Goal: Share content: Share content

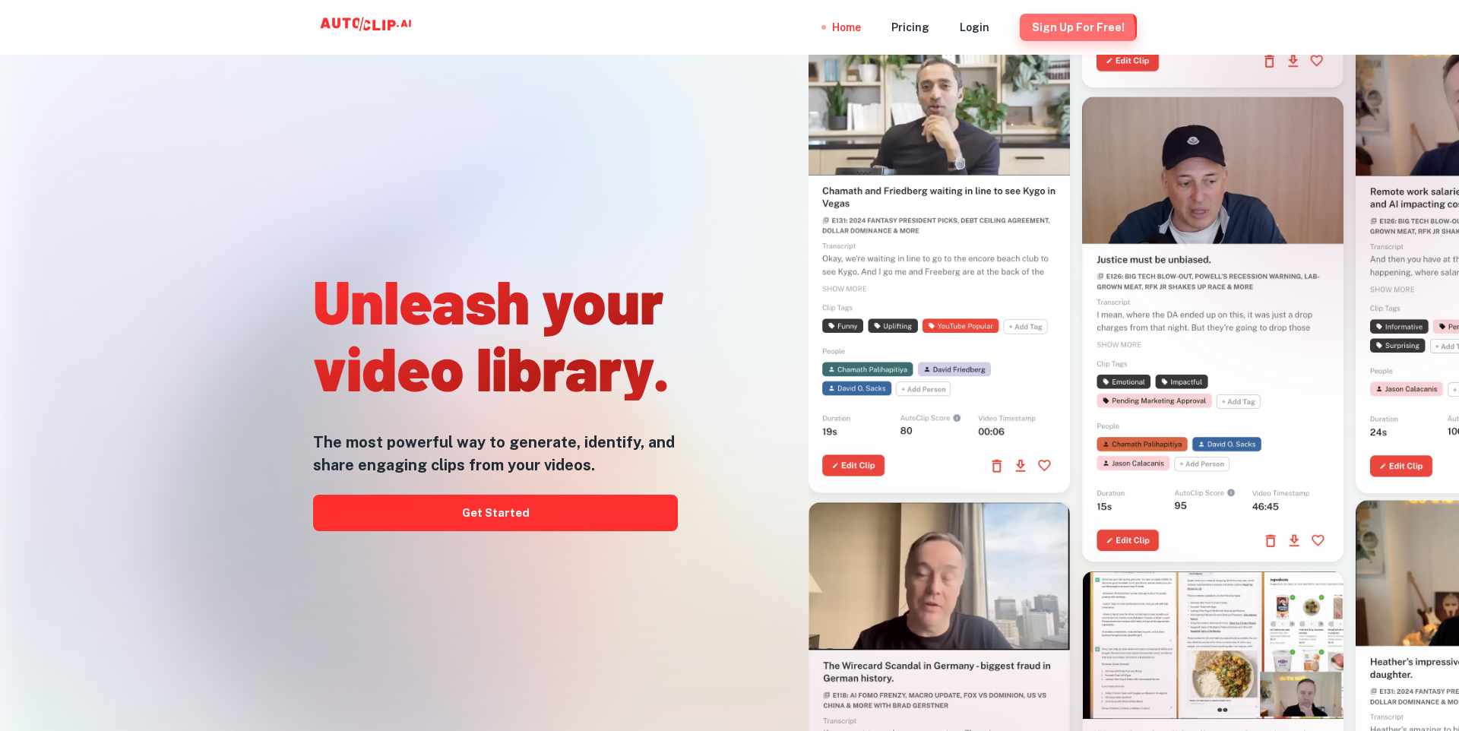
click at [1081, 32] on button "Sign Up for free!" at bounding box center [1078, 27] width 117 height 27
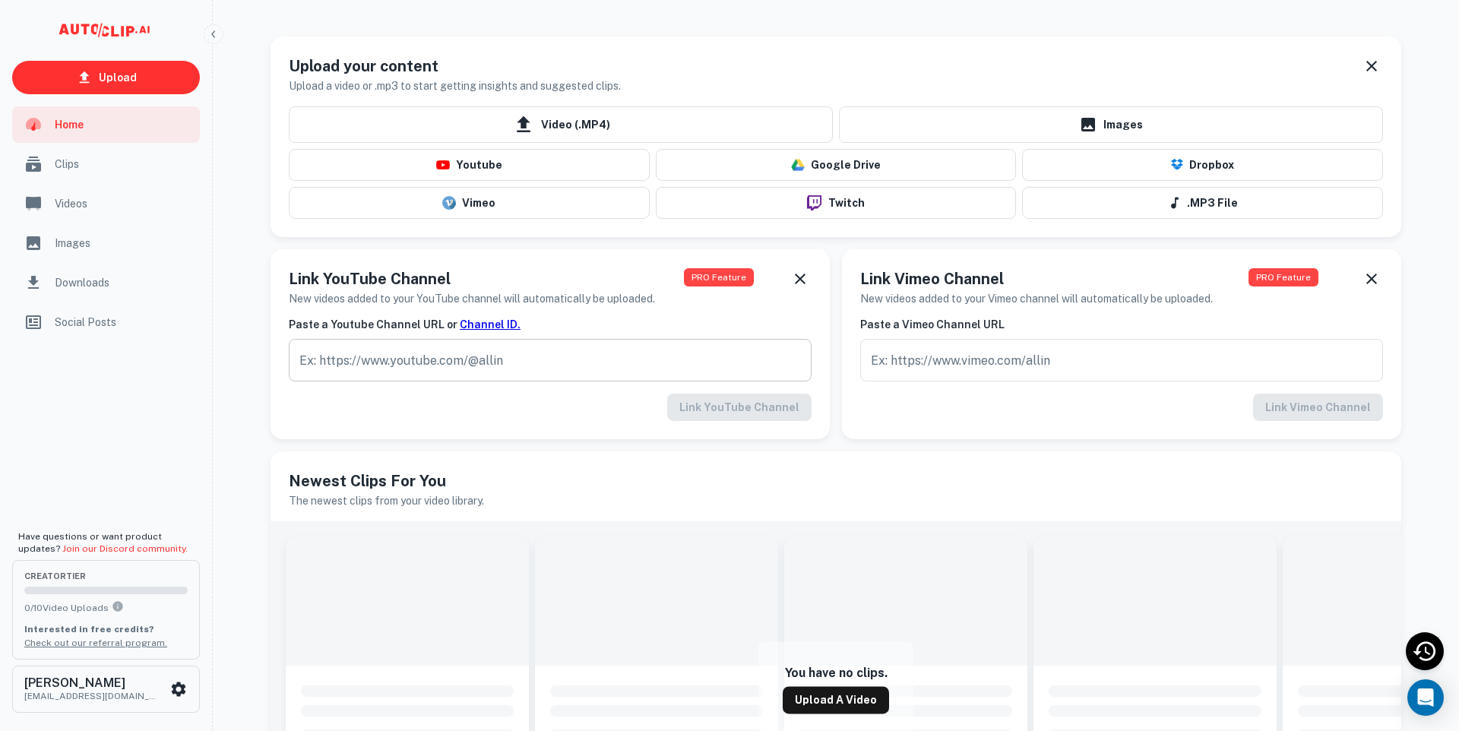
click at [530, 361] on input "text" at bounding box center [550, 360] width 523 height 43
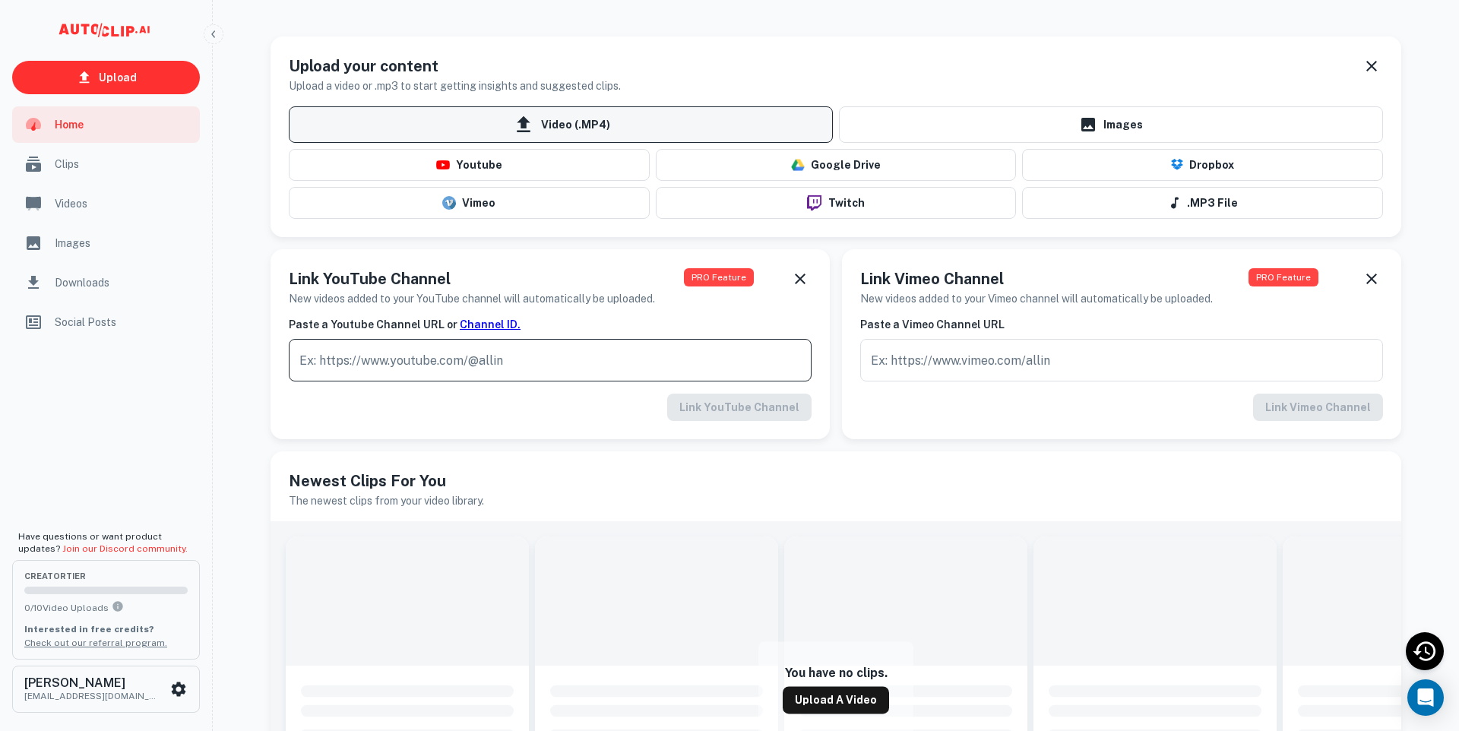
click at [581, 131] on span "Video (.MP4)" at bounding box center [561, 124] width 544 height 36
click at [0, 0] on input "Video (.MP4)" at bounding box center [0, 0] width 0 height 0
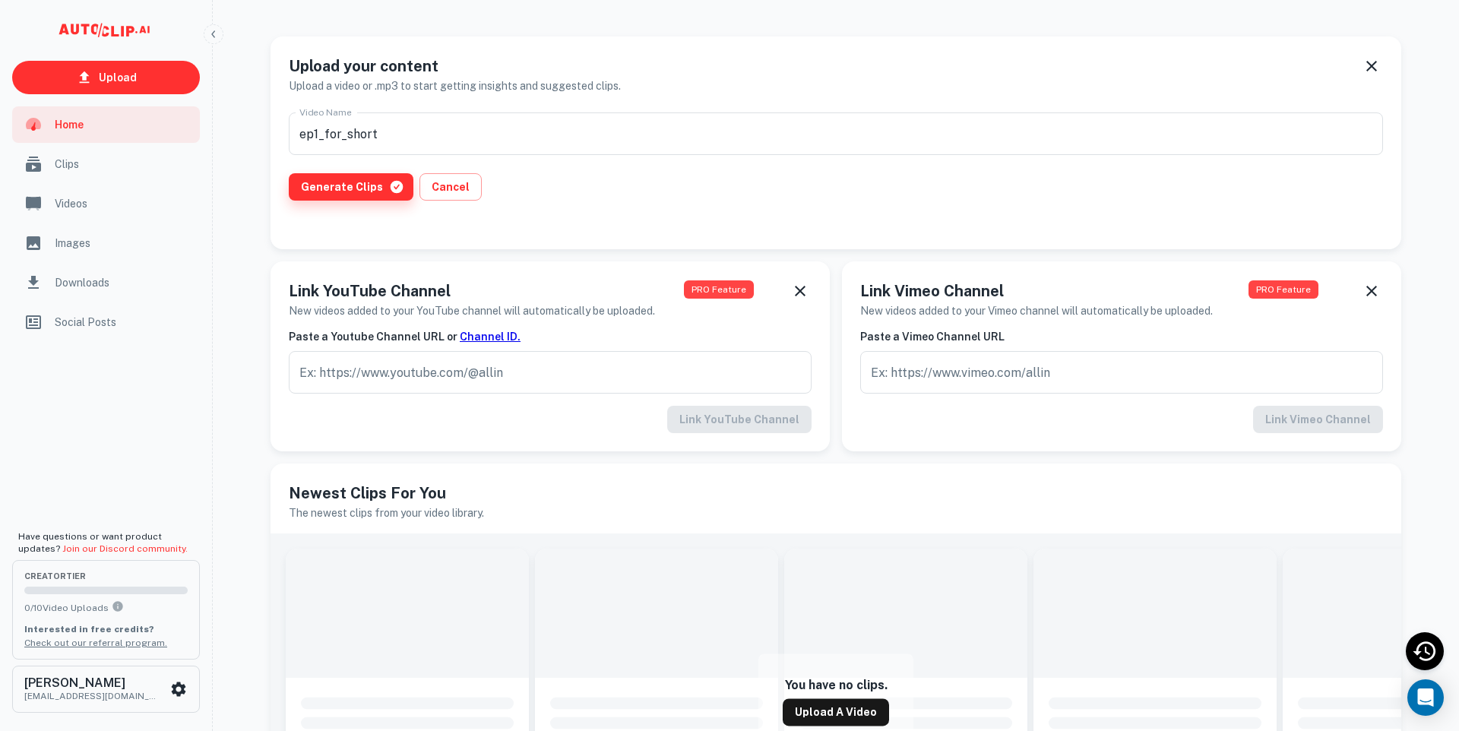
click at [347, 191] on button "Generate Clips" at bounding box center [351, 186] width 125 height 27
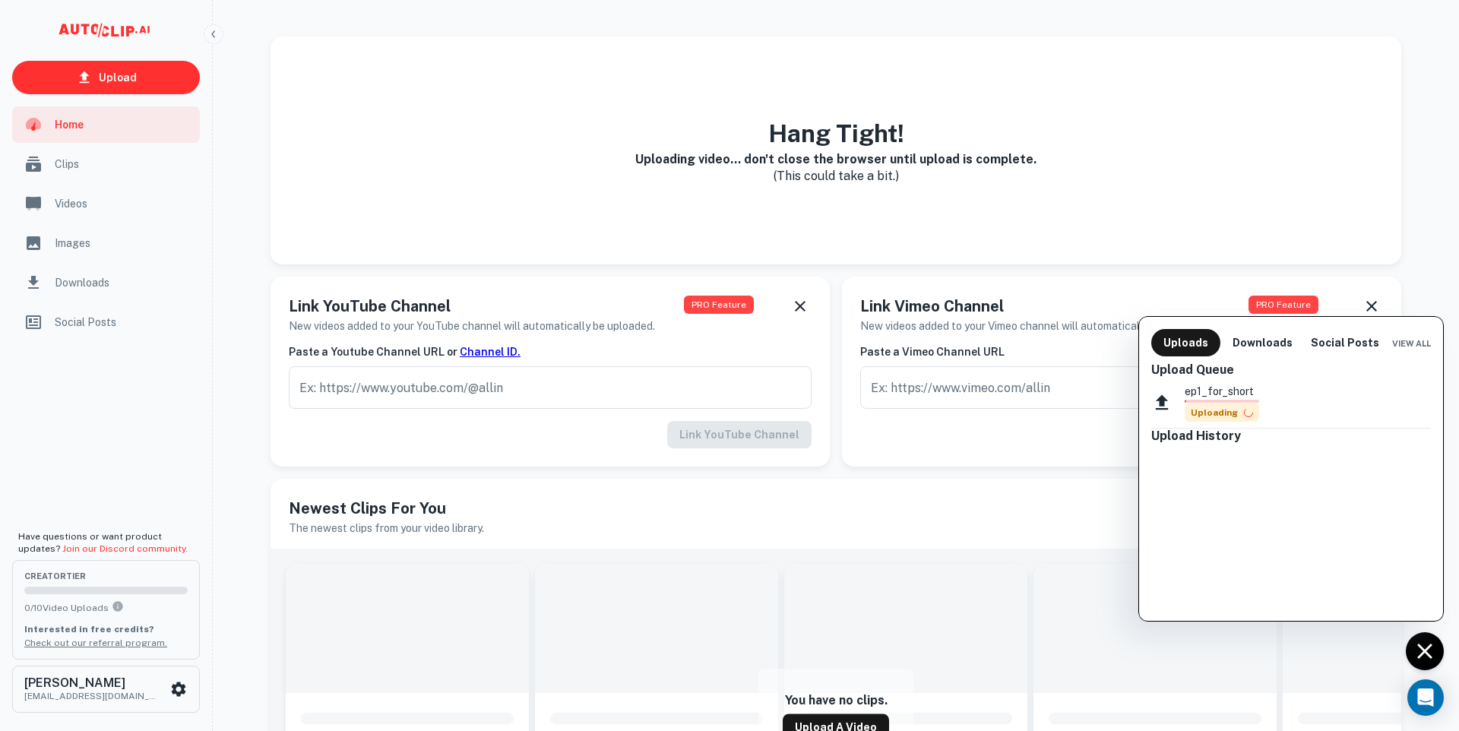
click at [160, 442] on div at bounding box center [729, 365] width 1459 height 731
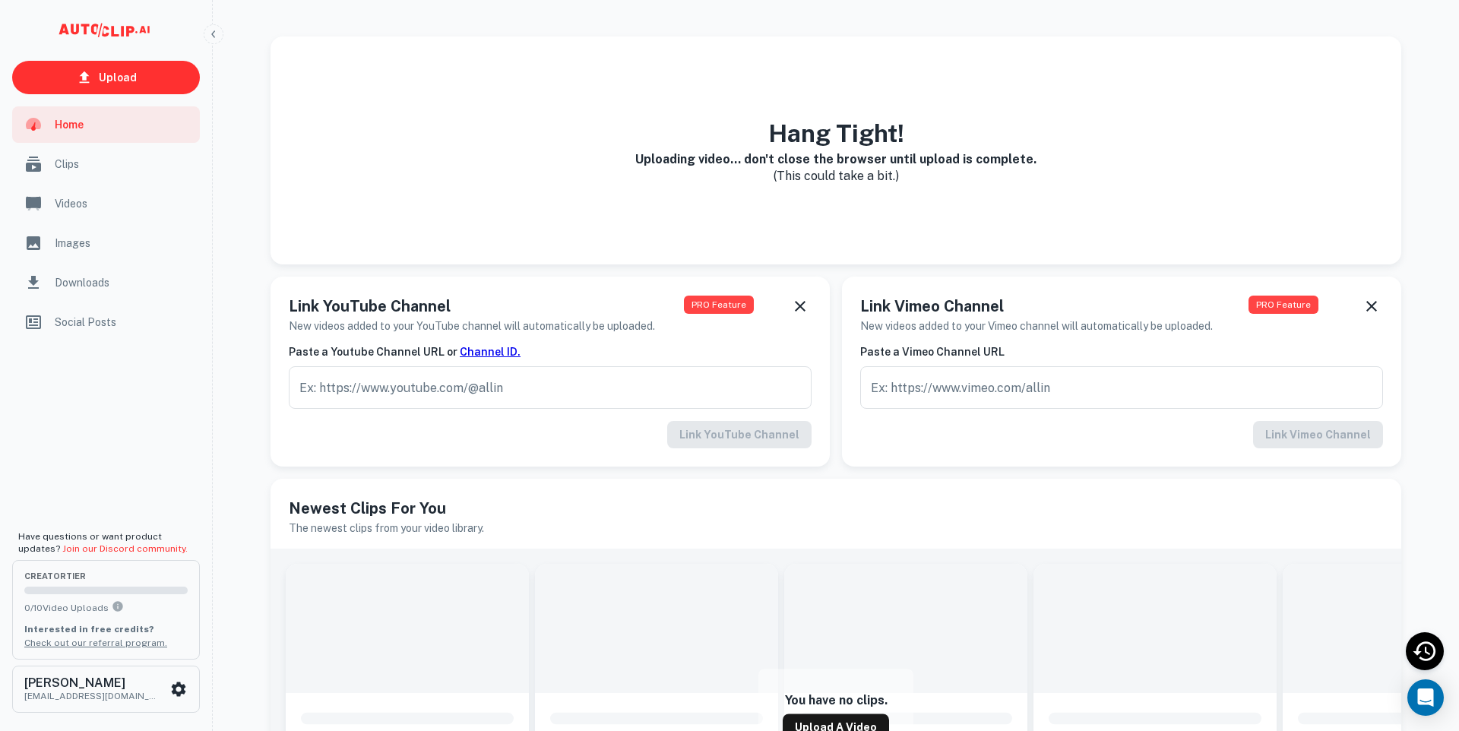
click at [88, 174] on div "Clips" at bounding box center [106, 164] width 188 height 36
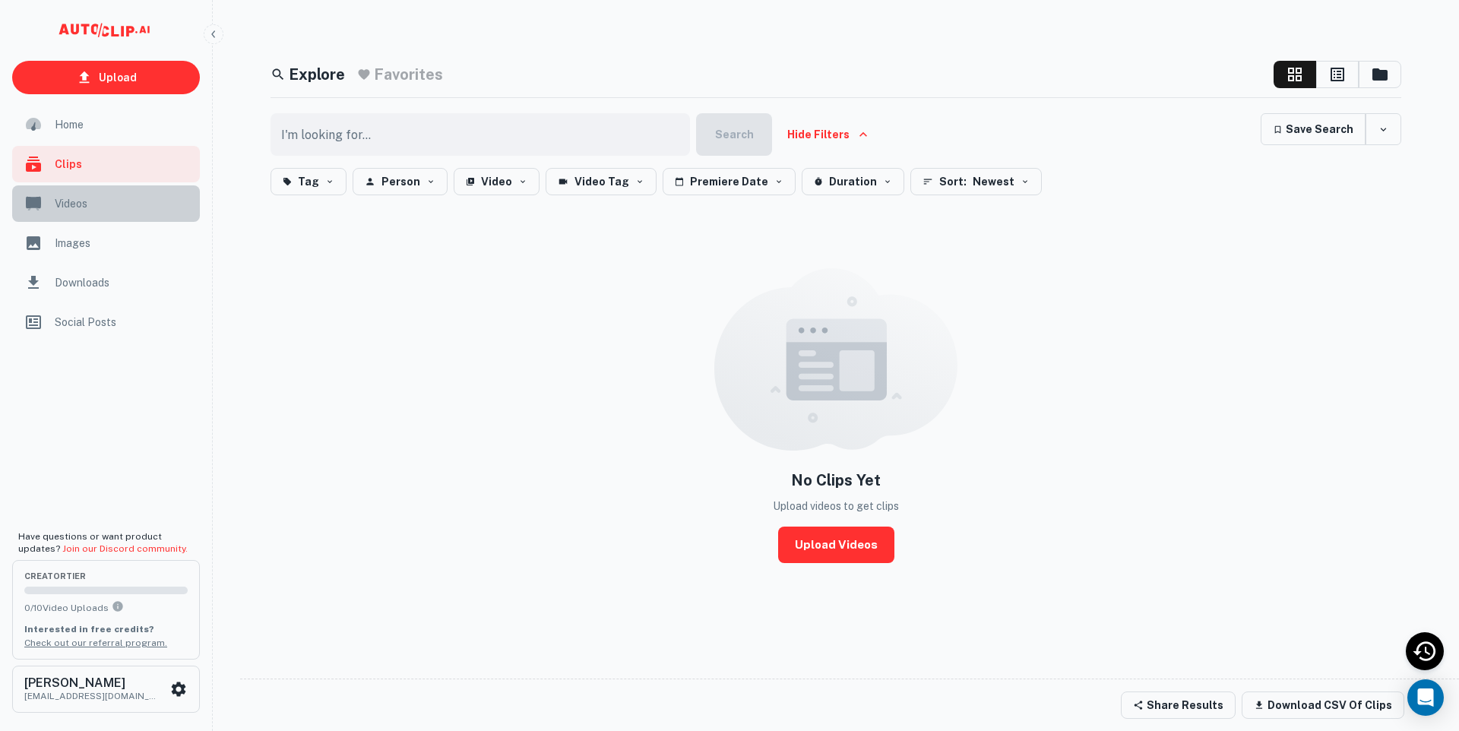
click at [92, 215] on div "Videos" at bounding box center [106, 203] width 188 height 36
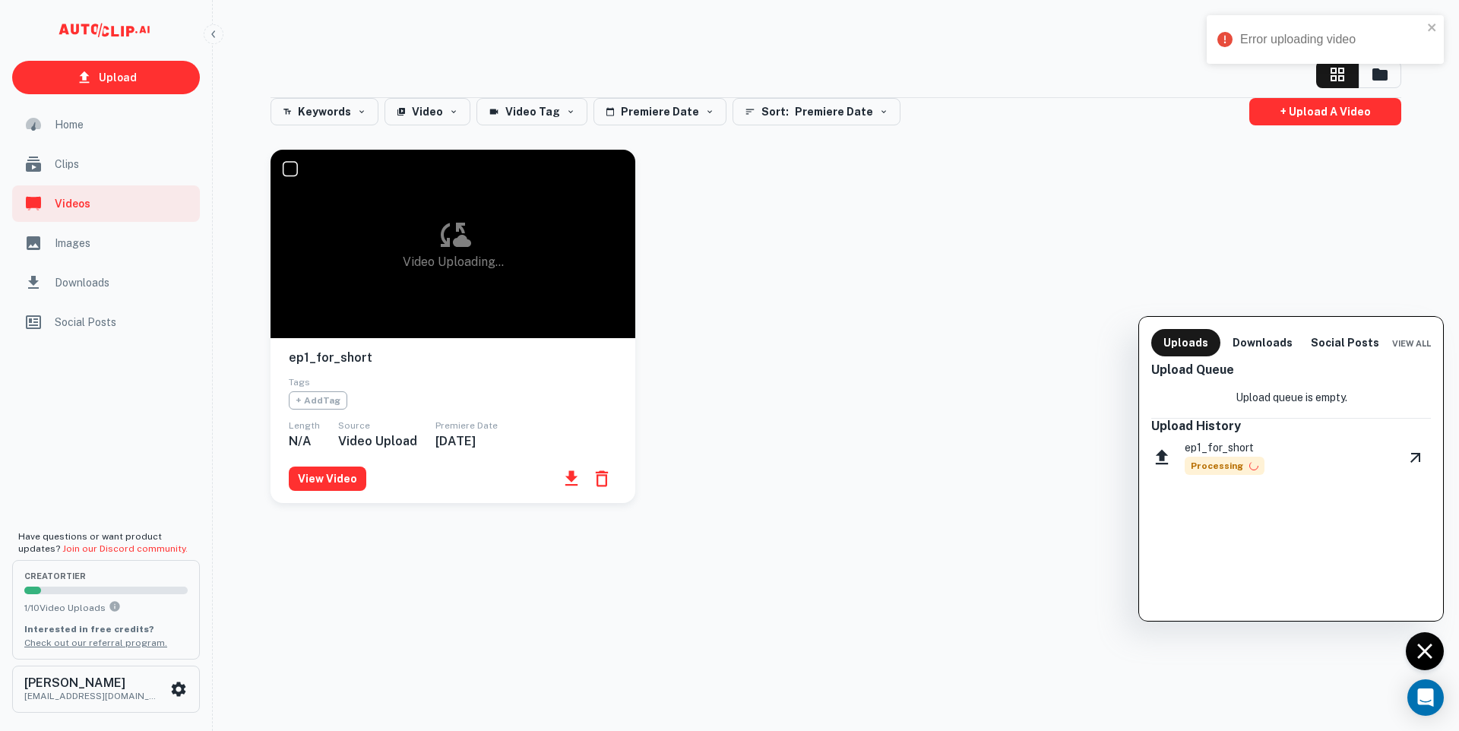
click at [91, 255] on div at bounding box center [729, 365] width 1459 height 731
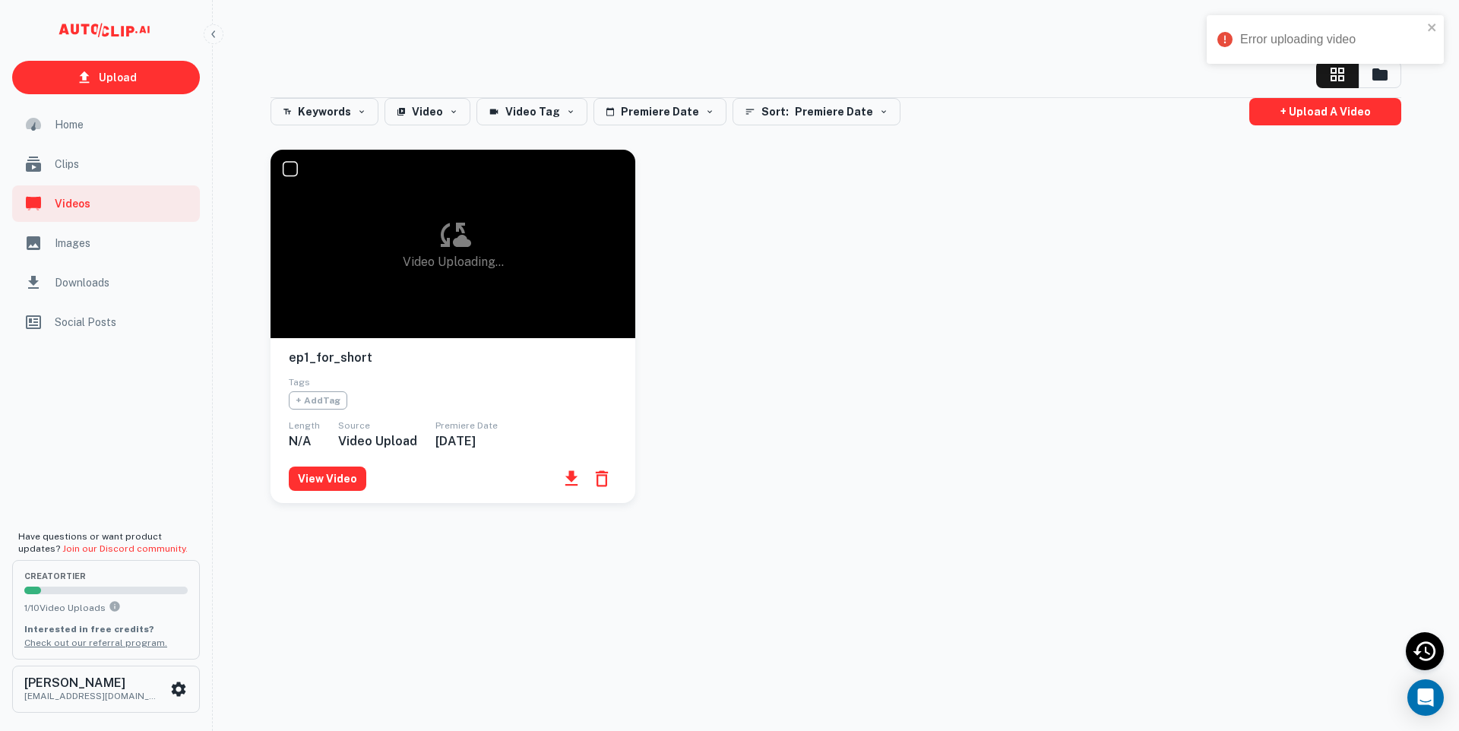
click at [83, 242] on span "Images" at bounding box center [123, 243] width 136 height 17
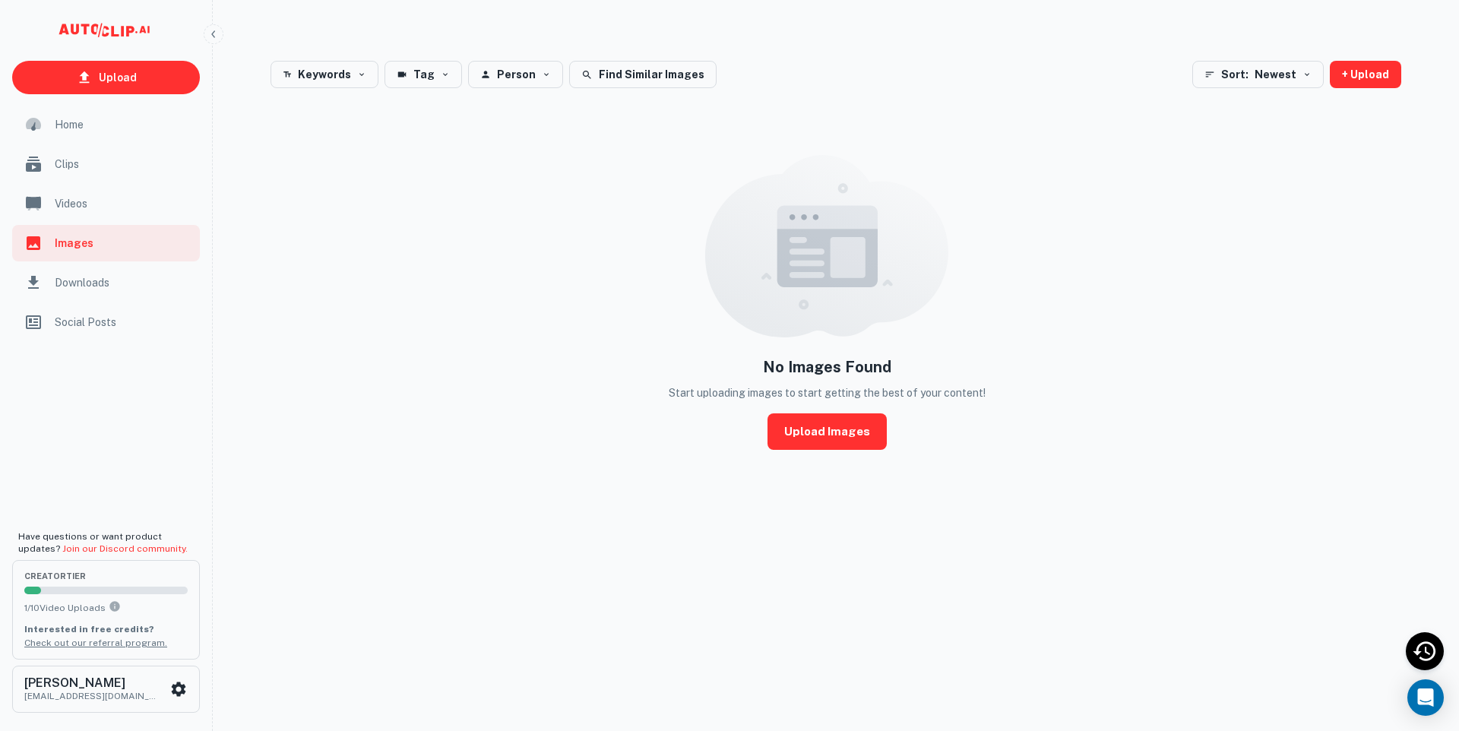
click at [87, 271] on div "Downloads" at bounding box center [106, 282] width 188 height 36
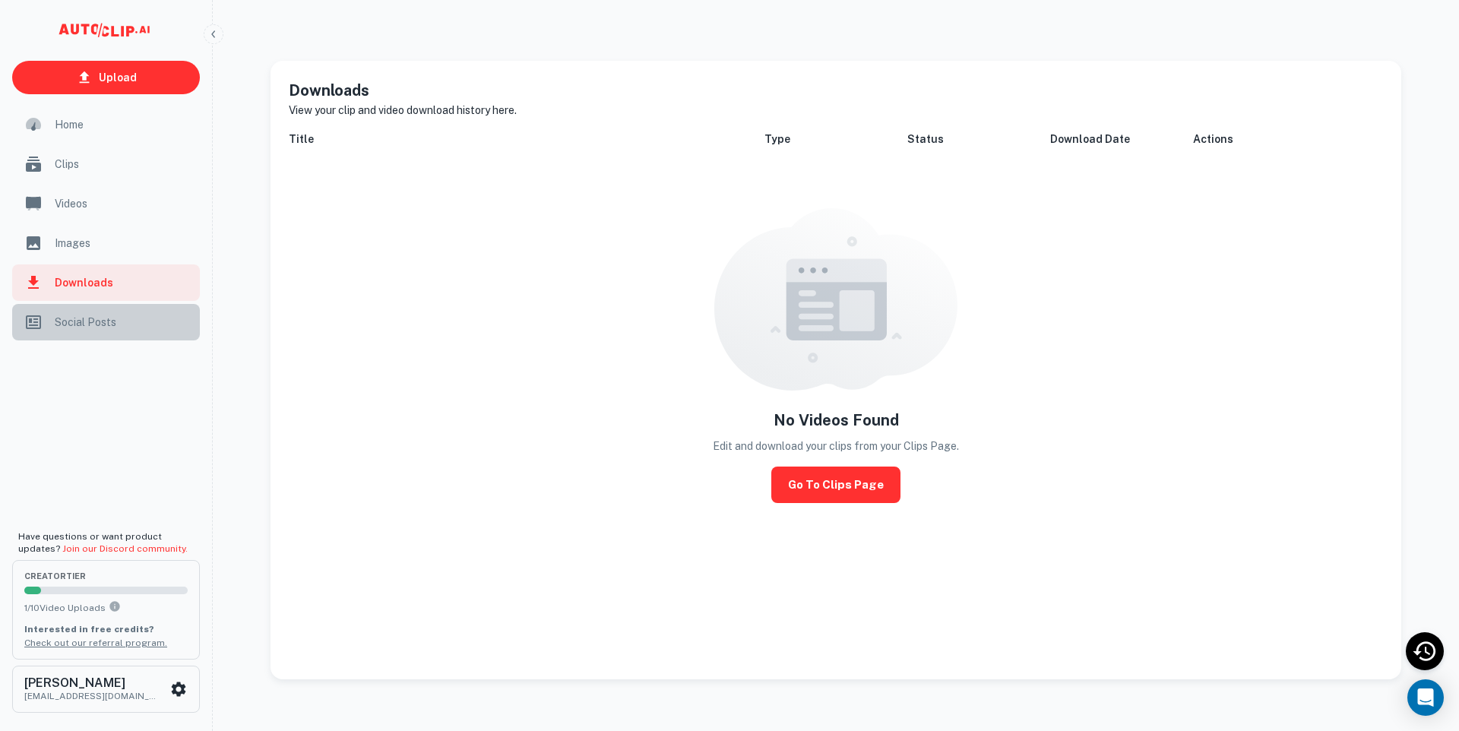
click at [91, 312] on div "Social Posts" at bounding box center [106, 322] width 188 height 36
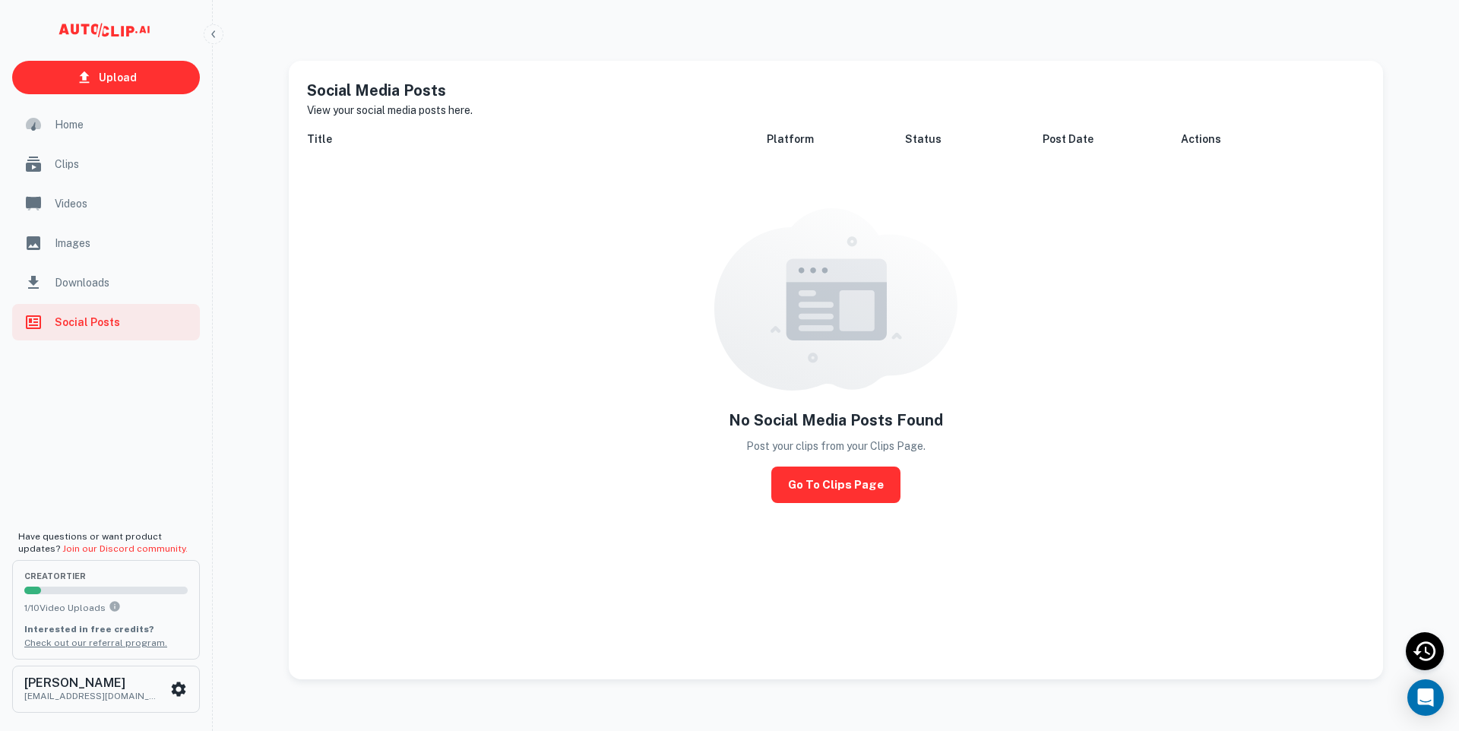
click at [85, 252] on div "Images" at bounding box center [106, 243] width 188 height 36
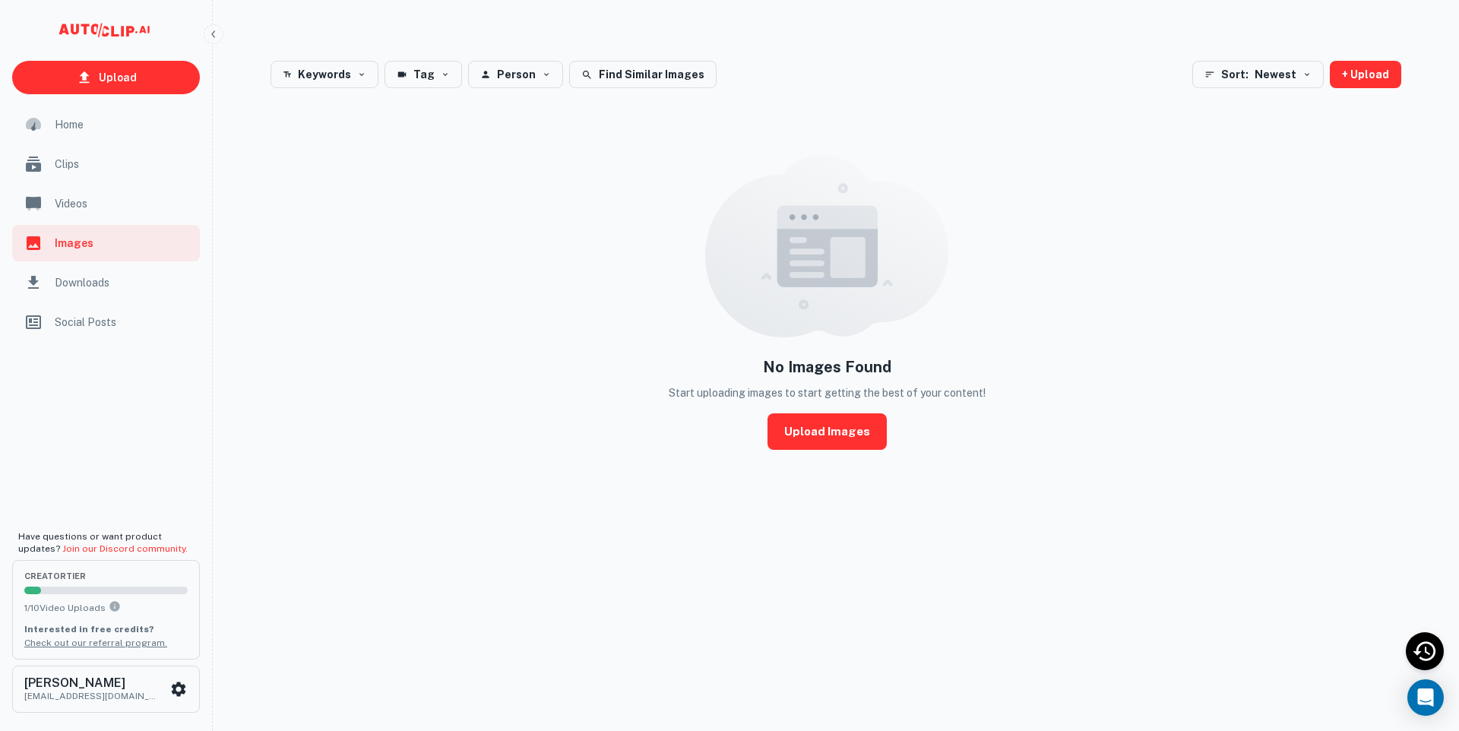
click at [85, 220] on div "Videos" at bounding box center [106, 203] width 188 height 36
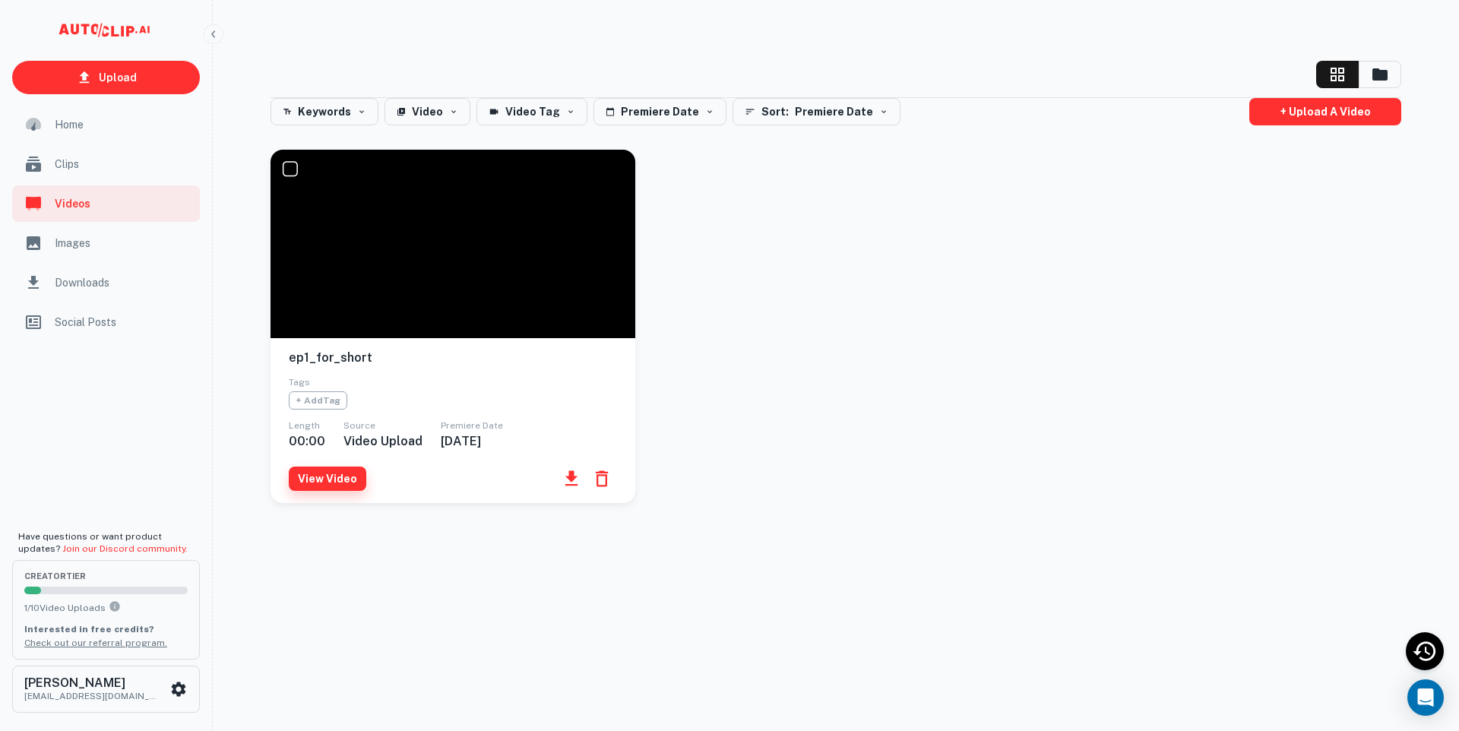
click at [323, 485] on button "View Video" at bounding box center [328, 479] width 78 height 24
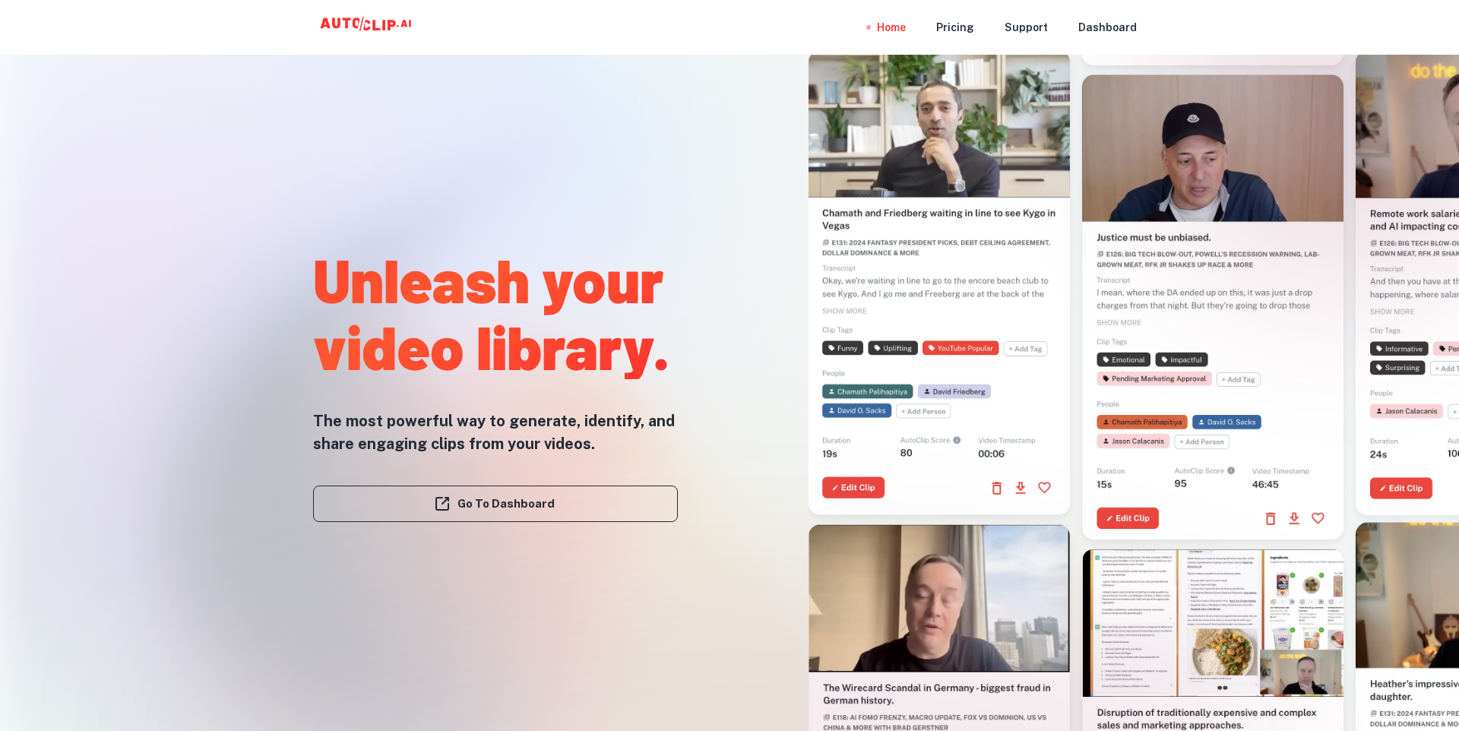
click at [972, 198] on div at bounding box center [939, 282] width 261 height 465
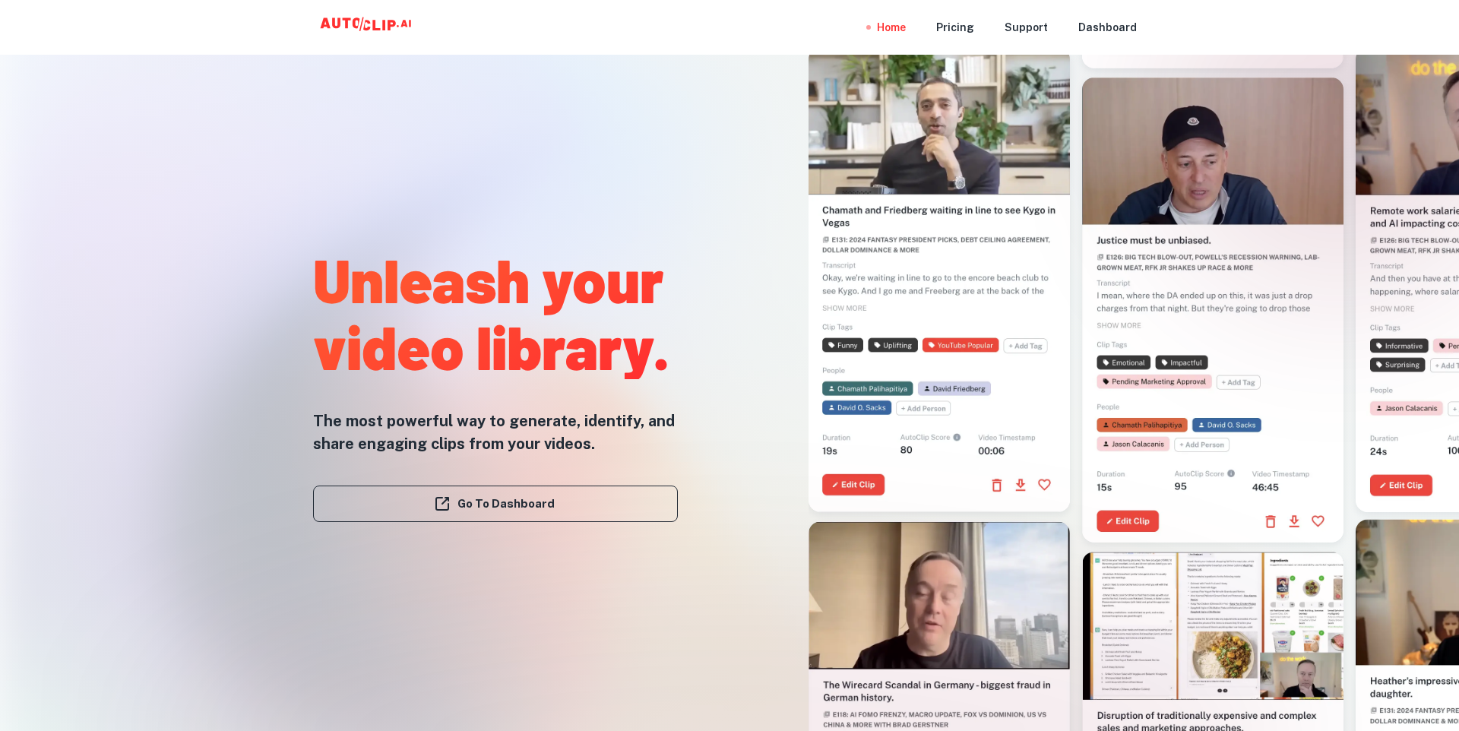
click at [920, 150] on video at bounding box center [939, 112] width 261 height 131
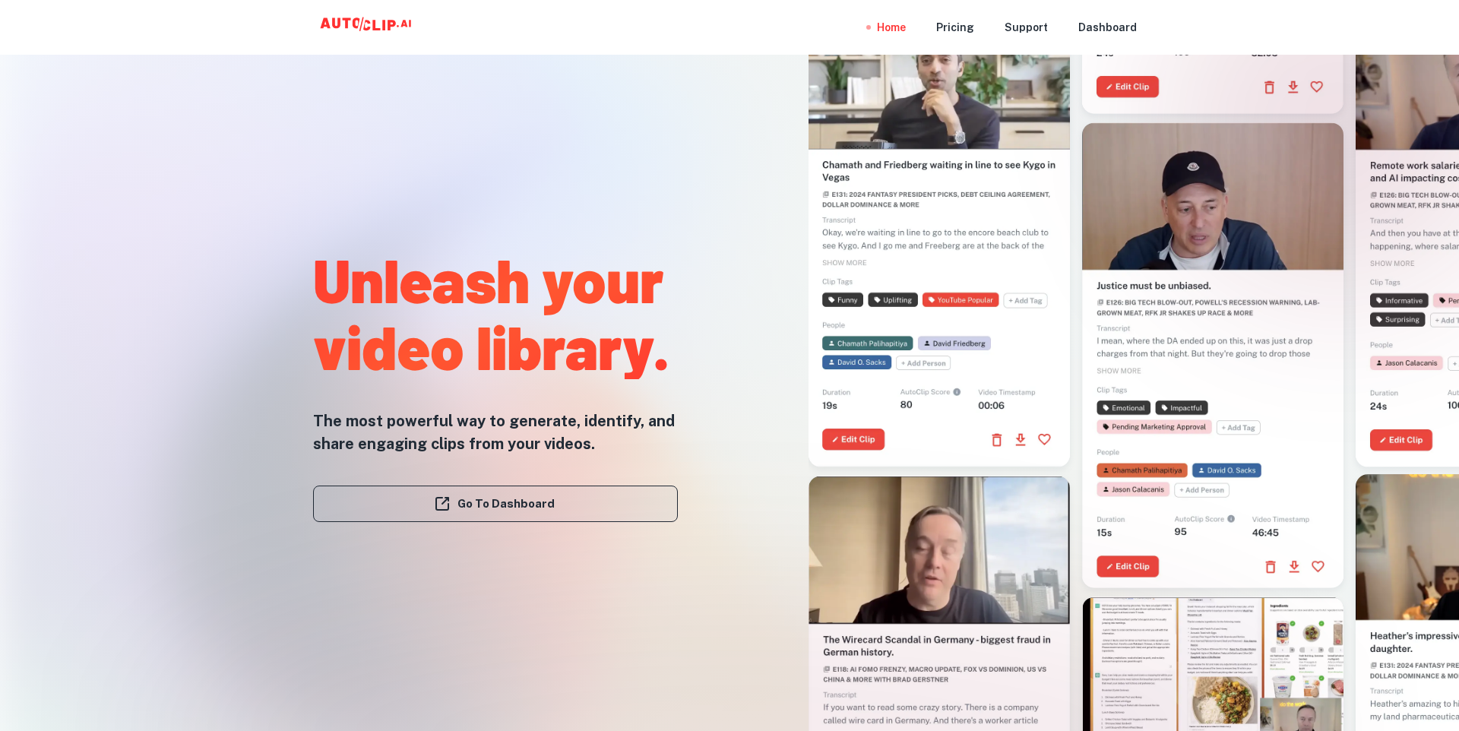
click at [372, 506] on link "Go To Dashboard" at bounding box center [495, 504] width 365 height 36
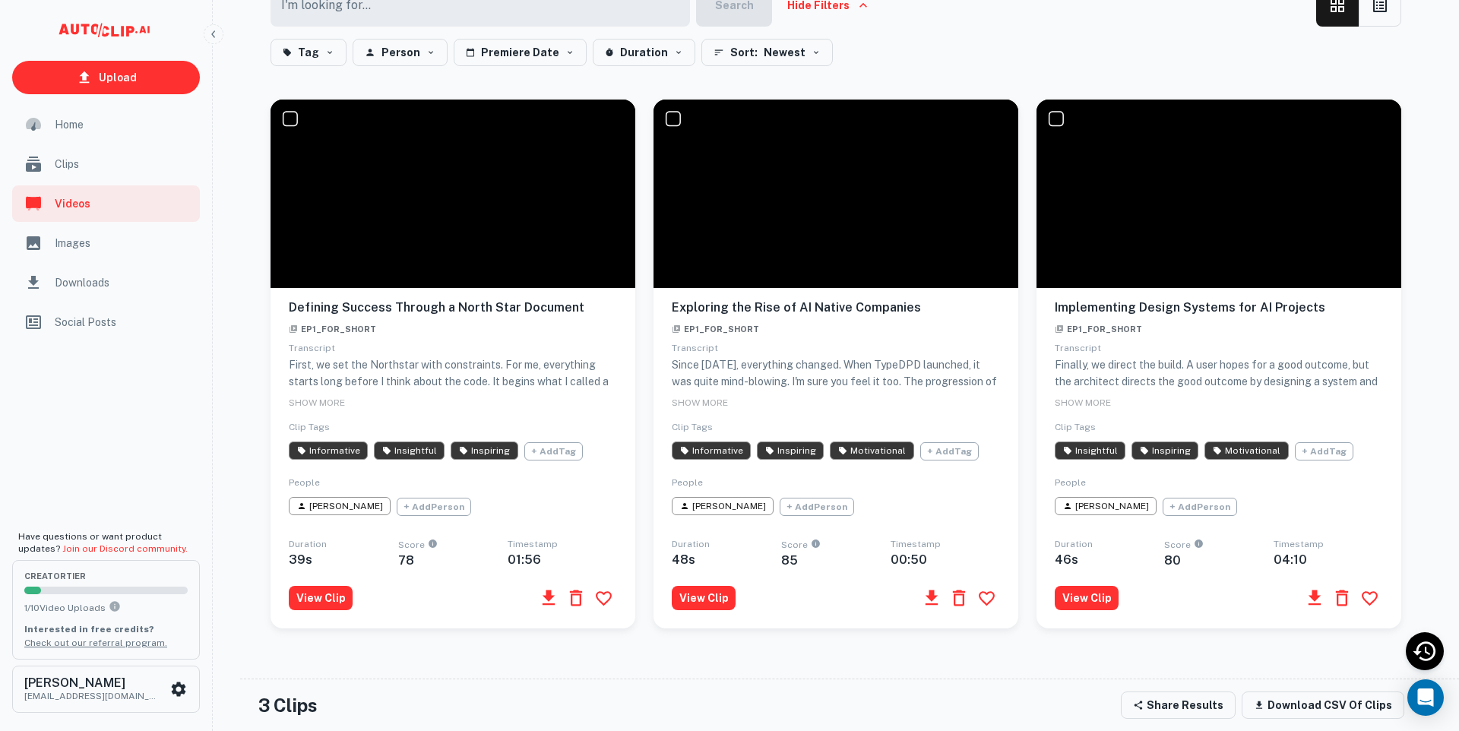
scroll to position [477, 0]
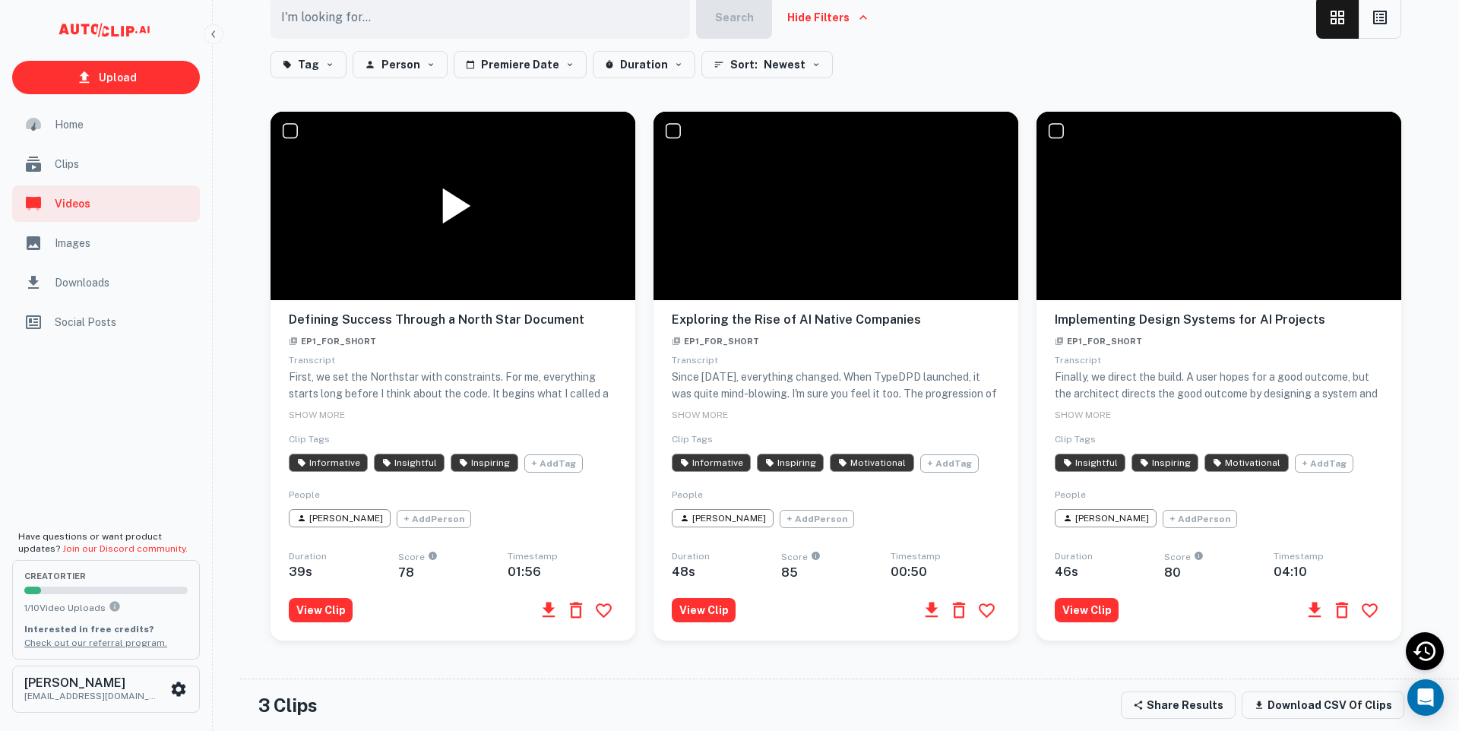
click at [455, 223] on icon at bounding box center [457, 206] width 28 height 36
click at [448, 225] on icon at bounding box center [453, 206] width 61 height 61
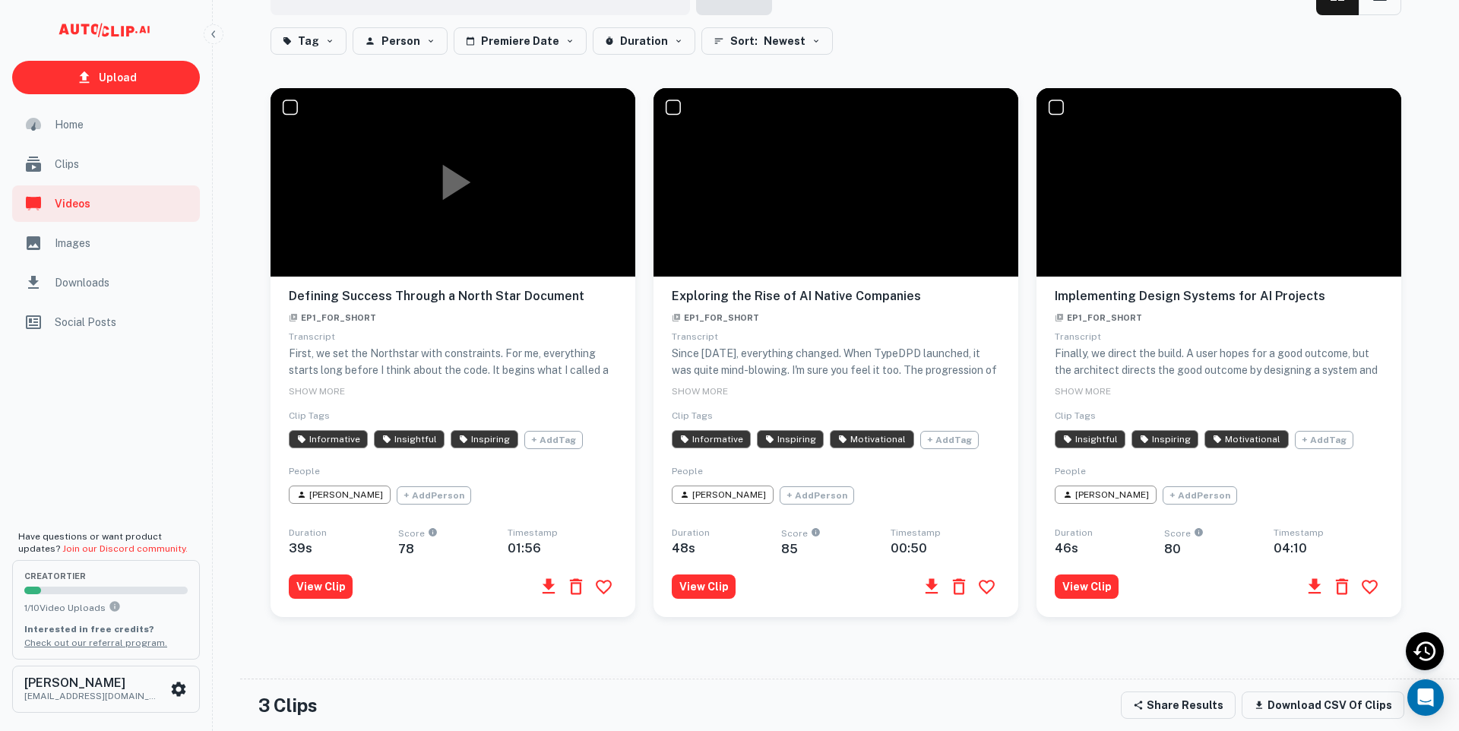
scroll to position [502, 0]
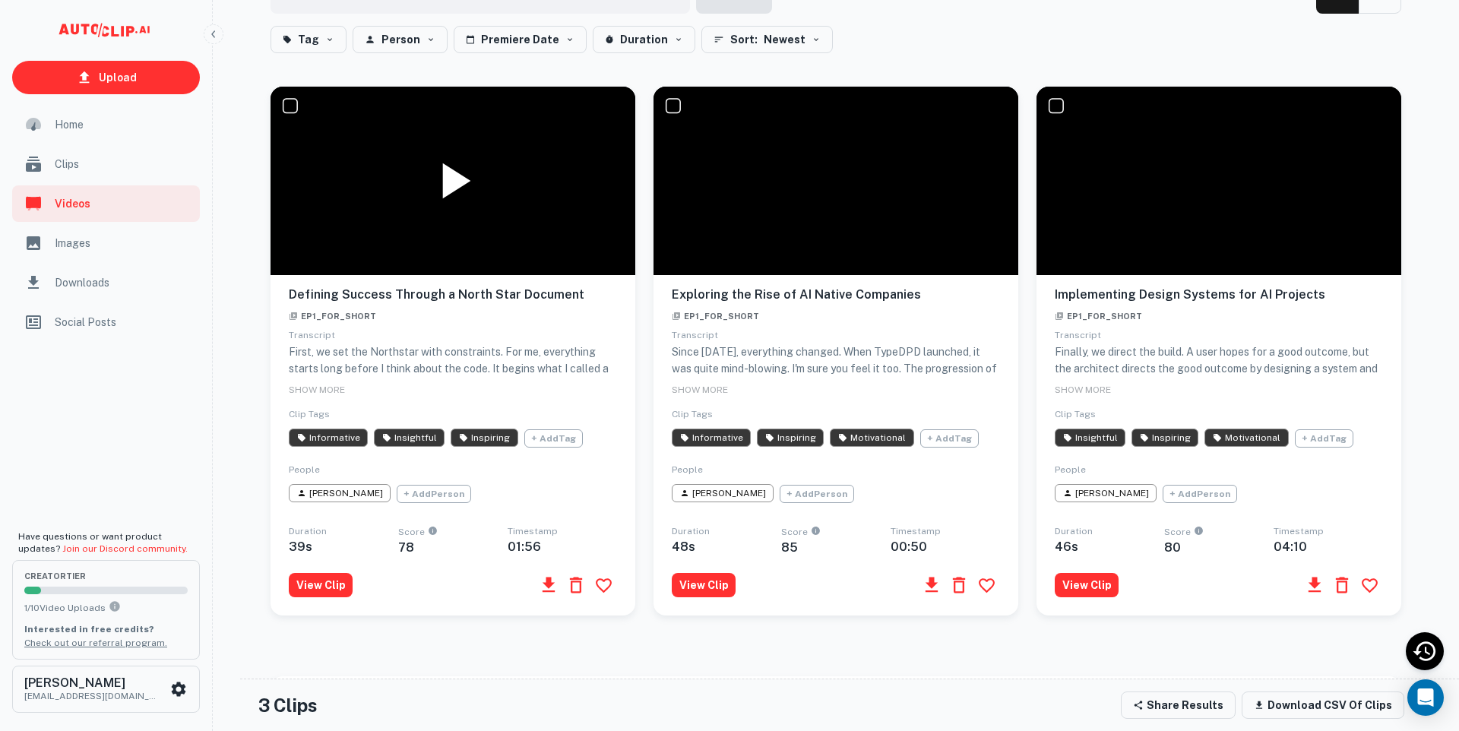
click at [467, 192] on icon at bounding box center [453, 180] width 61 height 61
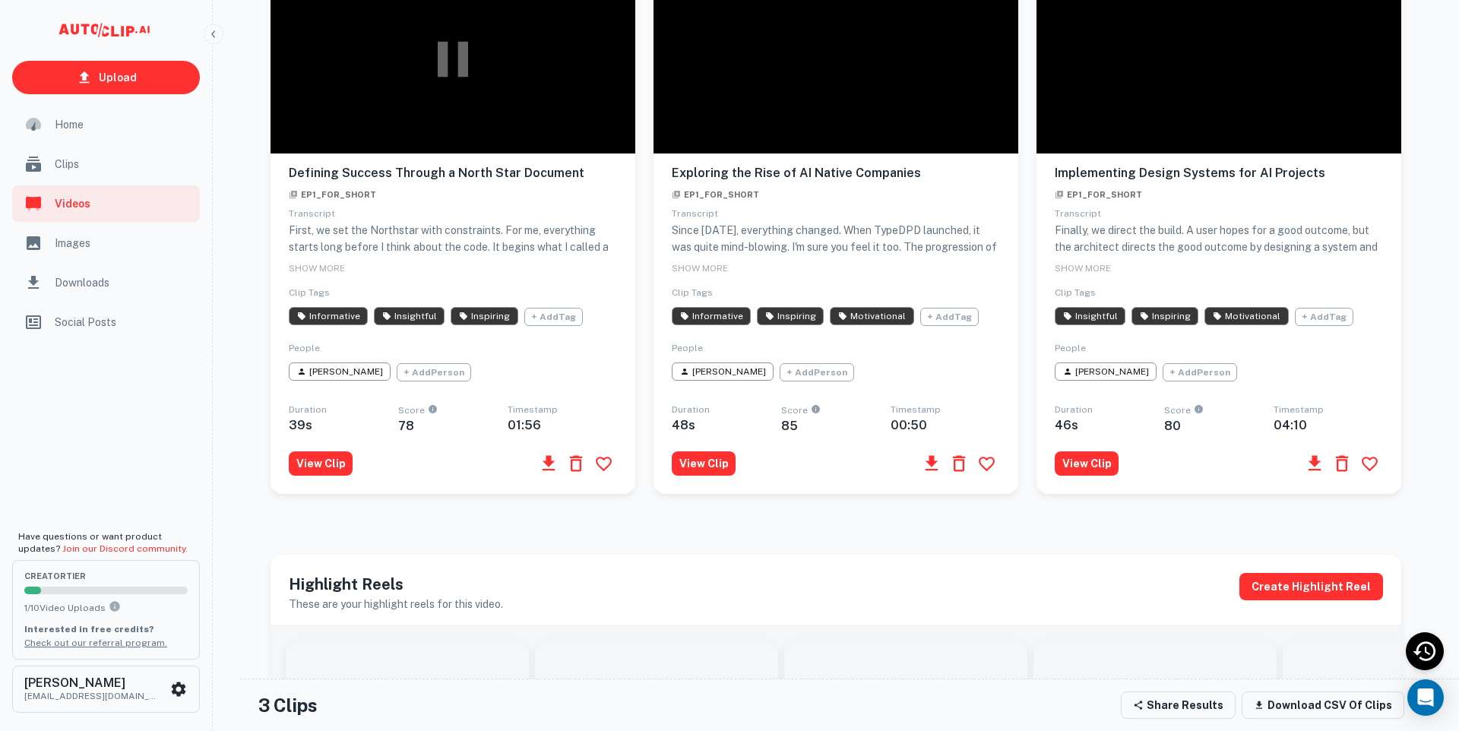
scroll to position [624, 0]
click at [309, 475] on button "View Clip" at bounding box center [321, 463] width 64 height 24
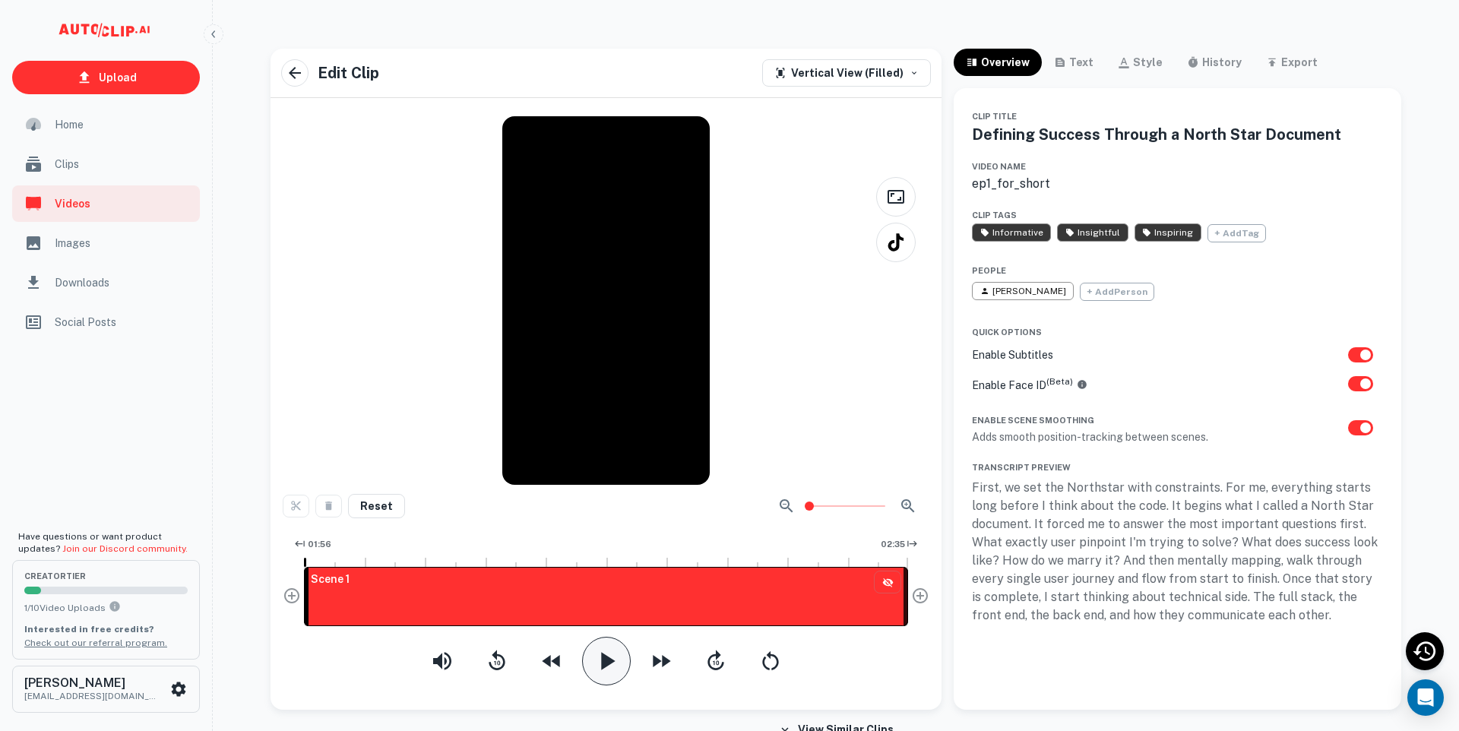
click at [590, 667] on button "button" at bounding box center [606, 661] width 49 height 49
click at [787, 502] on icon "button" at bounding box center [786, 506] width 18 height 18
click at [906, 503] on icon "button" at bounding box center [908, 506] width 18 height 18
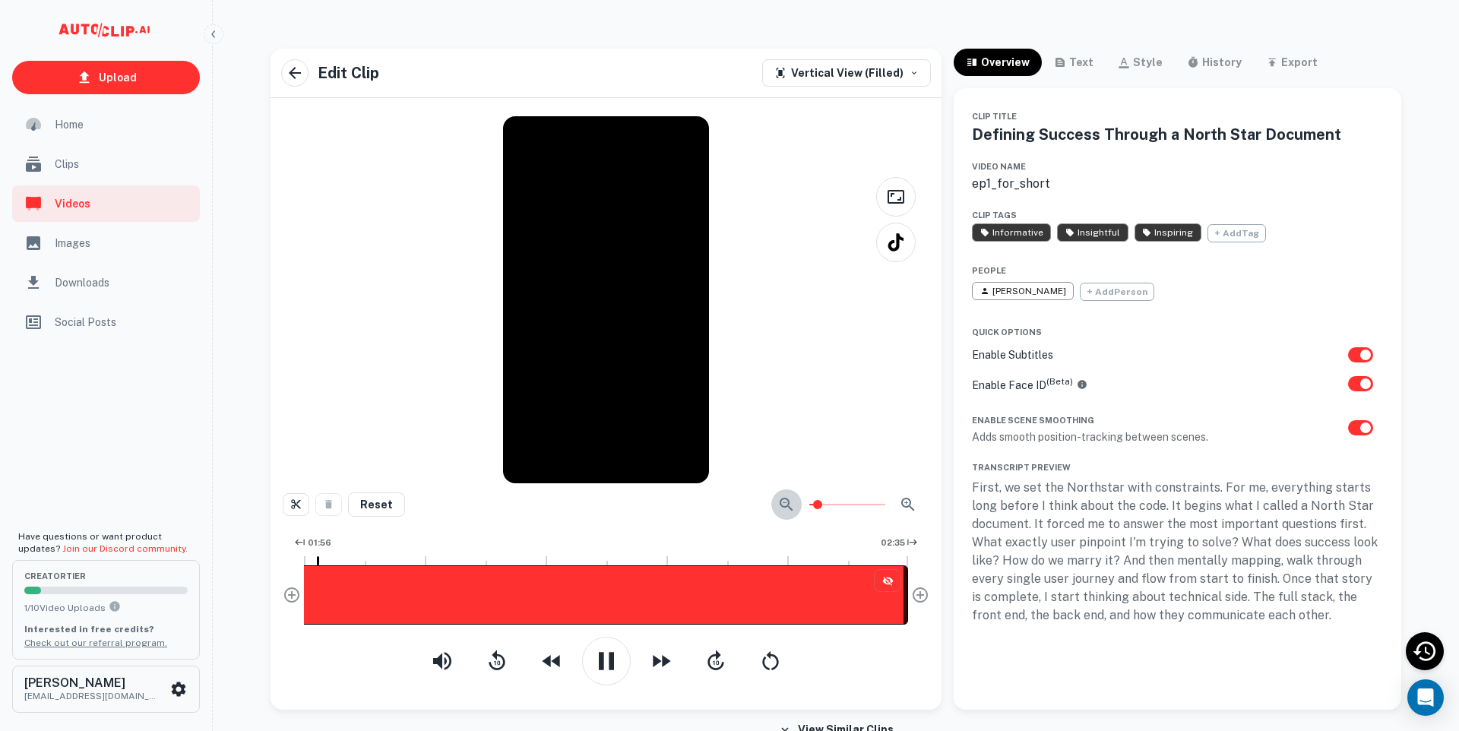
scroll to position [0, 604]
click at [787, 508] on icon "button" at bounding box center [786, 505] width 18 height 18
type input "1"
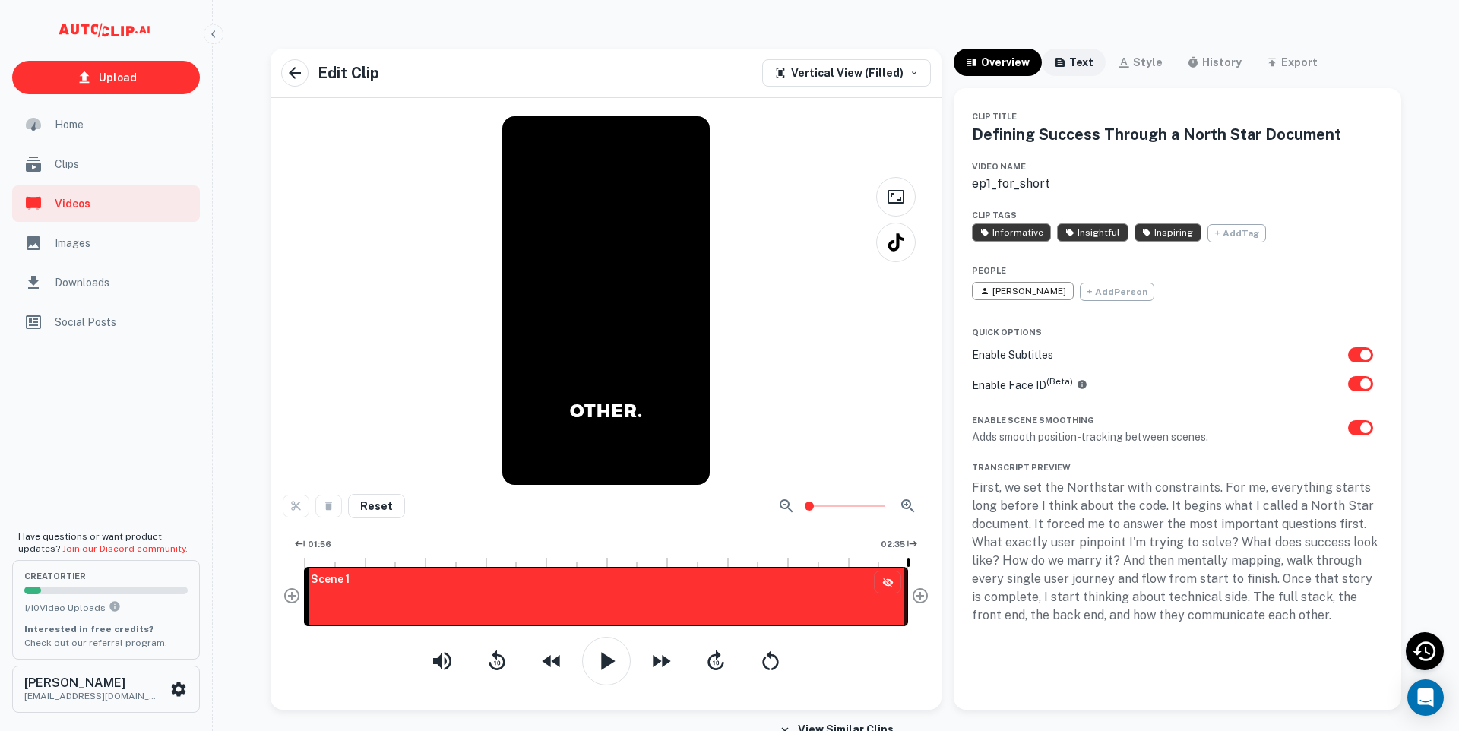
click at [1079, 61] on div "text" at bounding box center [1081, 62] width 24 height 18
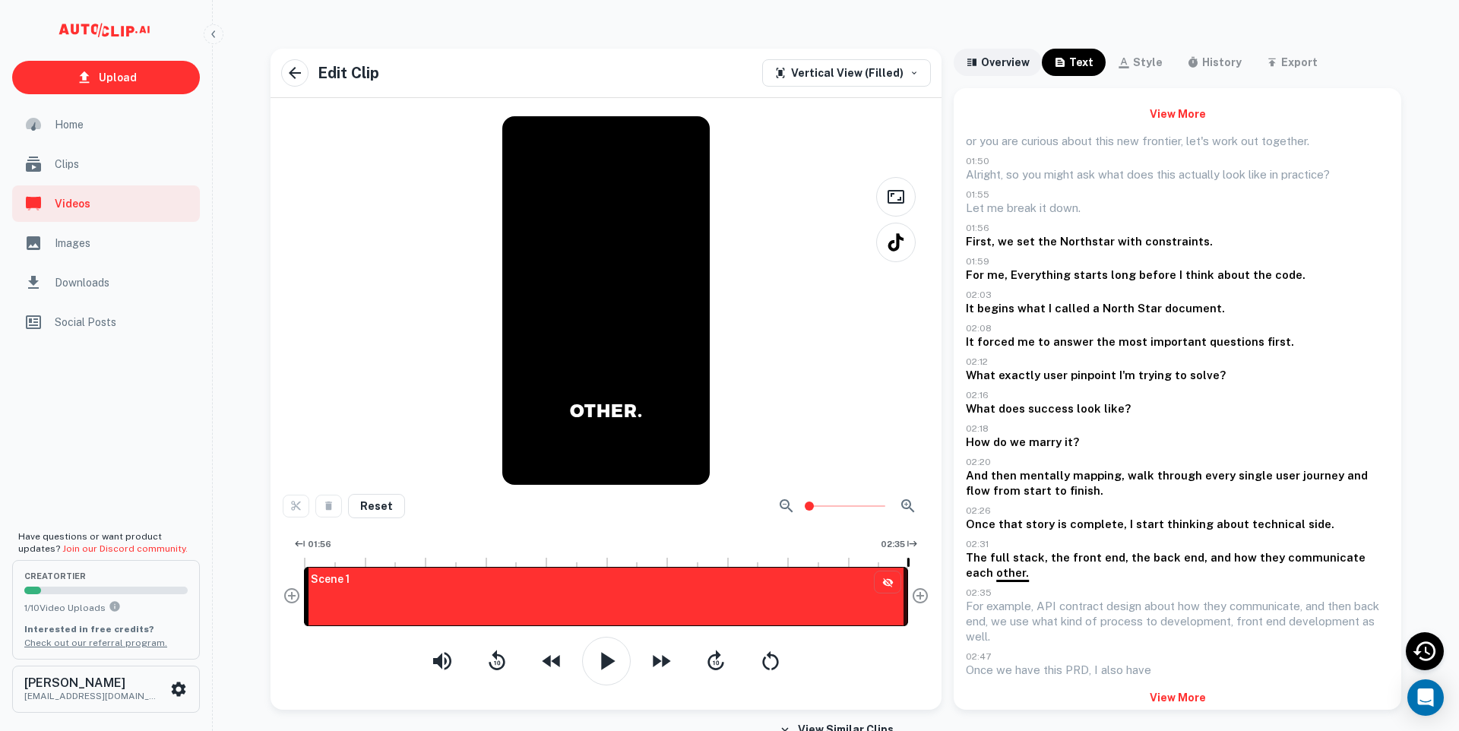
click at [1023, 62] on div "overview" at bounding box center [1005, 62] width 49 height 18
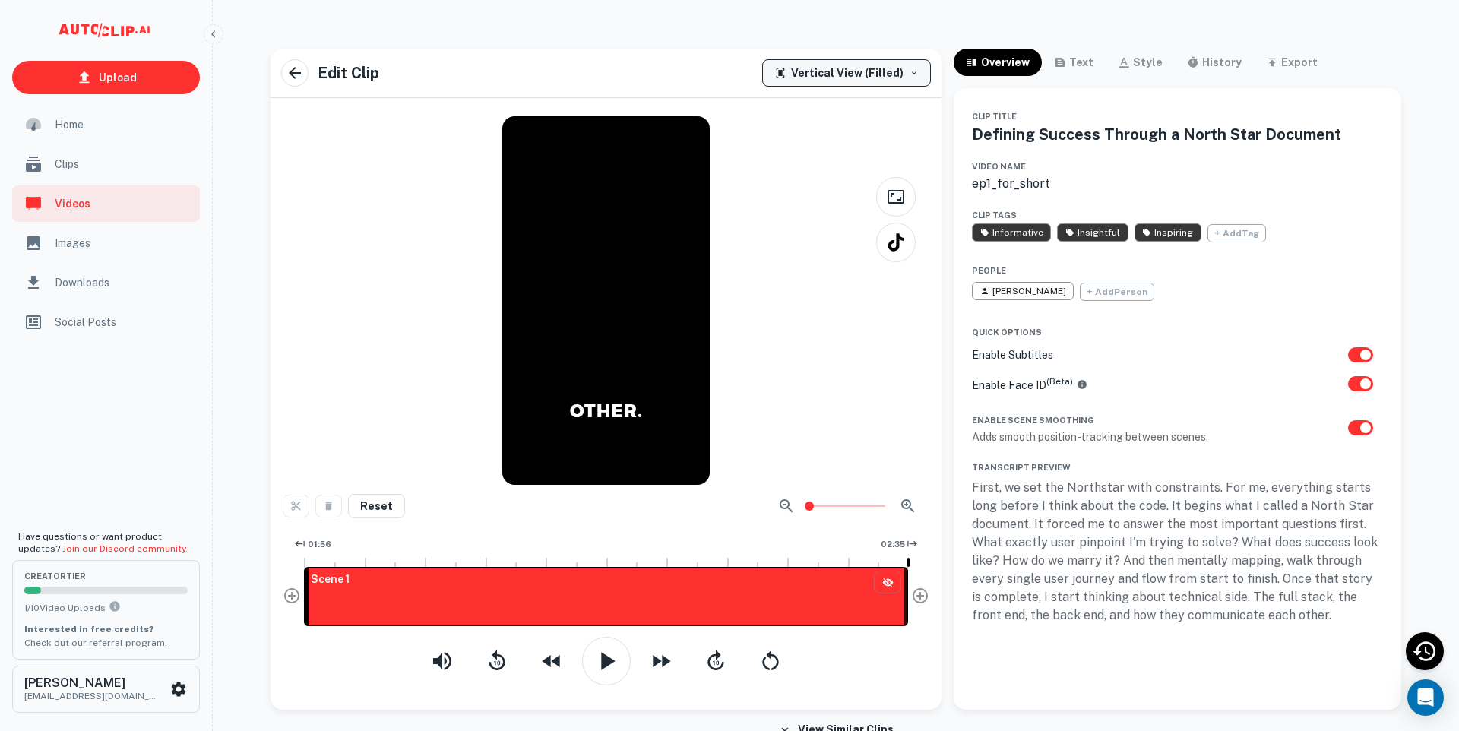
click at [908, 68] on button "Vertical View (Filled)" at bounding box center [846, 72] width 169 height 27
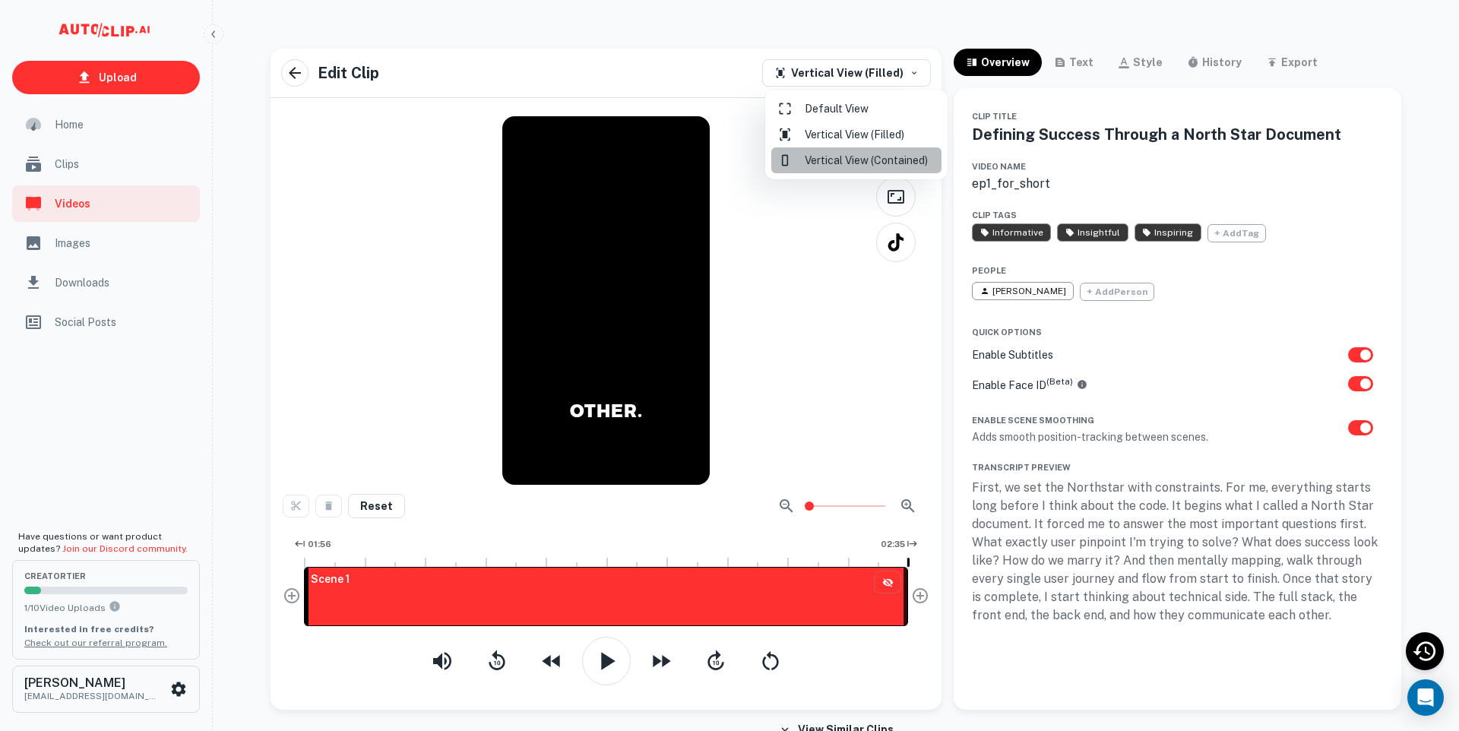
click at [886, 166] on li "Vertical View (Contained)" at bounding box center [856, 160] width 170 height 26
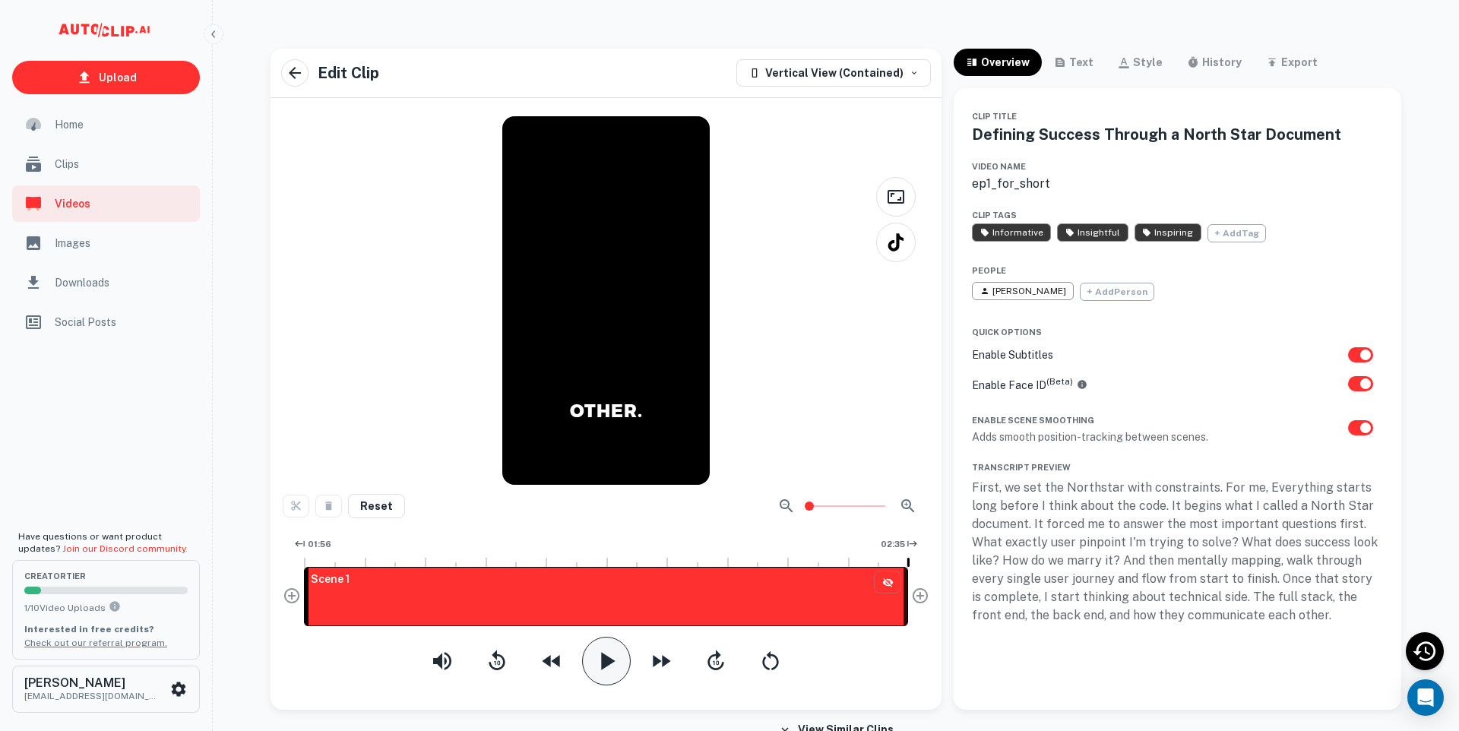
click at [600, 653] on icon "button" at bounding box center [606, 661] width 30 height 30
click at [603, 714] on div "Upload Home Clips Videos Images Downloads Social Posts Have questions or want p…" at bounding box center [729, 377] width 1459 height 731
click at [603, 675] on icon "button" at bounding box center [606, 661] width 30 height 30
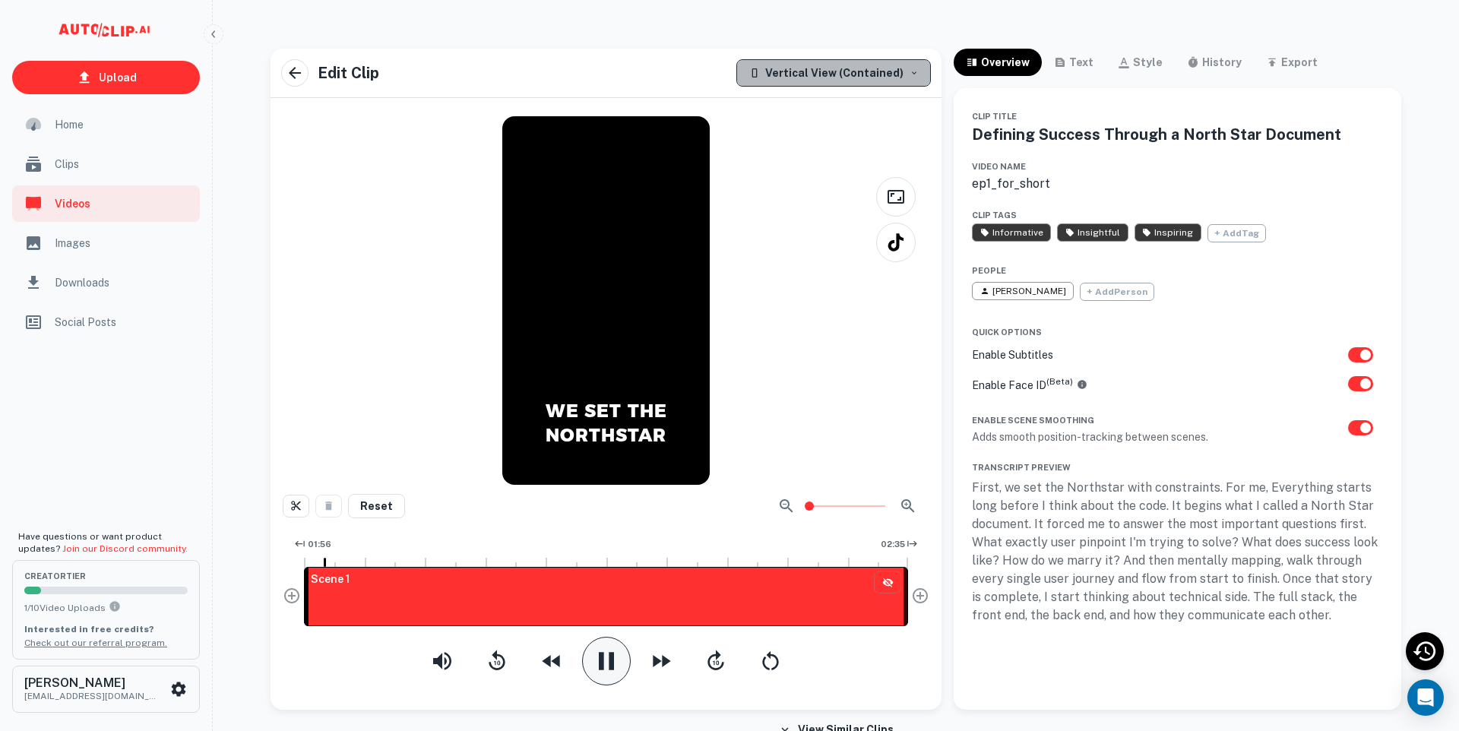
click at [879, 78] on div "Vertical View (Contained)" at bounding box center [826, 73] width 155 height 18
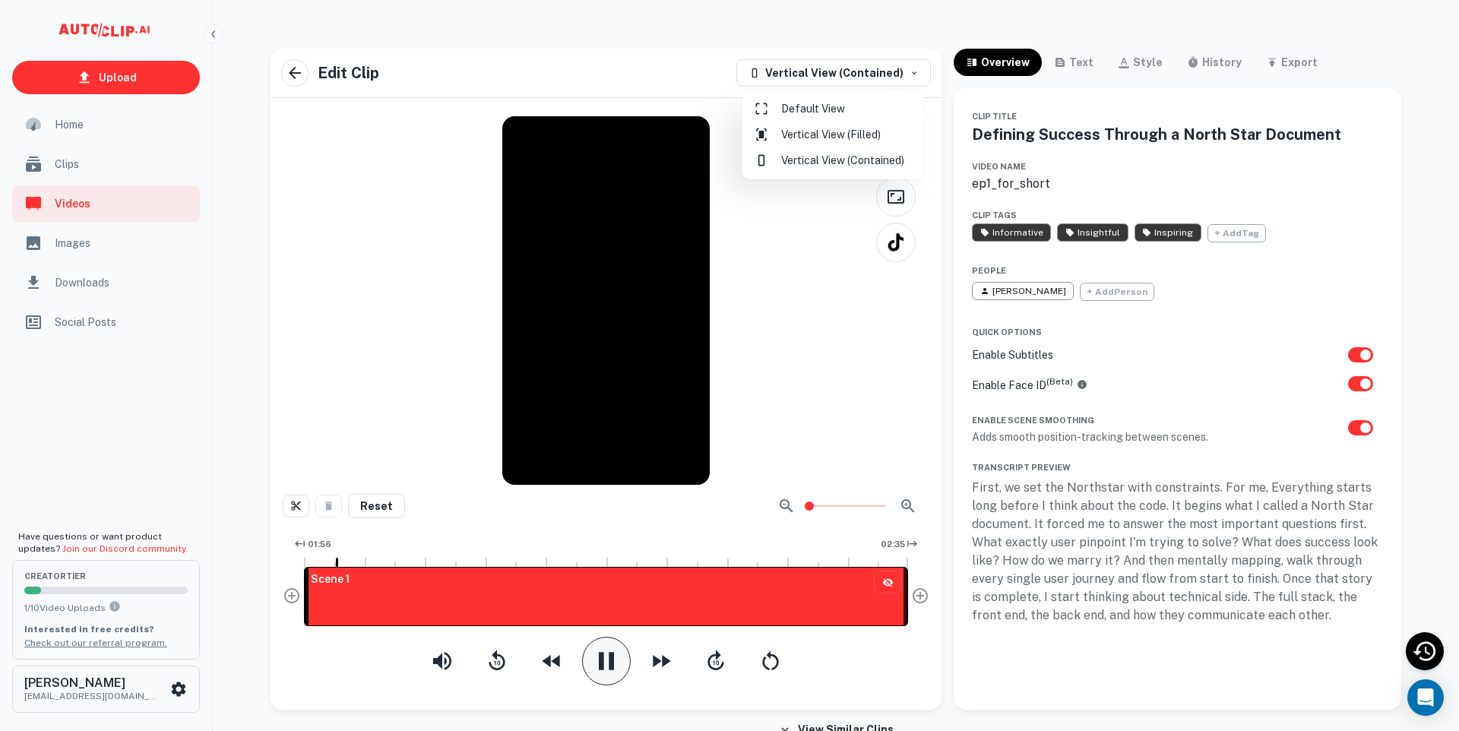
click at [874, 136] on li "Vertical View (Filled)" at bounding box center [833, 135] width 170 height 26
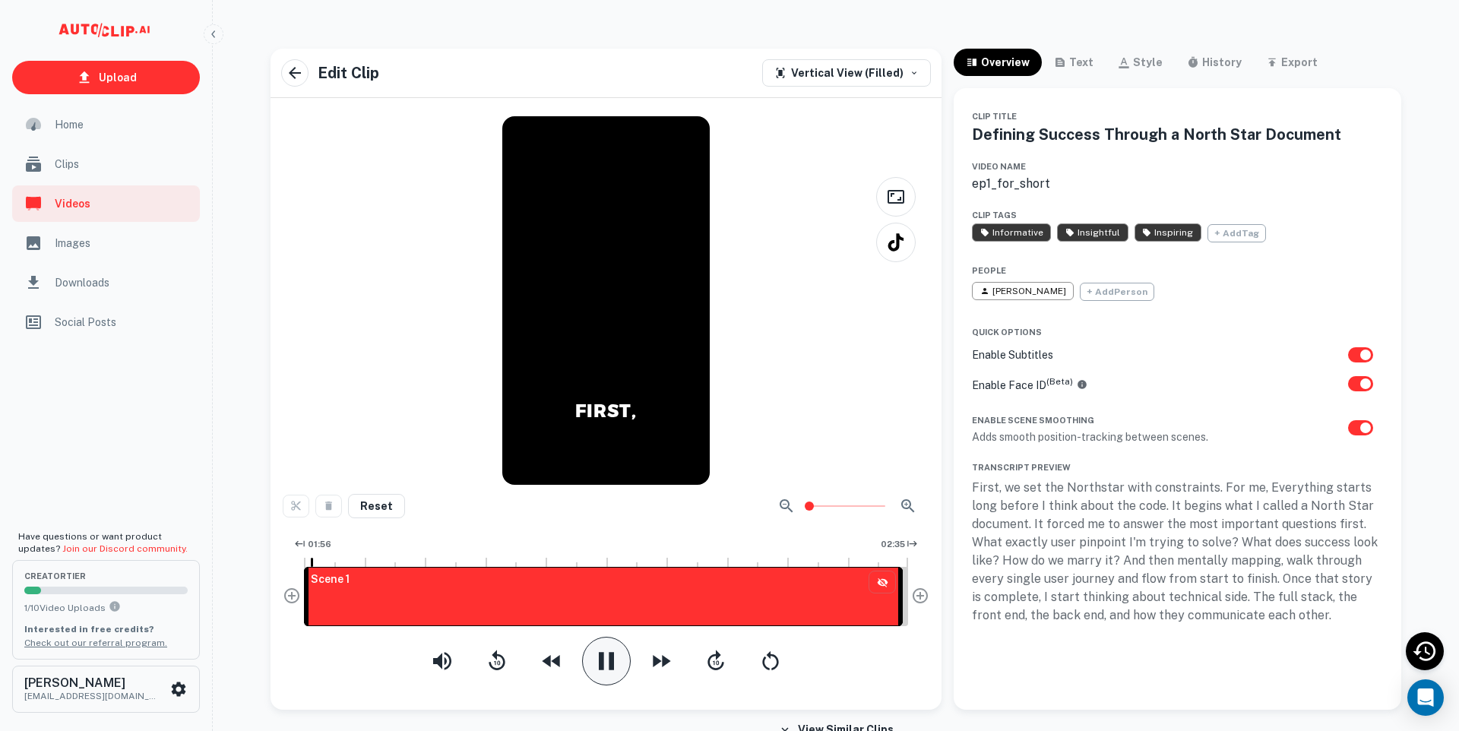
click at [903, 606] on div "Scene 1" at bounding box center [606, 596] width 604 height 59
click at [852, 549] on span "02:31.99" at bounding box center [853, 546] width 50 height 18
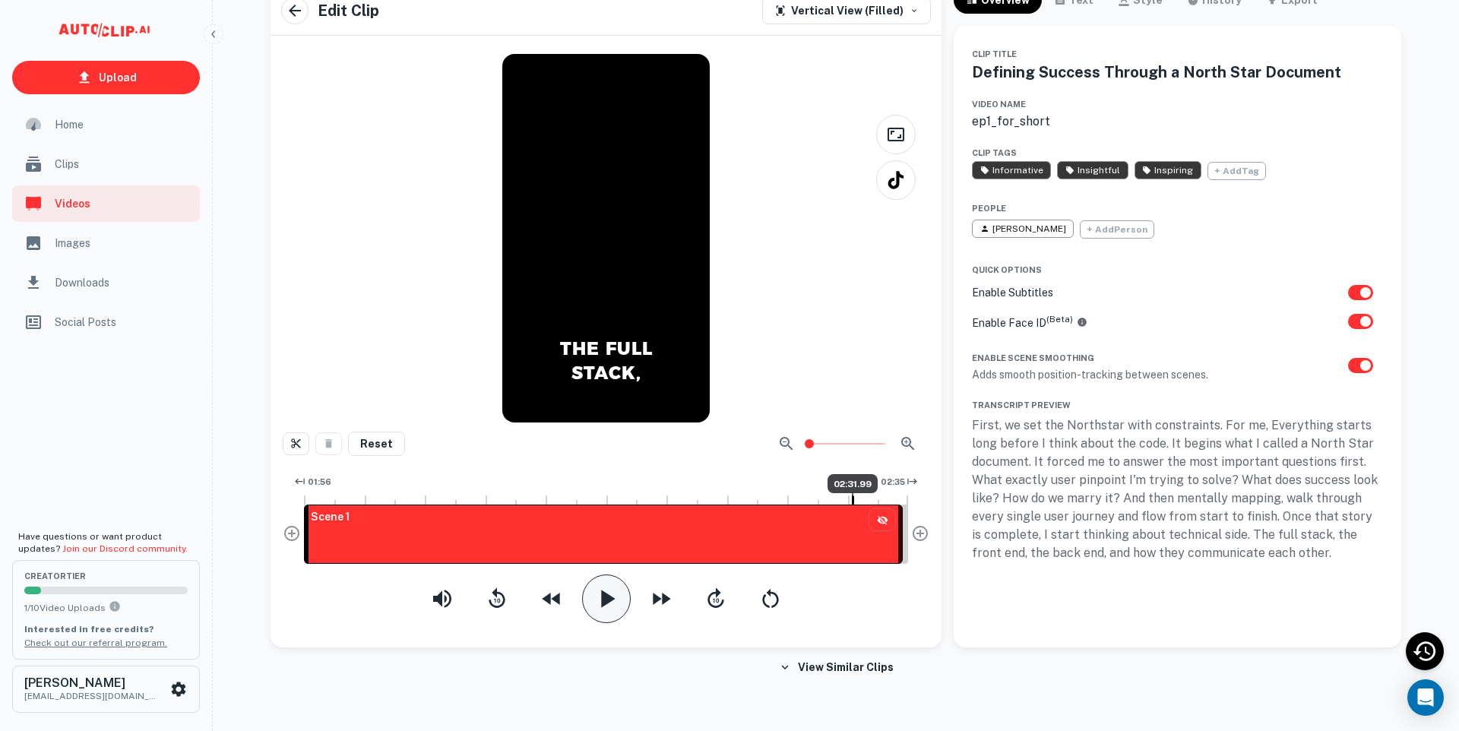
scroll to position [67, 0]
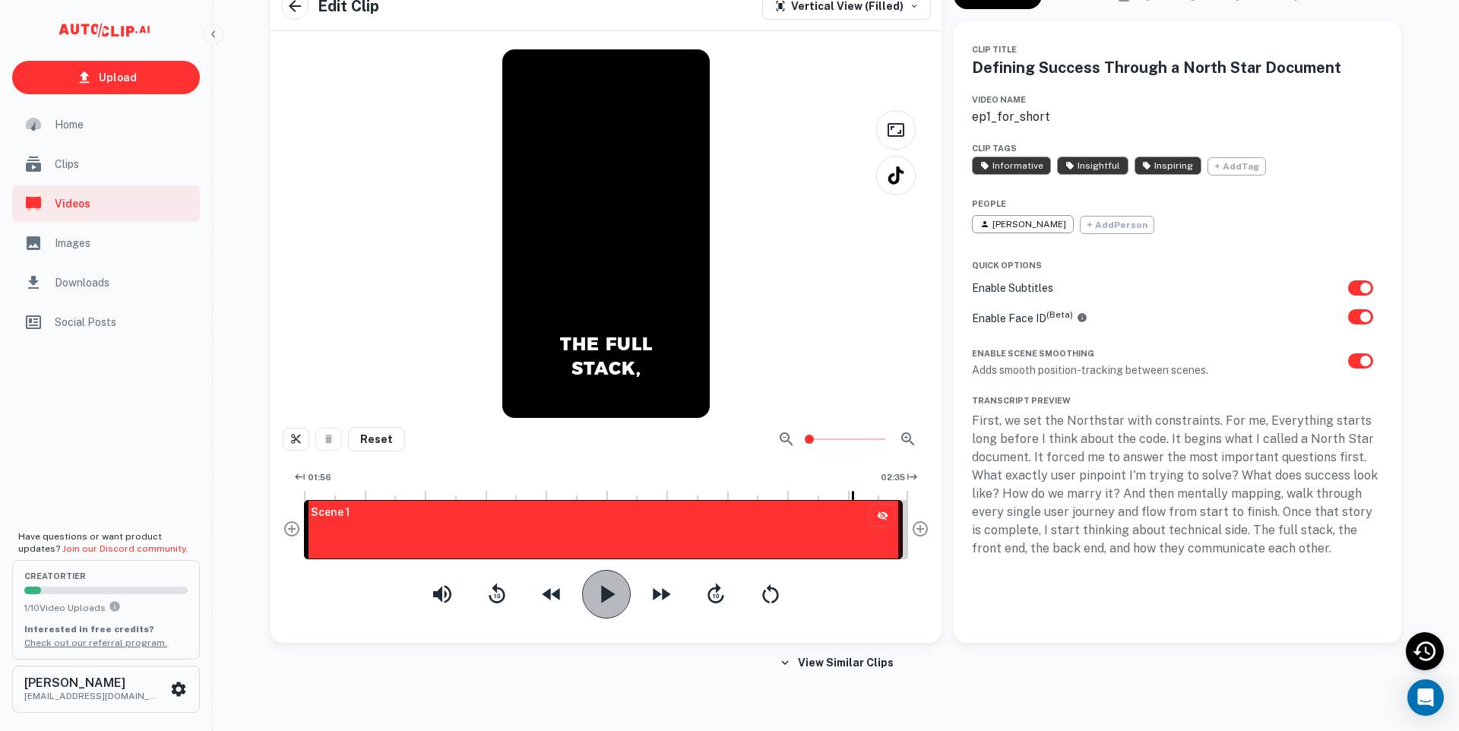
click at [588, 595] on button "button" at bounding box center [606, 594] width 49 height 49
click at [901, 530] on div "Scene 1" at bounding box center [606, 529] width 604 height 59
click at [860, 473] on span "02:32.53" at bounding box center [862, 479] width 52 height 18
click at [855, 453] on div at bounding box center [847, 439] width 152 height 30
click at [615, 592] on icon "button" at bounding box center [606, 594] width 30 height 30
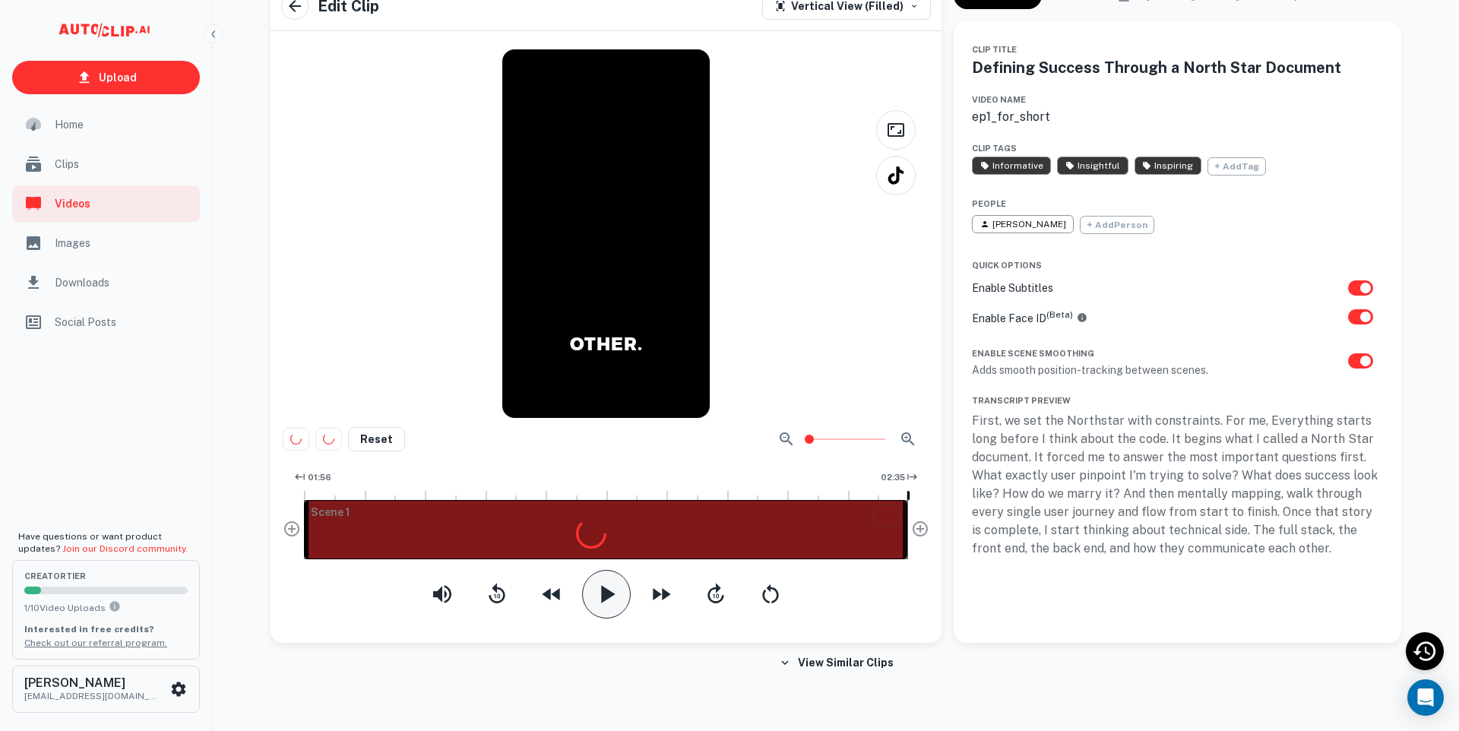
drag, startPoint x: 898, startPoint y: 529, endPoint x: 909, endPoint y: 530, distance: 10.7
click at [909, 530] on div "01:56 02:35 Scene 1" at bounding box center [606, 519] width 647 height 104
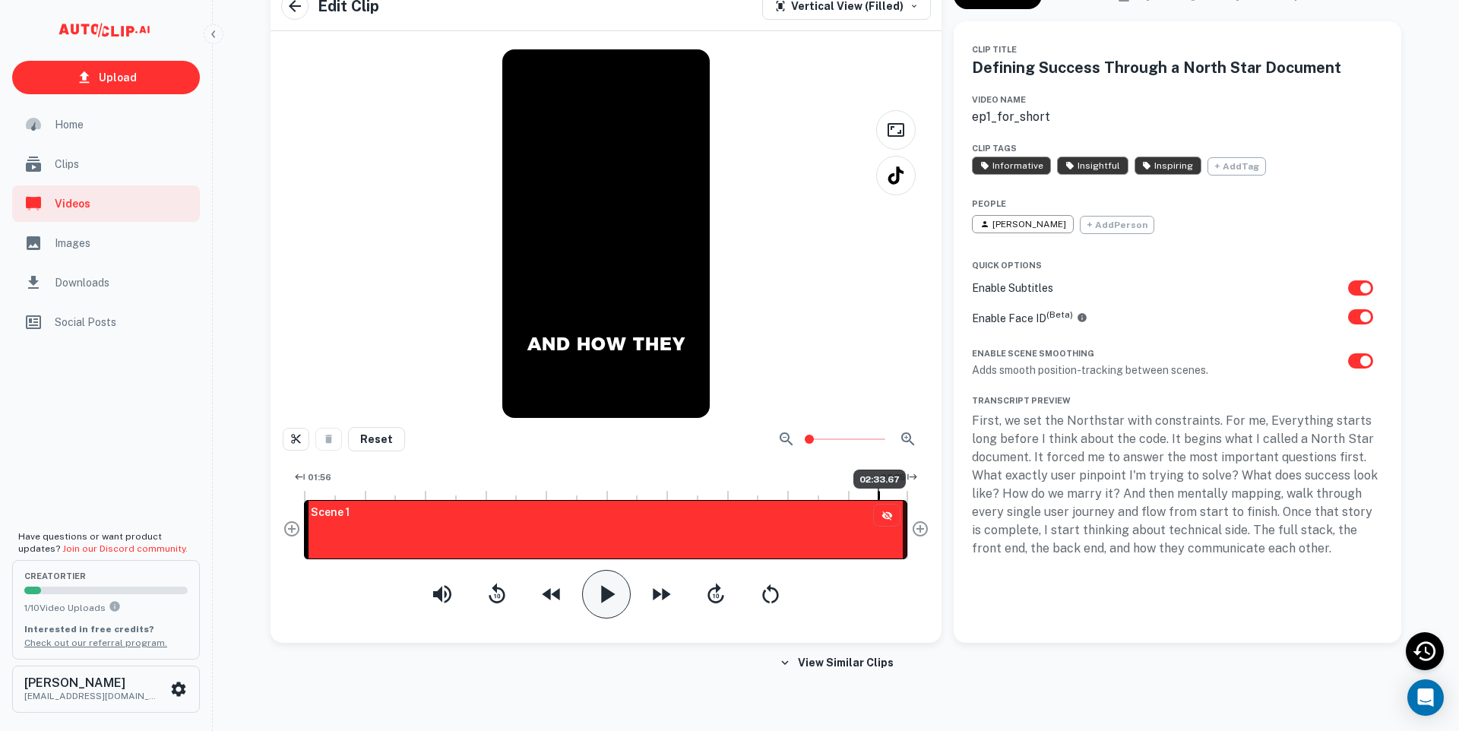
click at [878, 481] on span "02:33.67" at bounding box center [879, 479] width 52 height 18
click at [881, 448] on div at bounding box center [847, 439] width 152 height 30
click at [604, 601] on icon "button" at bounding box center [606, 594] width 30 height 30
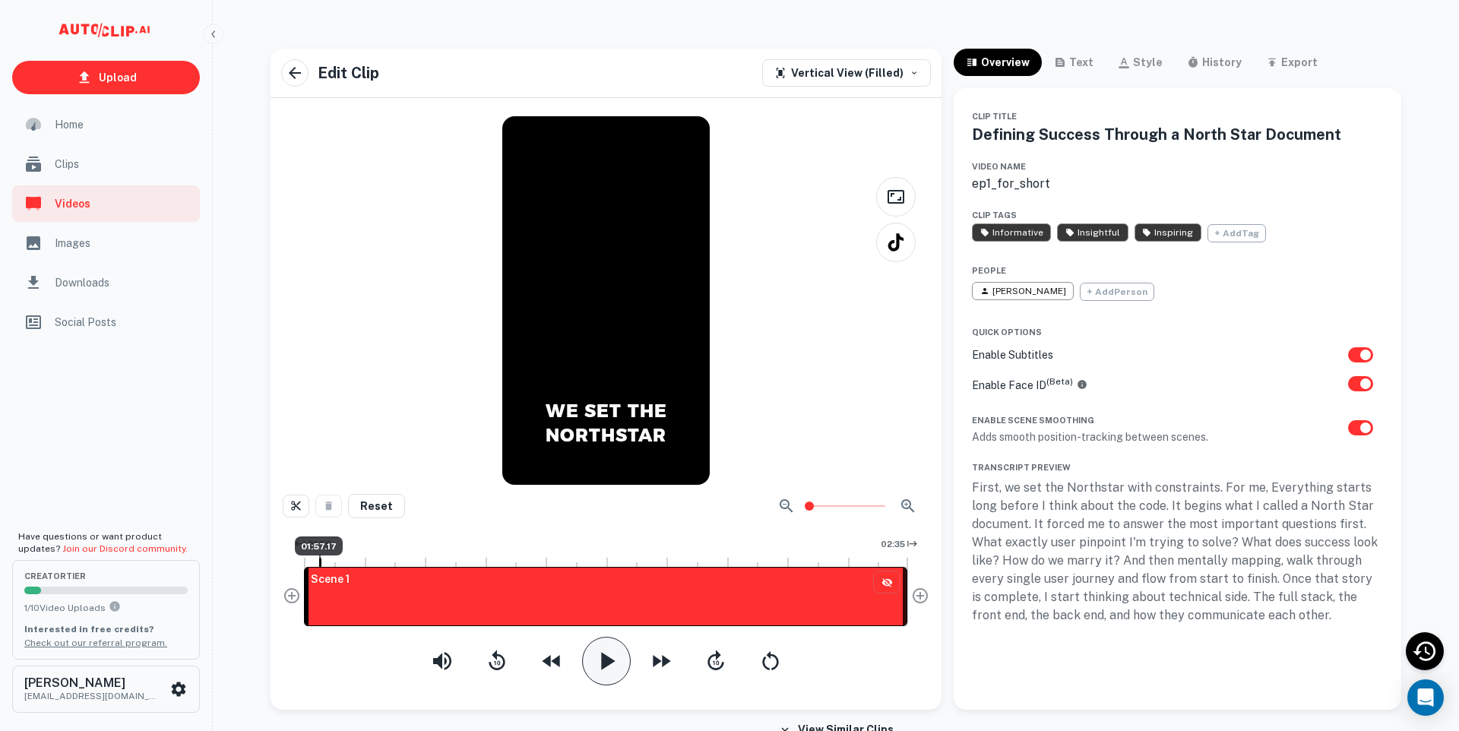
click at [319, 615] on div "Scene 1" at bounding box center [330, 597] width 51 height 58
drag, startPoint x: 317, startPoint y: 563, endPoint x: 302, endPoint y: 563, distance: 14.4
click at [1289, 57] on div "export" at bounding box center [1299, 62] width 36 height 18
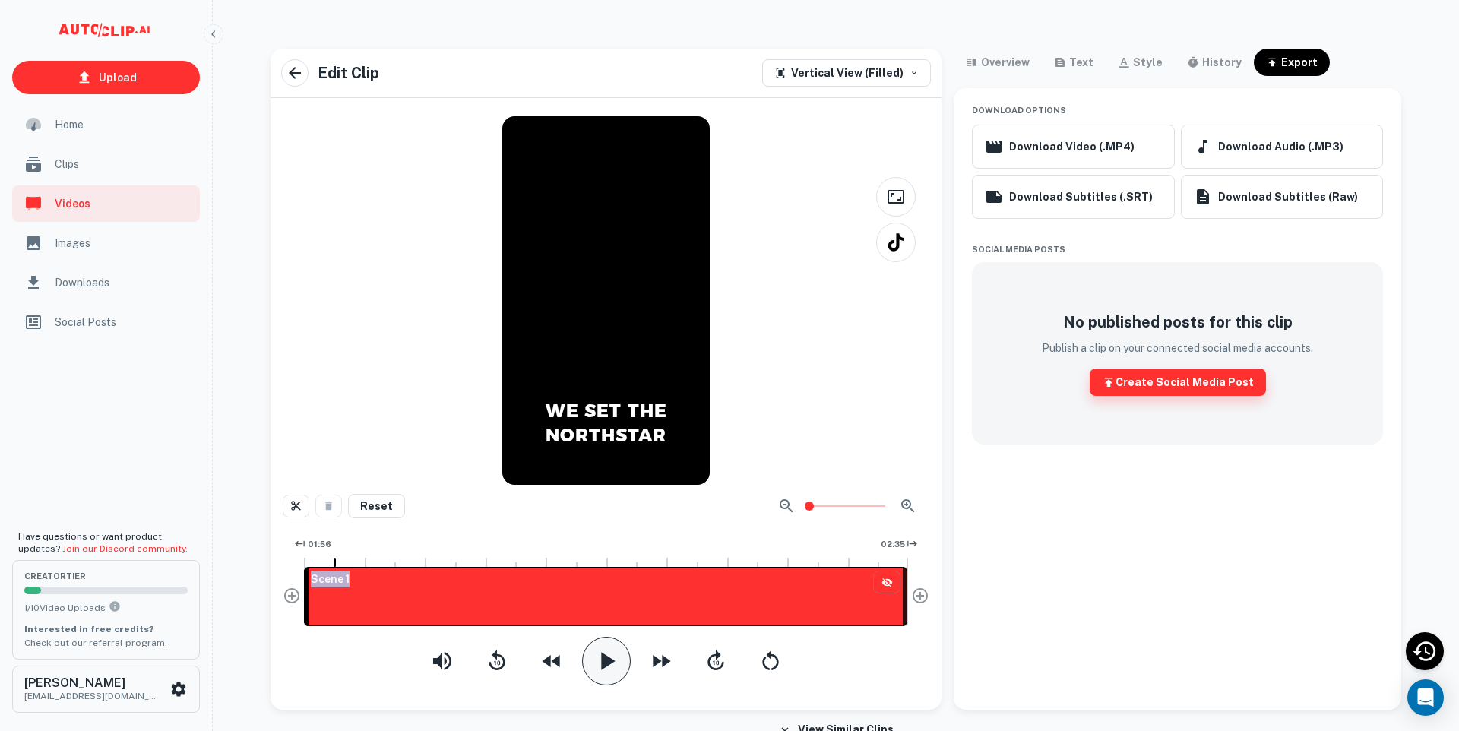
click at [1168, 385] on button "Create Social Media Post" at bounding box center [1178, 382] width 176 height 27
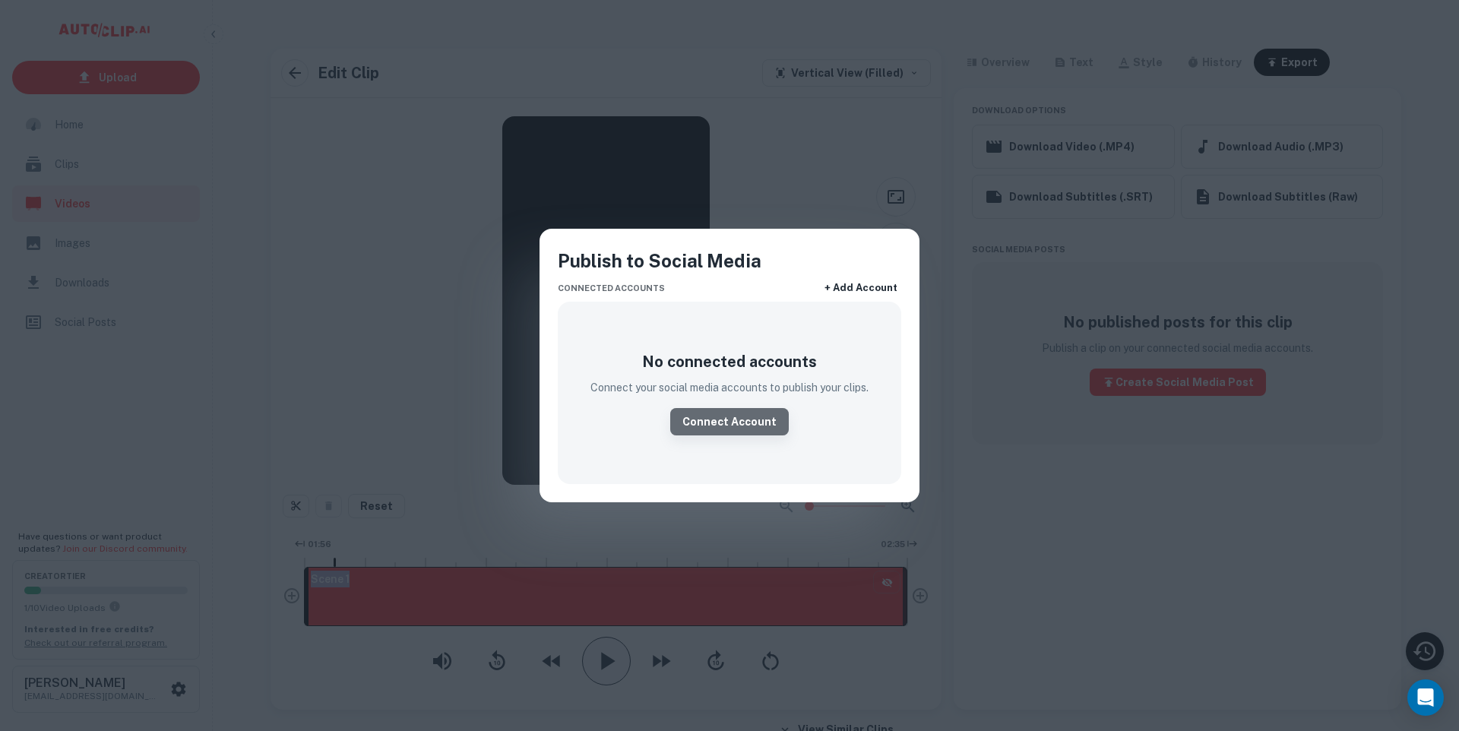
click at [762, 420] on link "Connect Account" at bounding box center [729, 421] width 119 height 27
click at [753, 419] on link "Connect Account" at bounding box center [729, 421] width 119 height 27
click at [1003, 491] on div "Publish to Social Media Connected accounts + Add Account No connected accounts …" at bounding box center [729, 365] width 1459 height 731
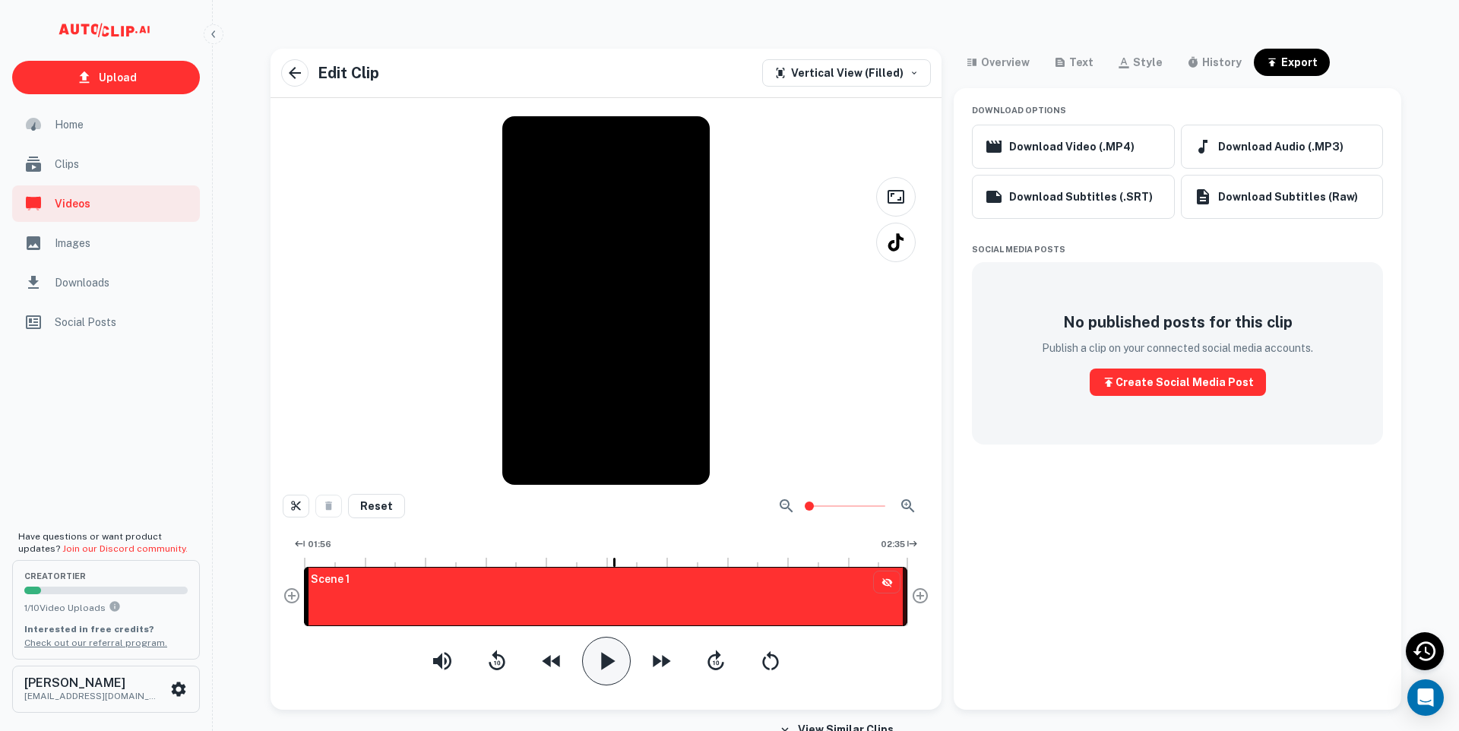
click at [617, 672] on icon "button" at bounding box center [606, 661] width 30 height 30
click at [289, 79] on icon "button" at bounding box center [295, 73] width 18 height 18
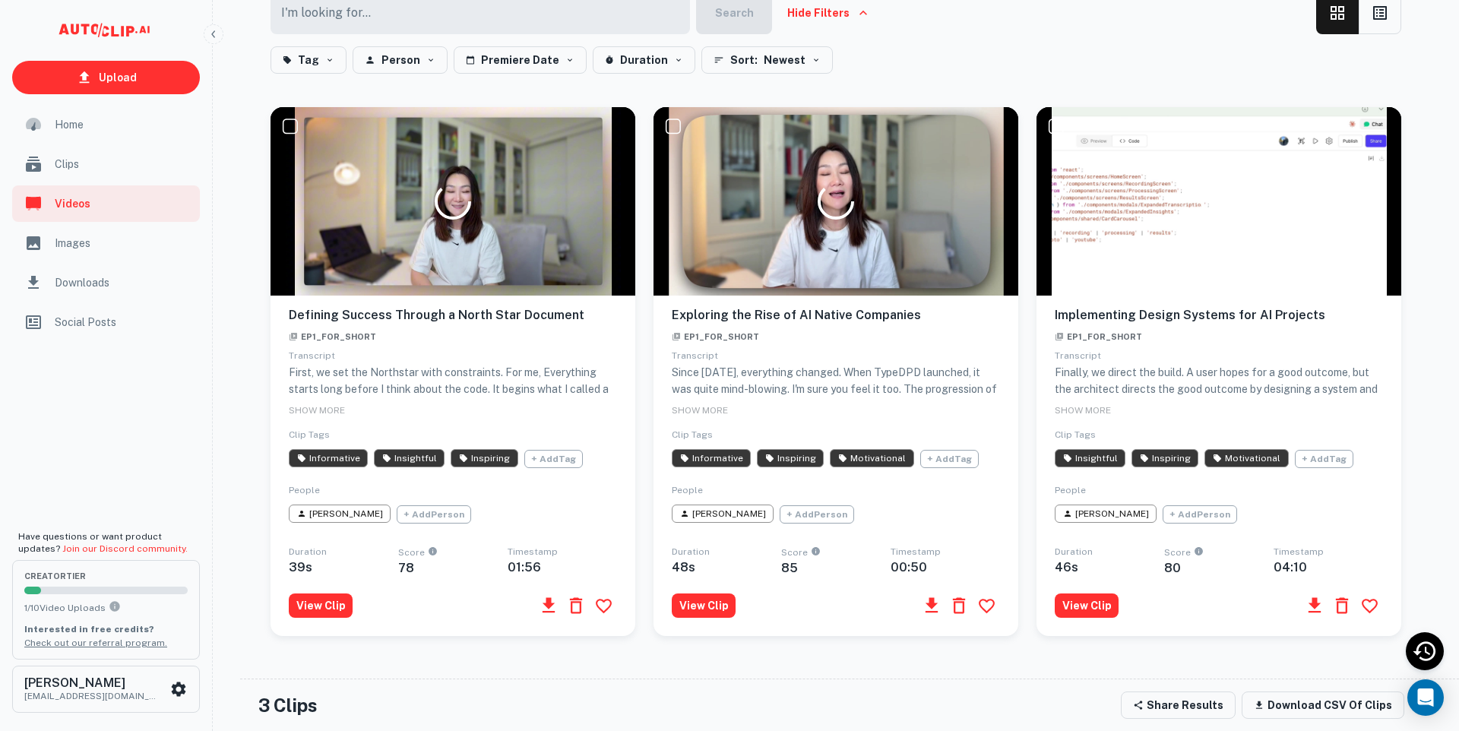
scroll to position [483, 0]
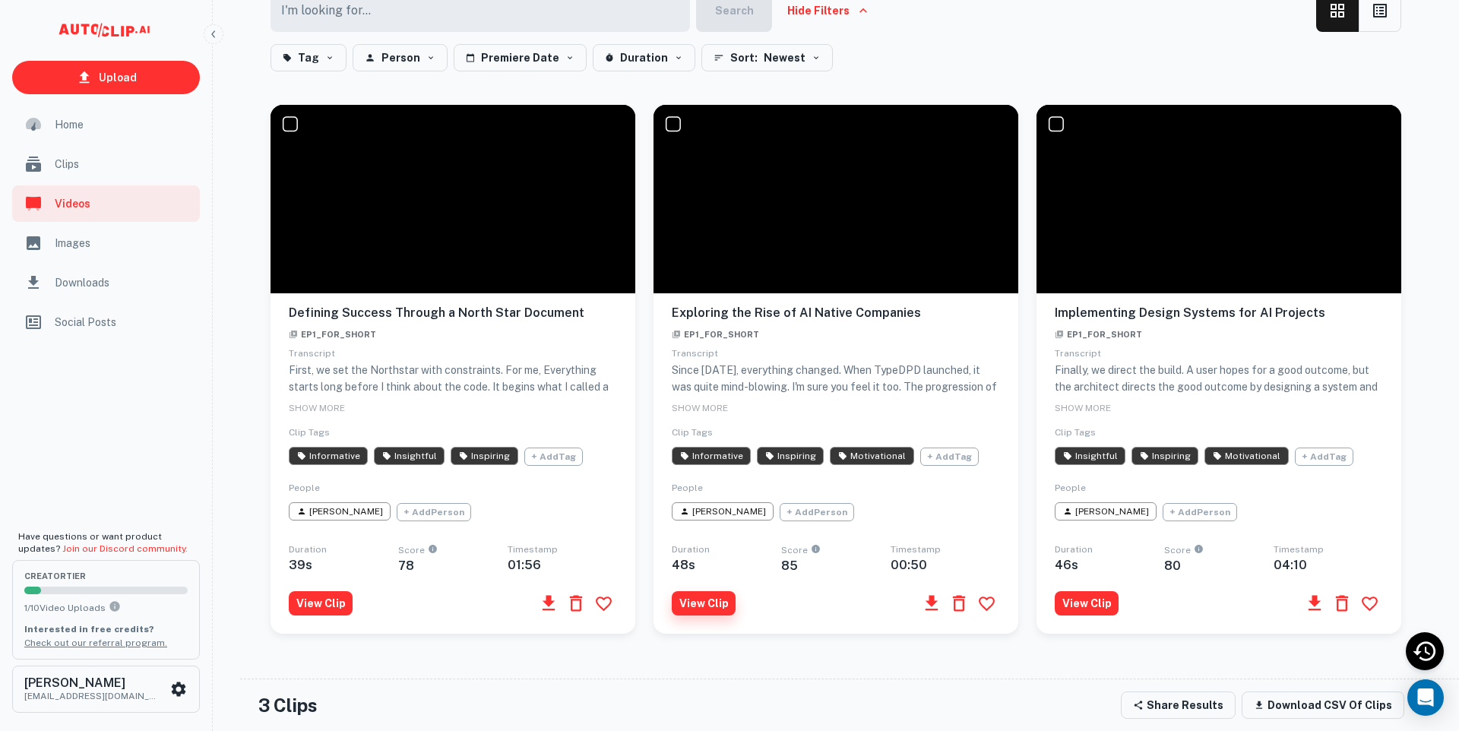
click at [693, 616] on button "View Clip" at bounding box center [704, 603] width 64 height 24
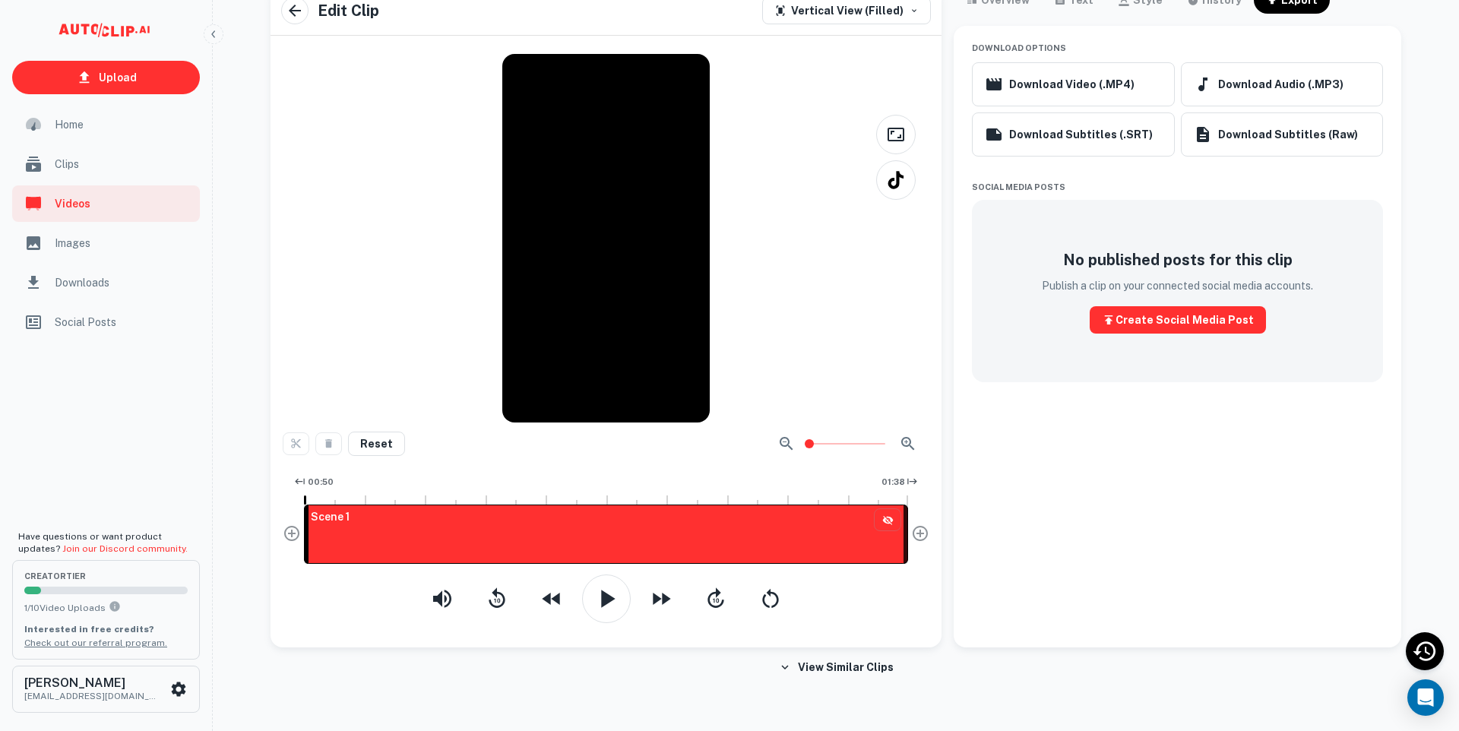
scroll to position [67, 0]
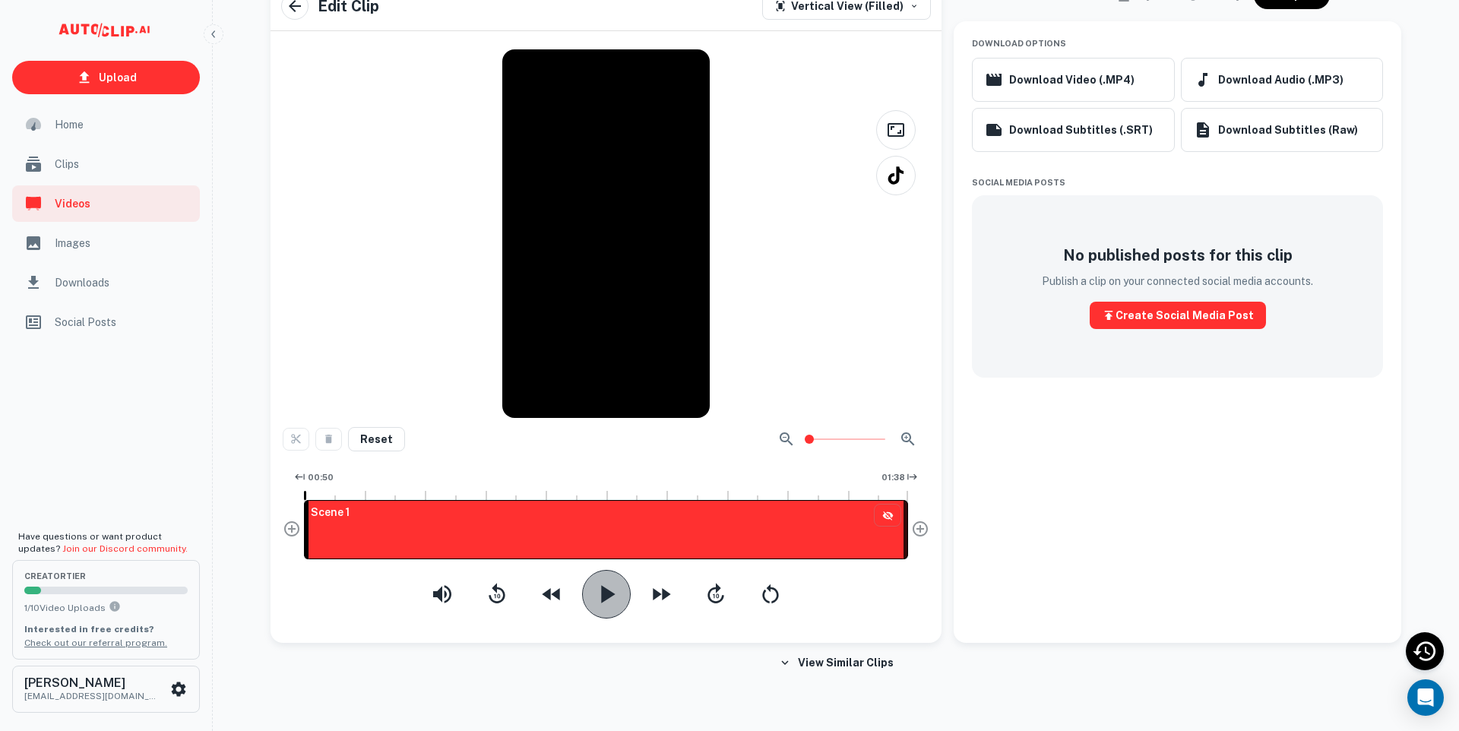
click at [622, 589] on button "button" at bounding box center [606, 594] width 49 height 49
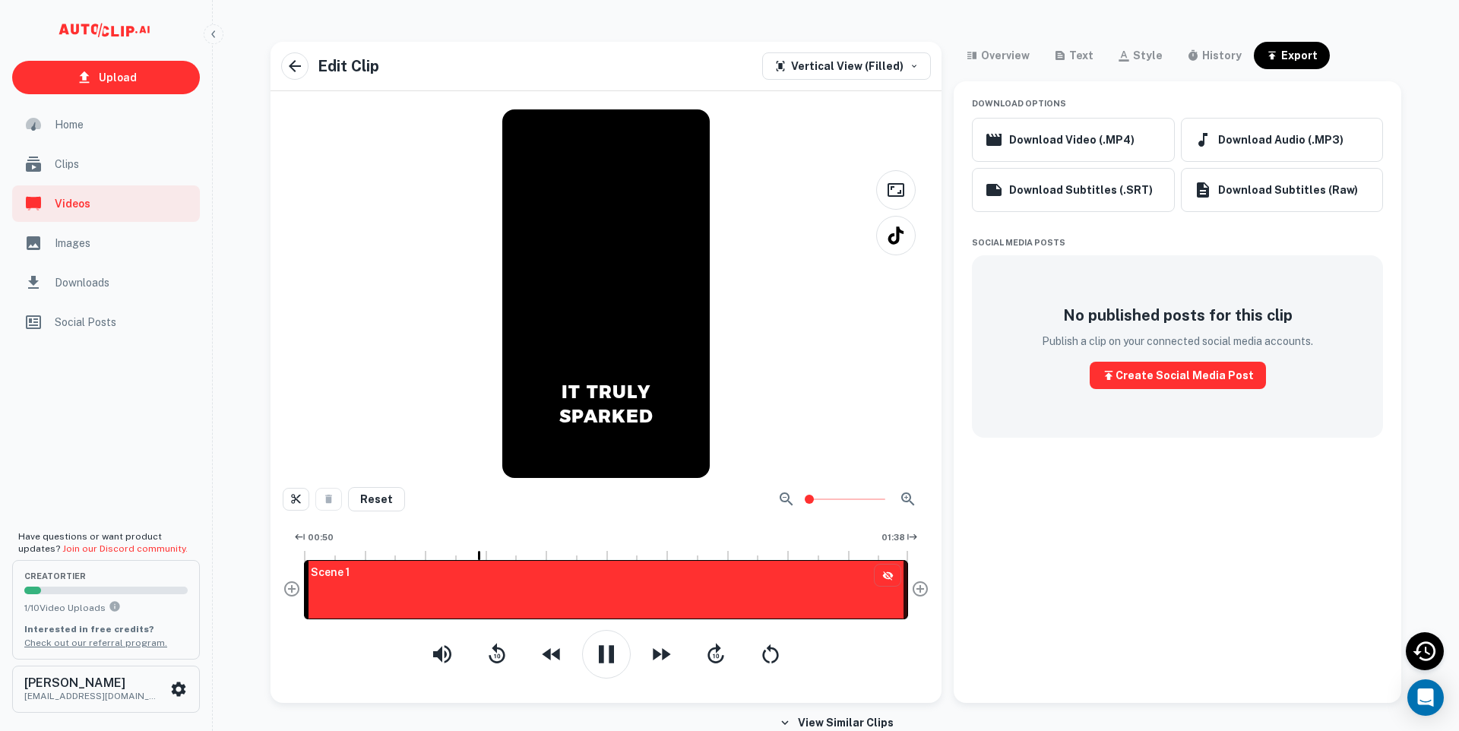
scroll to position [2, 0]
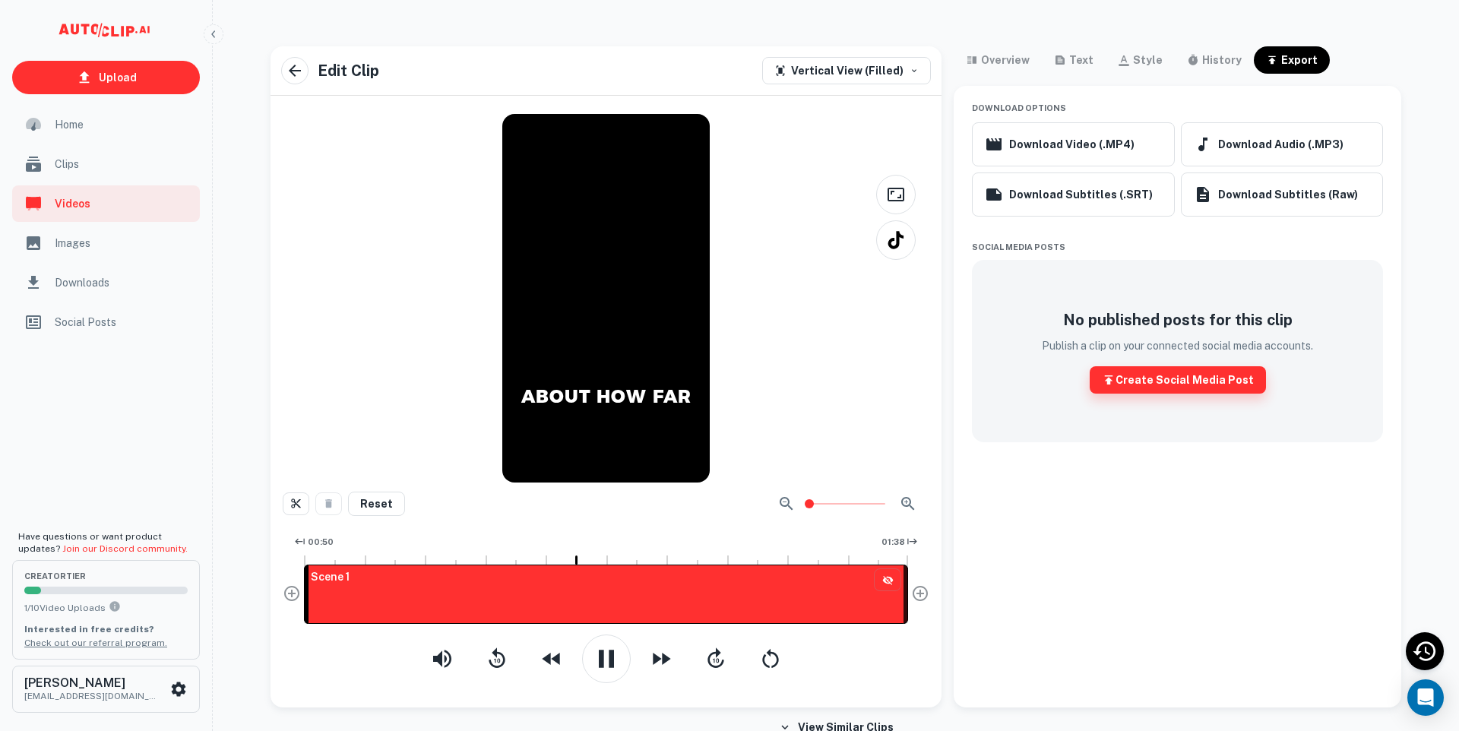
click at [1132, 385] on button "Create Social Media Post" at bounding box center [1178, 379] width 176 height 27
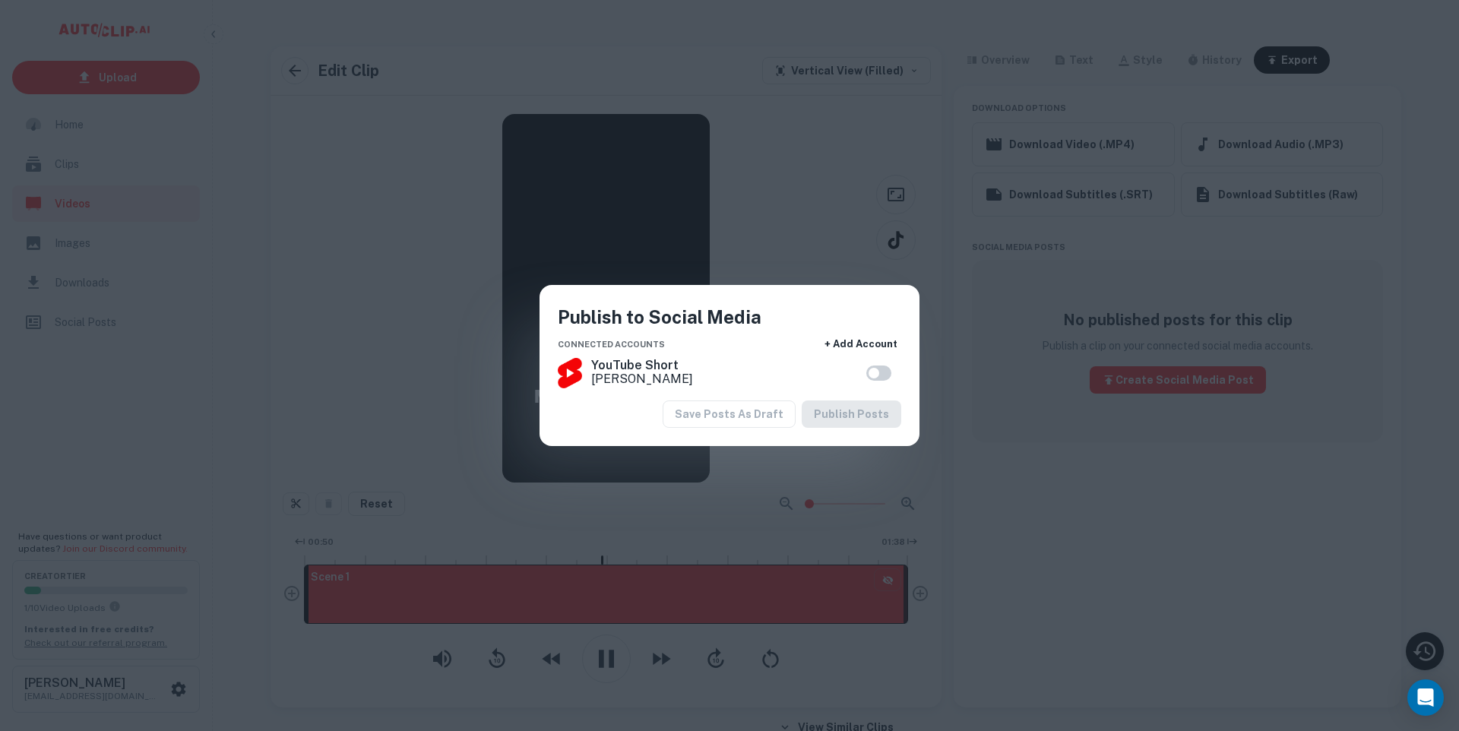
click at [892, 377] on input "checkbox" at bounding box center [874, 373] width 87 height 29
checkbox input "true"
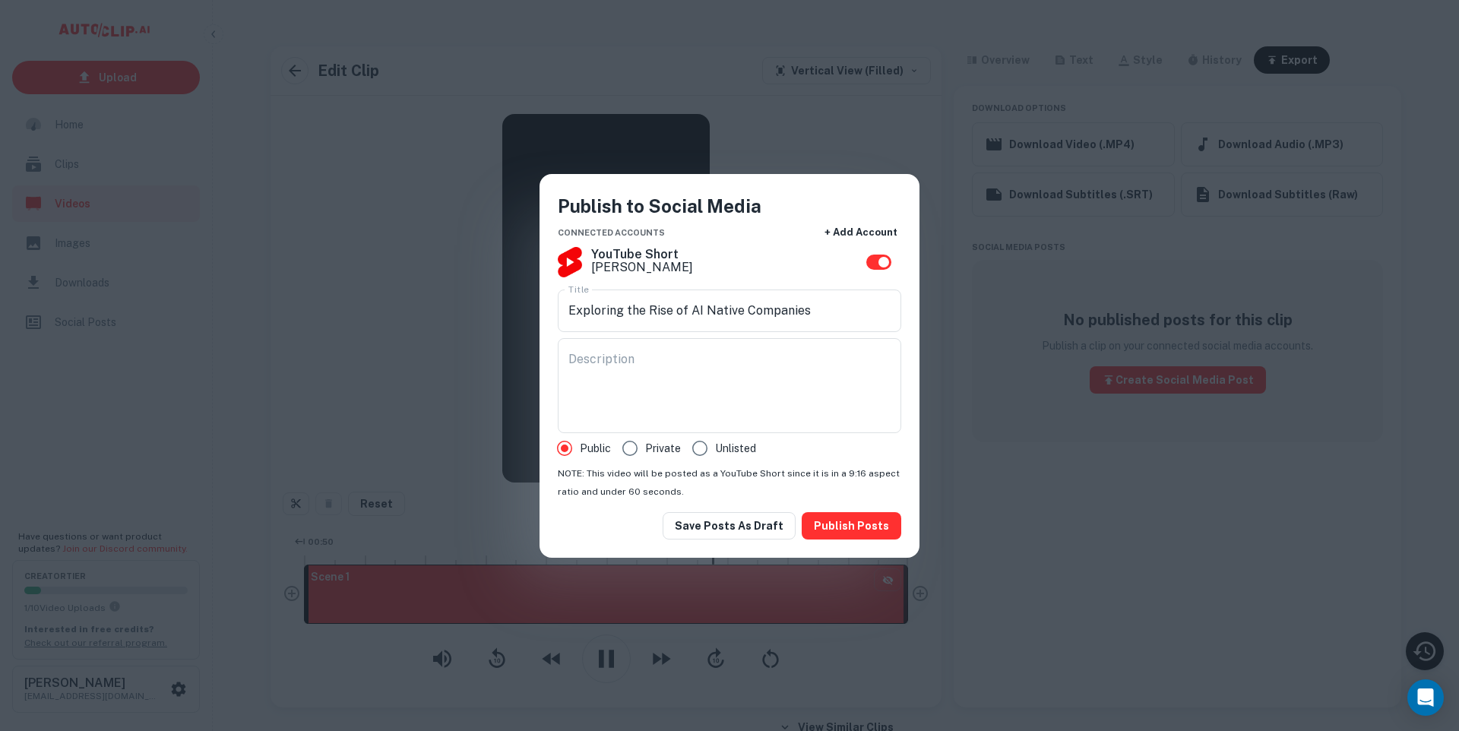
click at [992, 485] on div "Publish to Social Media Connected accounts + Add Account YouTube Short Jing Shi…" at bounding box center [729, 365] width 1459 height 731
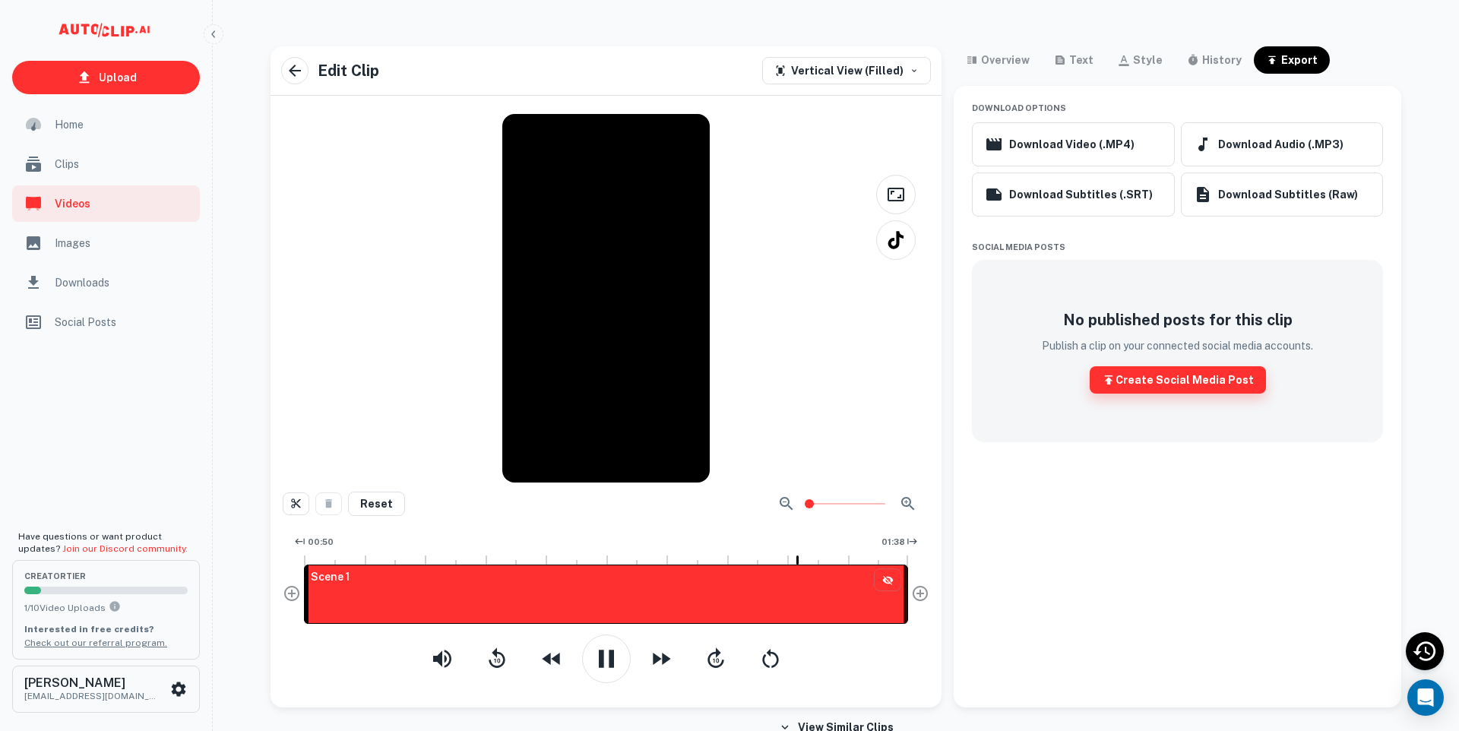
click at [1124, 378] on button "Create Social Media Post" at bounding box center [1178, 379] width 176 height 27
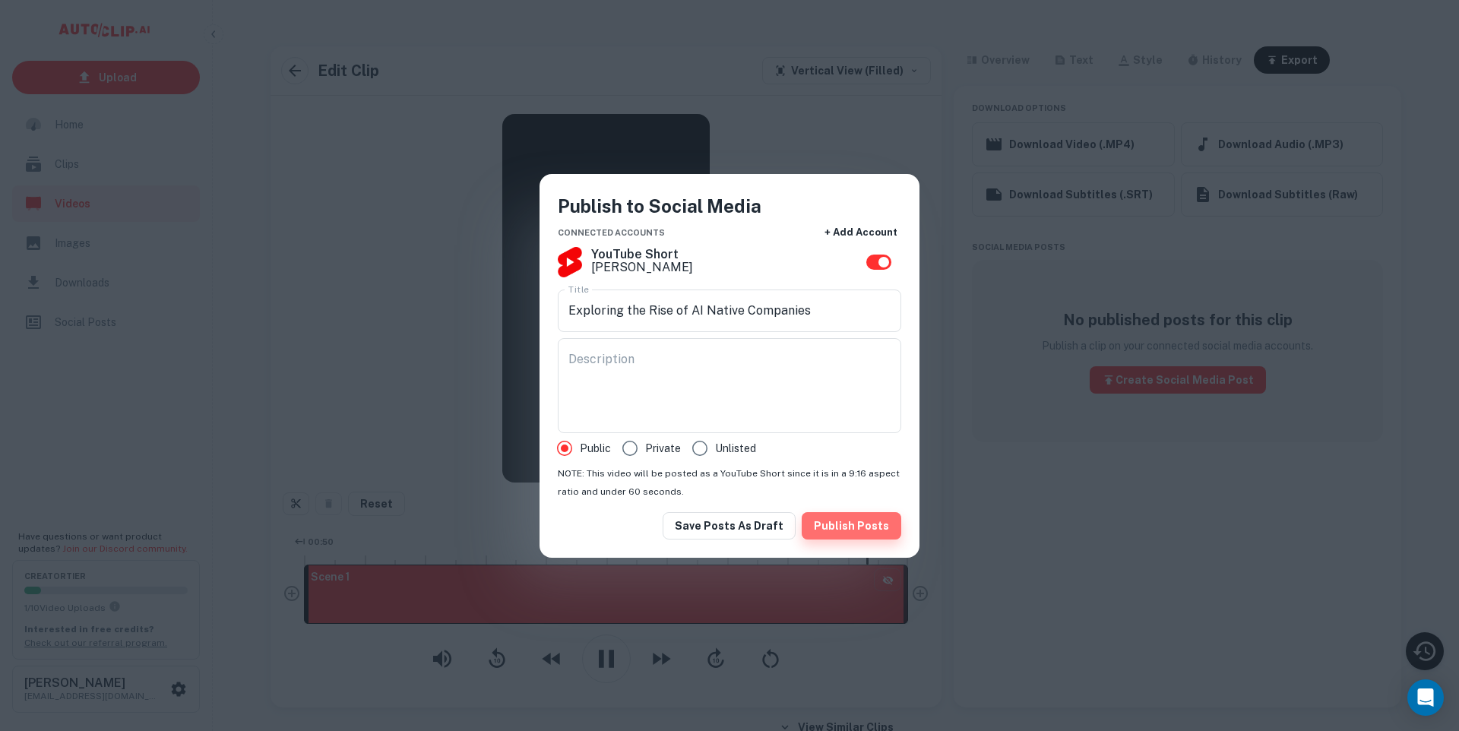
click at [860, 522] on button "Publish Posts" at bounding box center [852, 525] width 100 height 27
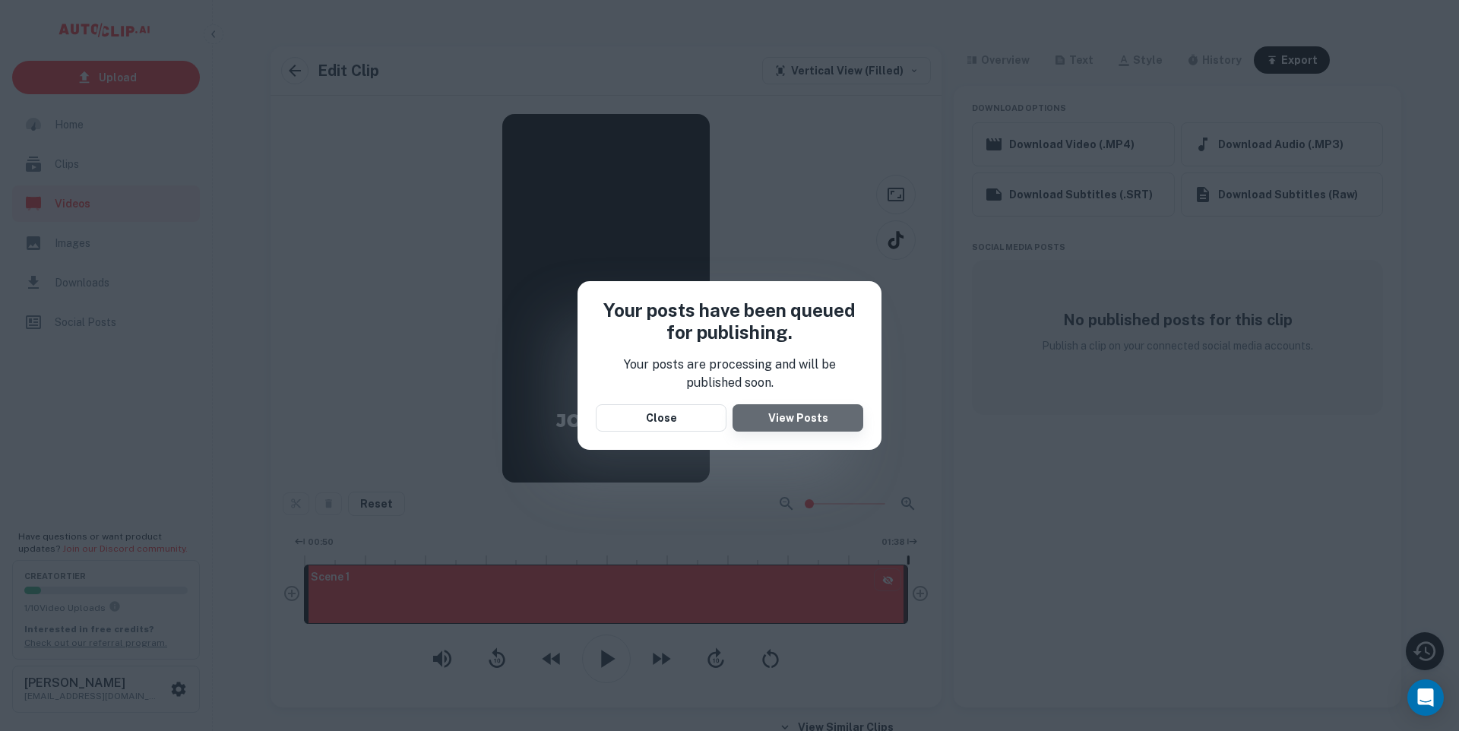
click at [818, 420] on link "View Posts" at bounding box center [798, 417] width 131 height 27
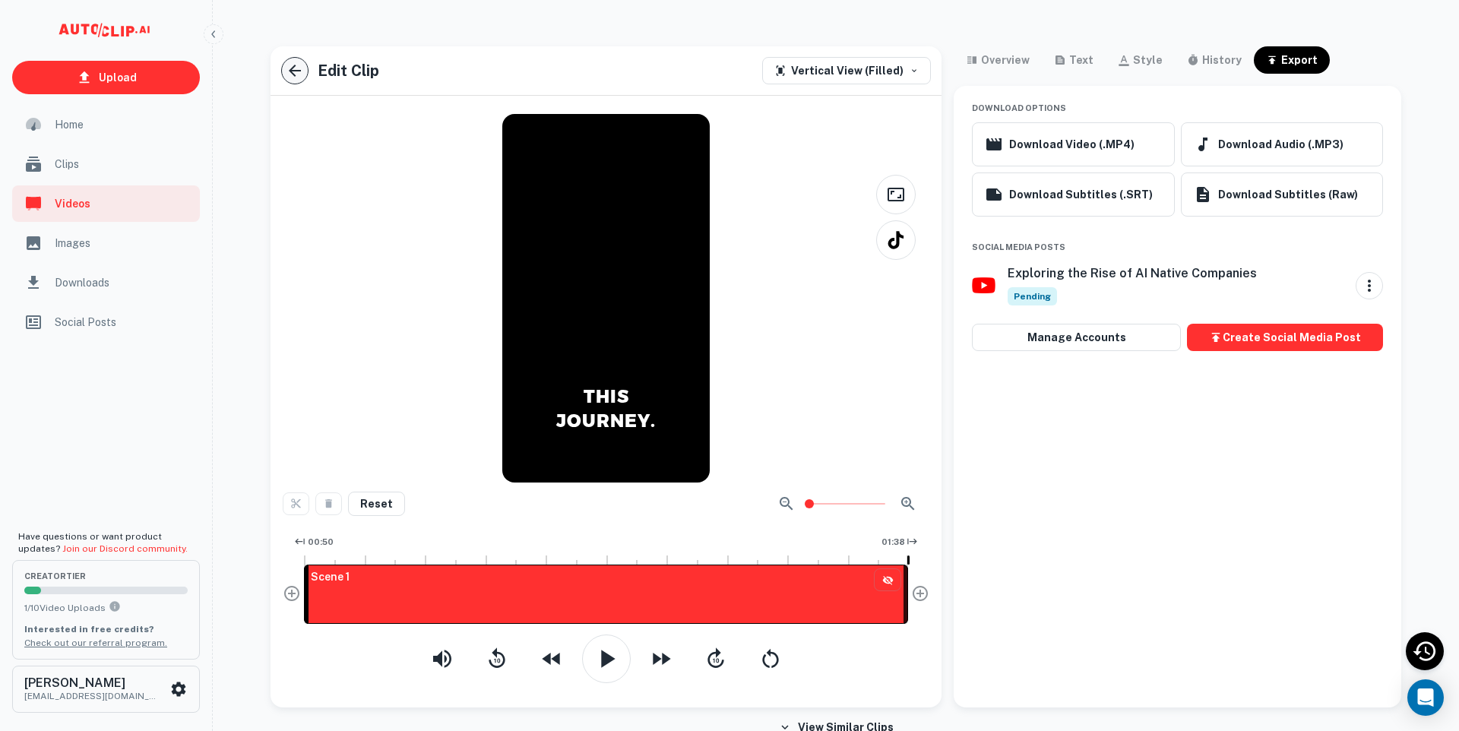
click at [290, 74] on icon "button" at bounding box center [295, 71] width 18 height 18
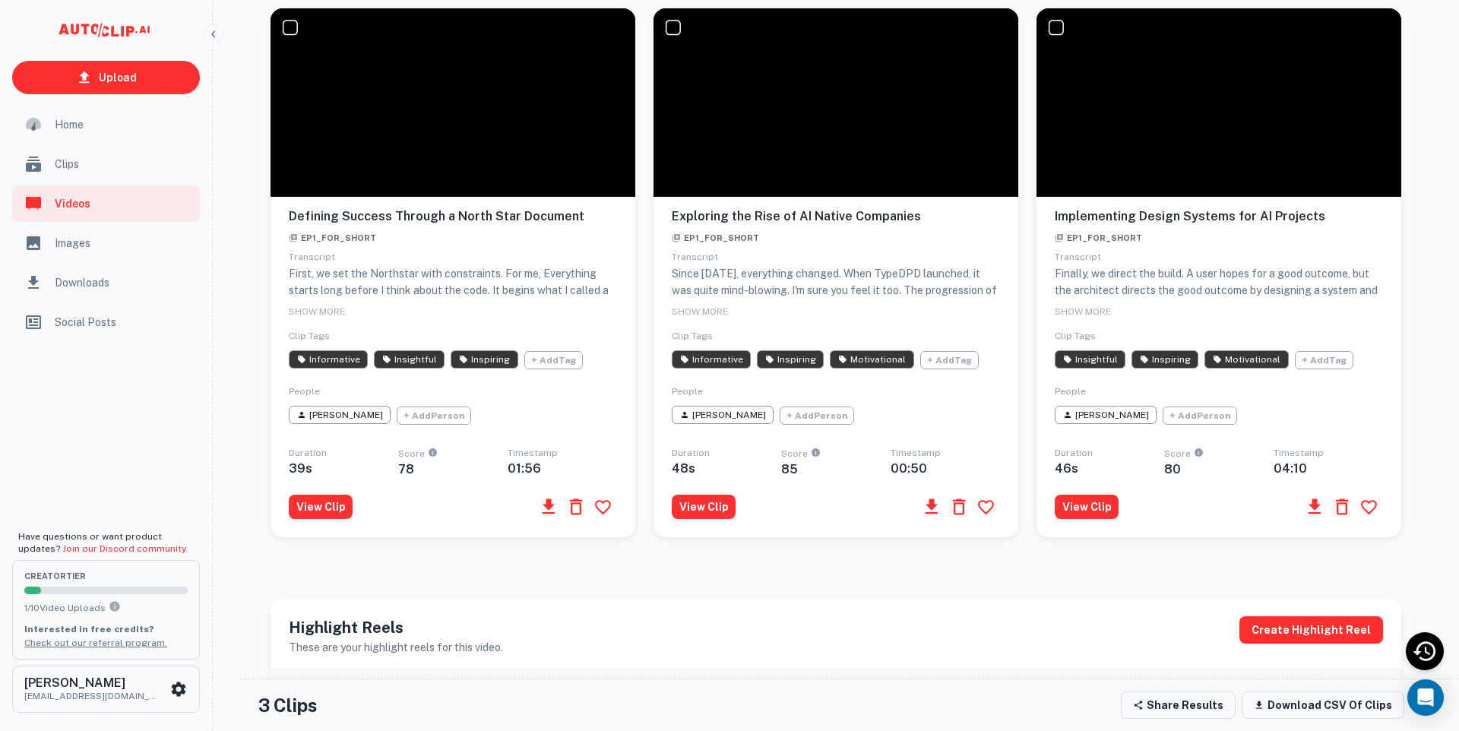
scroll to position [543, 0]
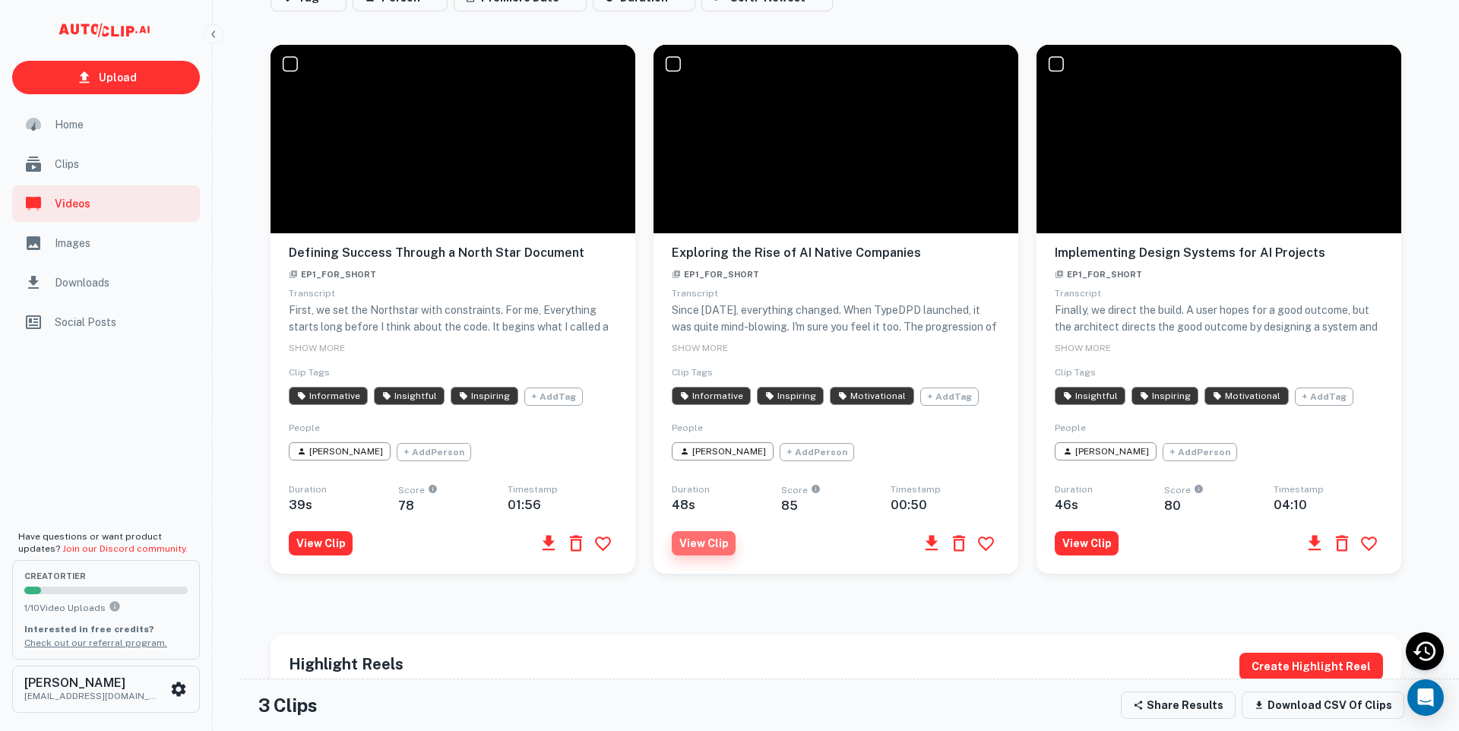
click at [694, 556] on button "View Clip" at bounding box center [704, 543] width 64 height 24
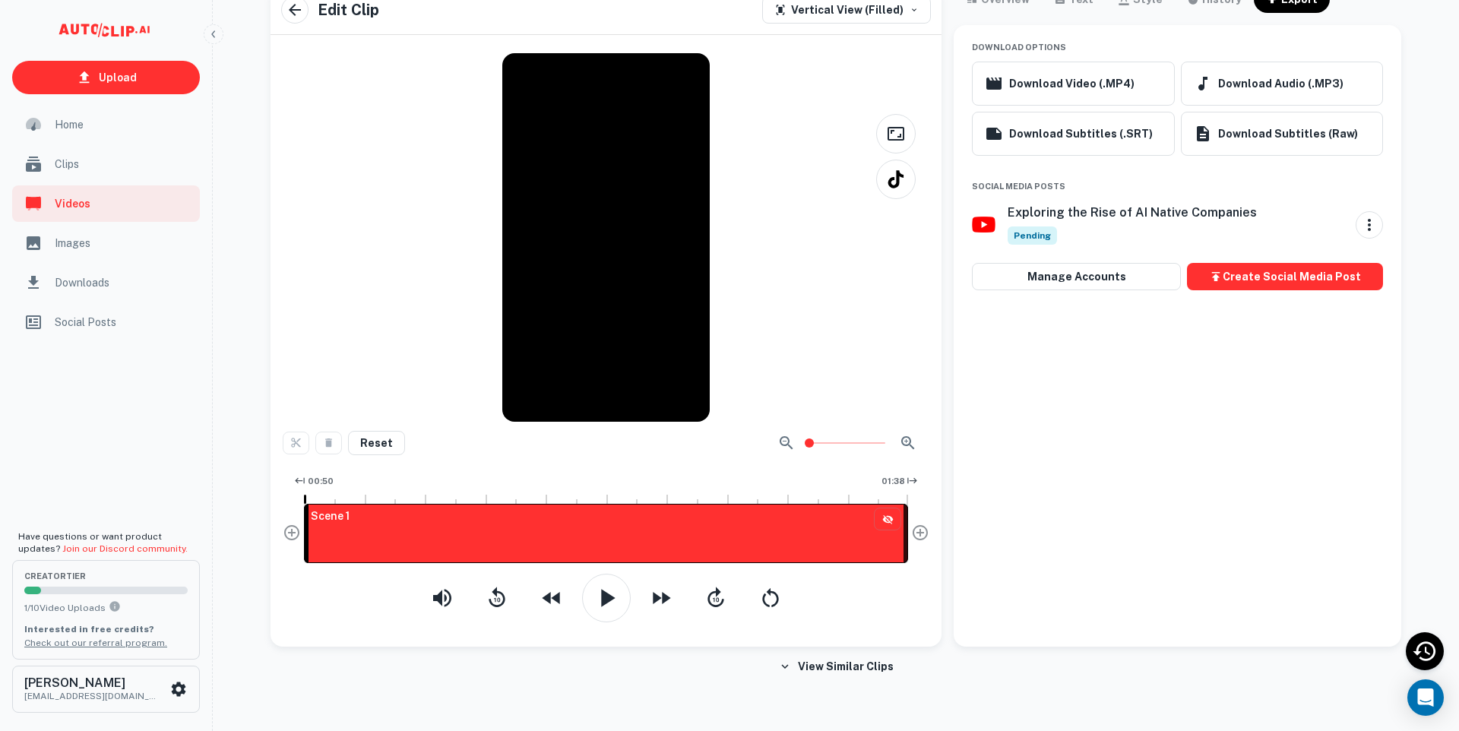
scroll to position [67, 0]
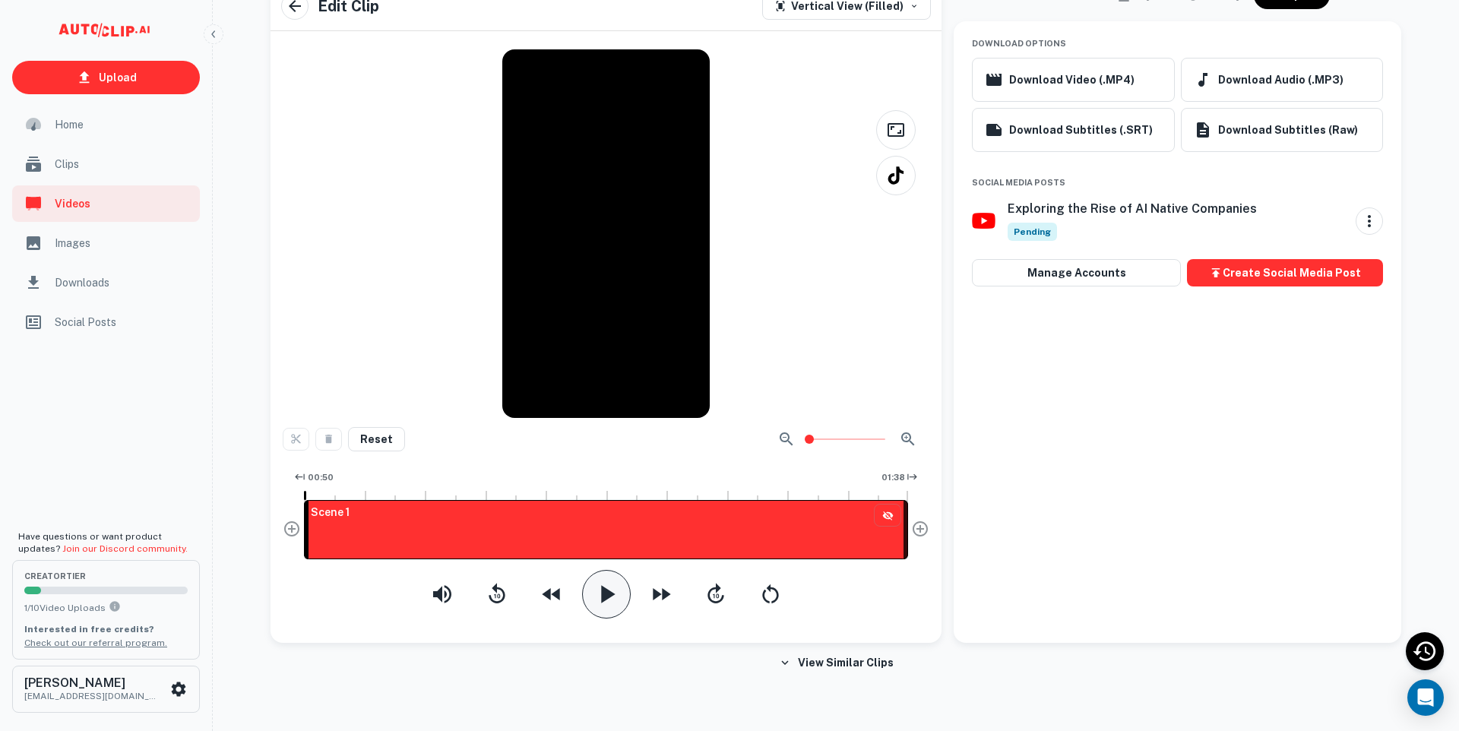
click at [611, 604] on icon "button" at bounding box center [606, 594] width 30 height 30
click at [306, 8] on button "button" at bounding box center [294, 5] width 27 height 27
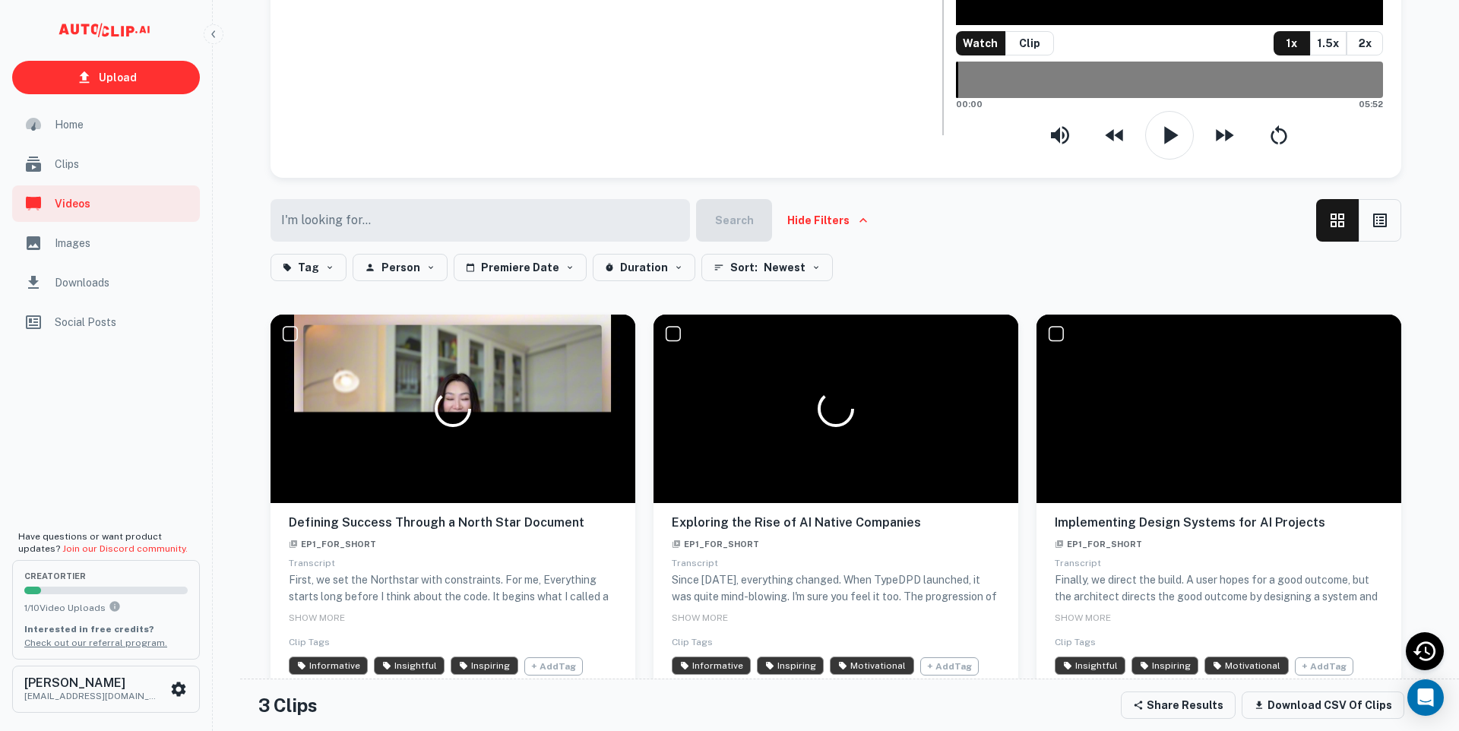
scroll to position [396, 0]
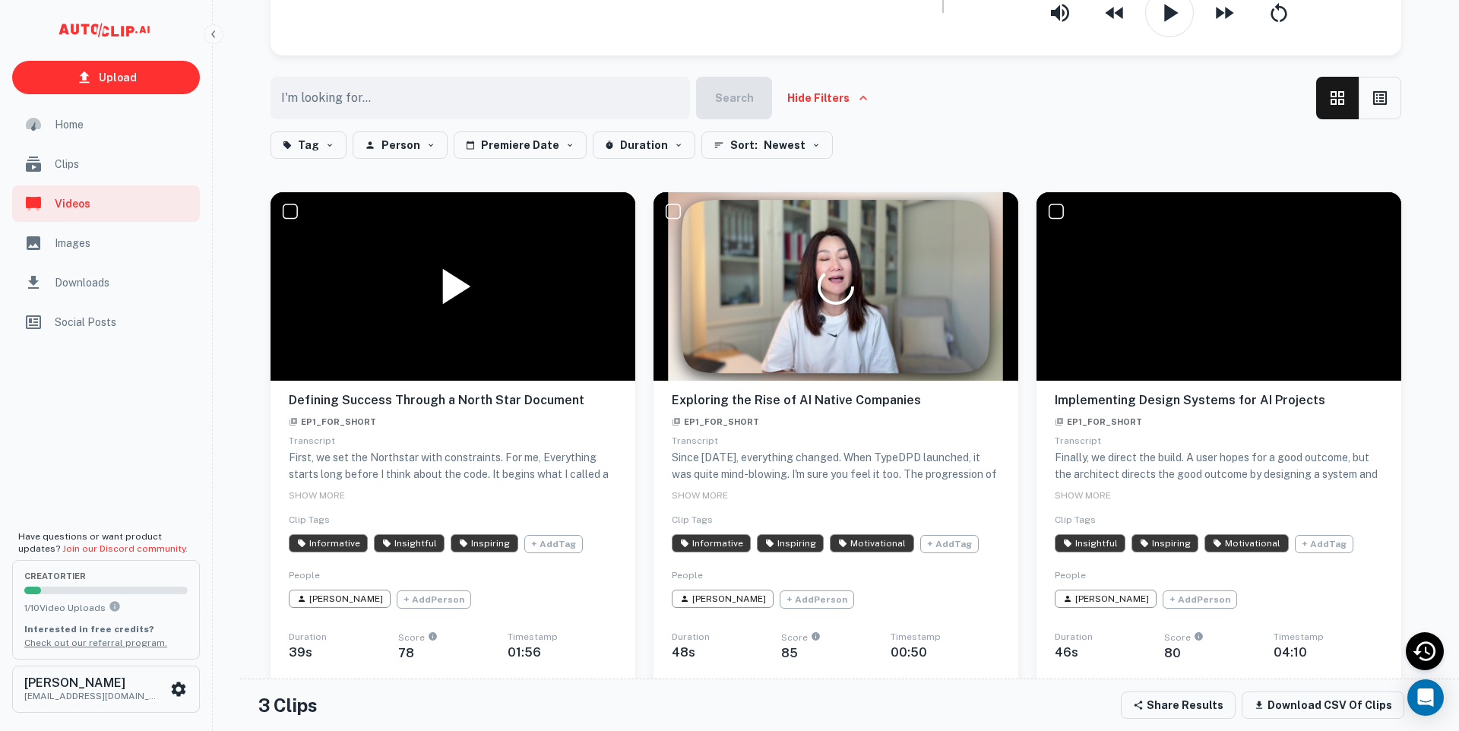
click at [446, 304] on icon at bounding box center [457, 286] width 28 height 36
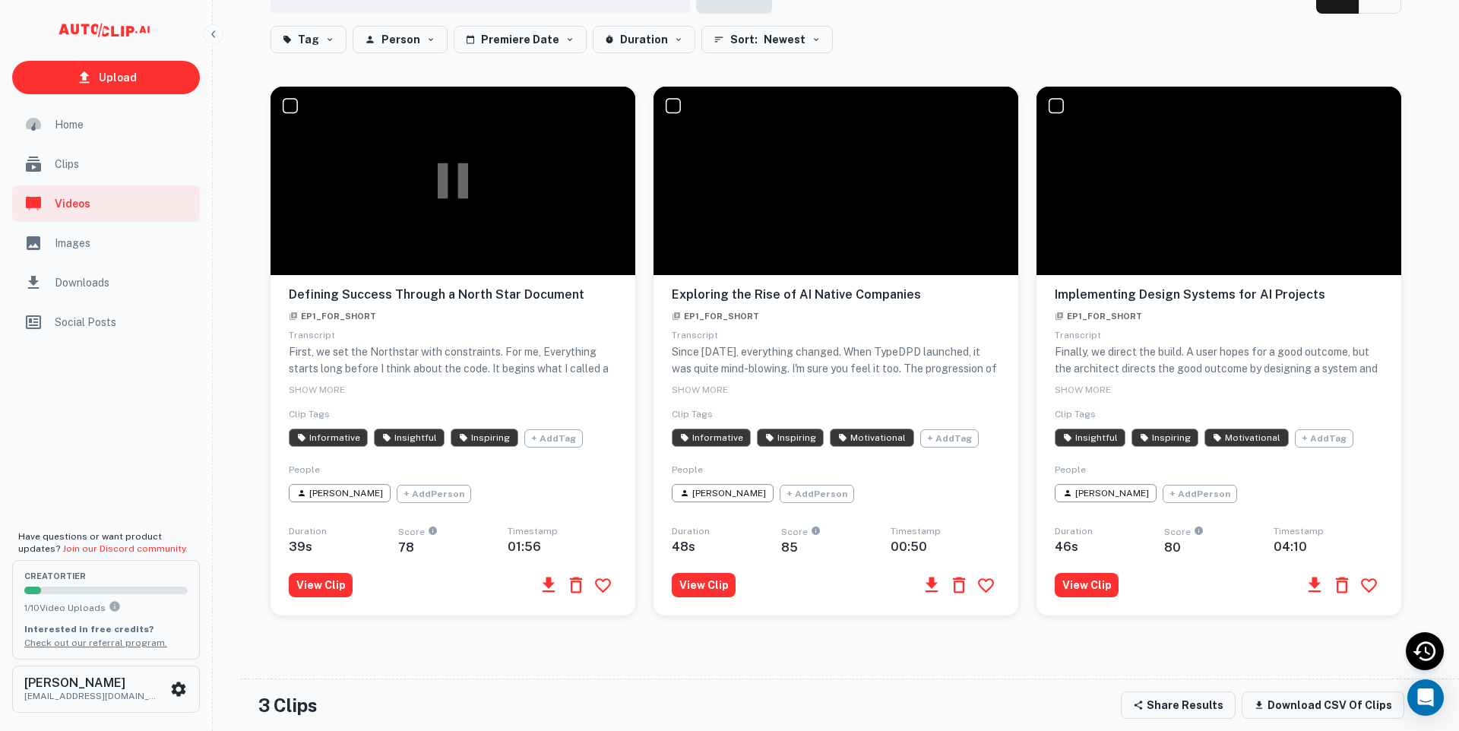
scroll to position [508, 0]
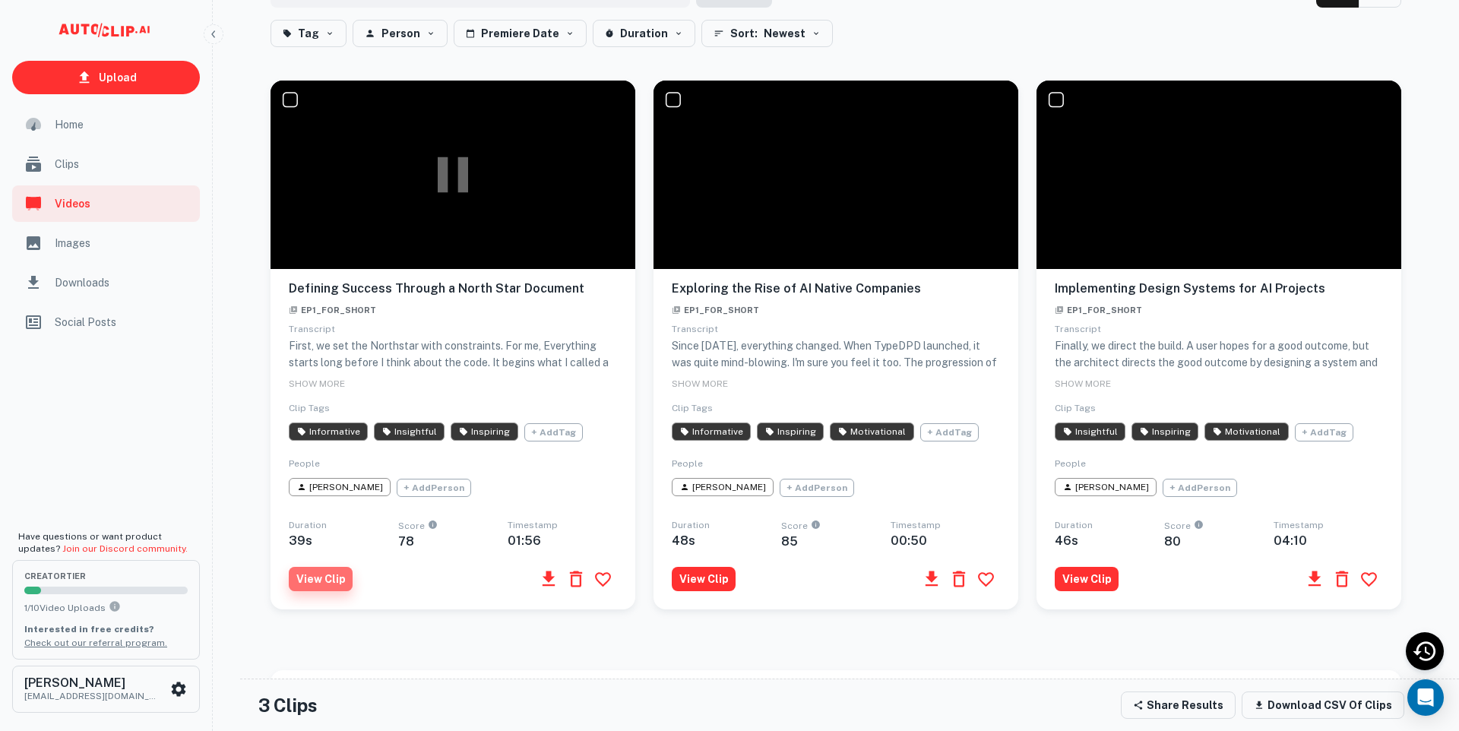
click at [316, 591] on button "View Clip" at bounding box center [321, 579] width 64 height 24
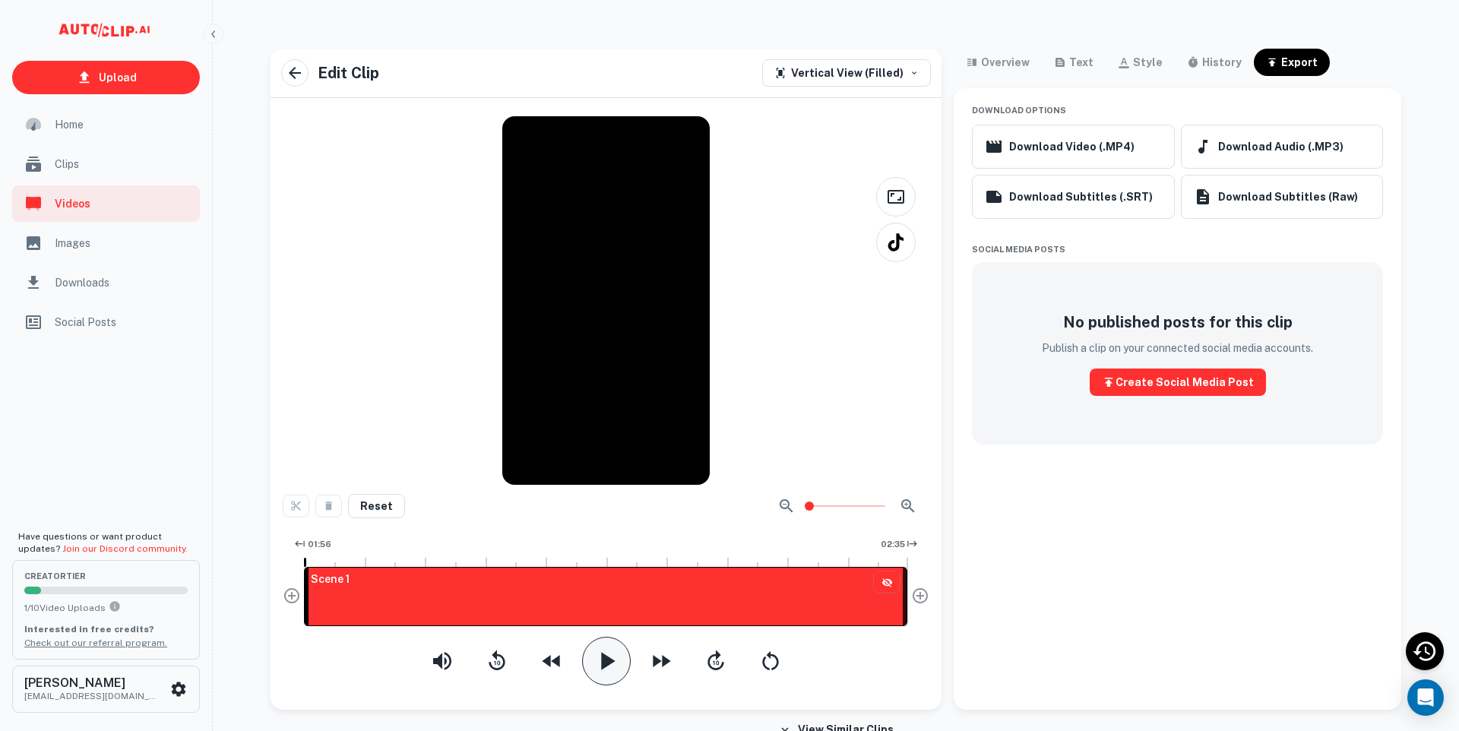
click at [604, 664] on icon "button" at bounding box center [608, 660] width 14 height 17
click at [1174, 380] on button "Create Social Media Post" at bounding box center [1178, 382] width 176 height 27
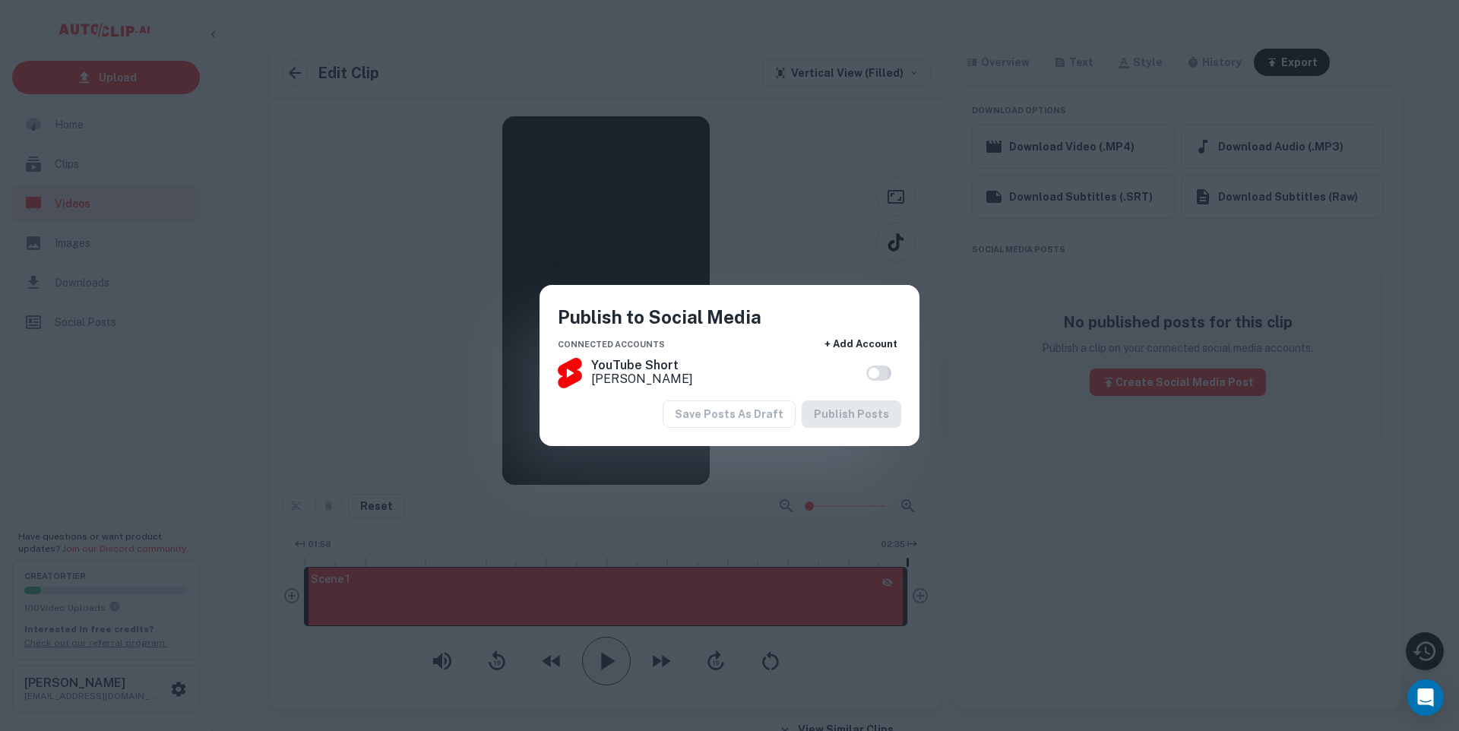
click at [870, 369] on input "checkbox" at bounding box center [874, 373] width 87 height 29
checkbox input "true"
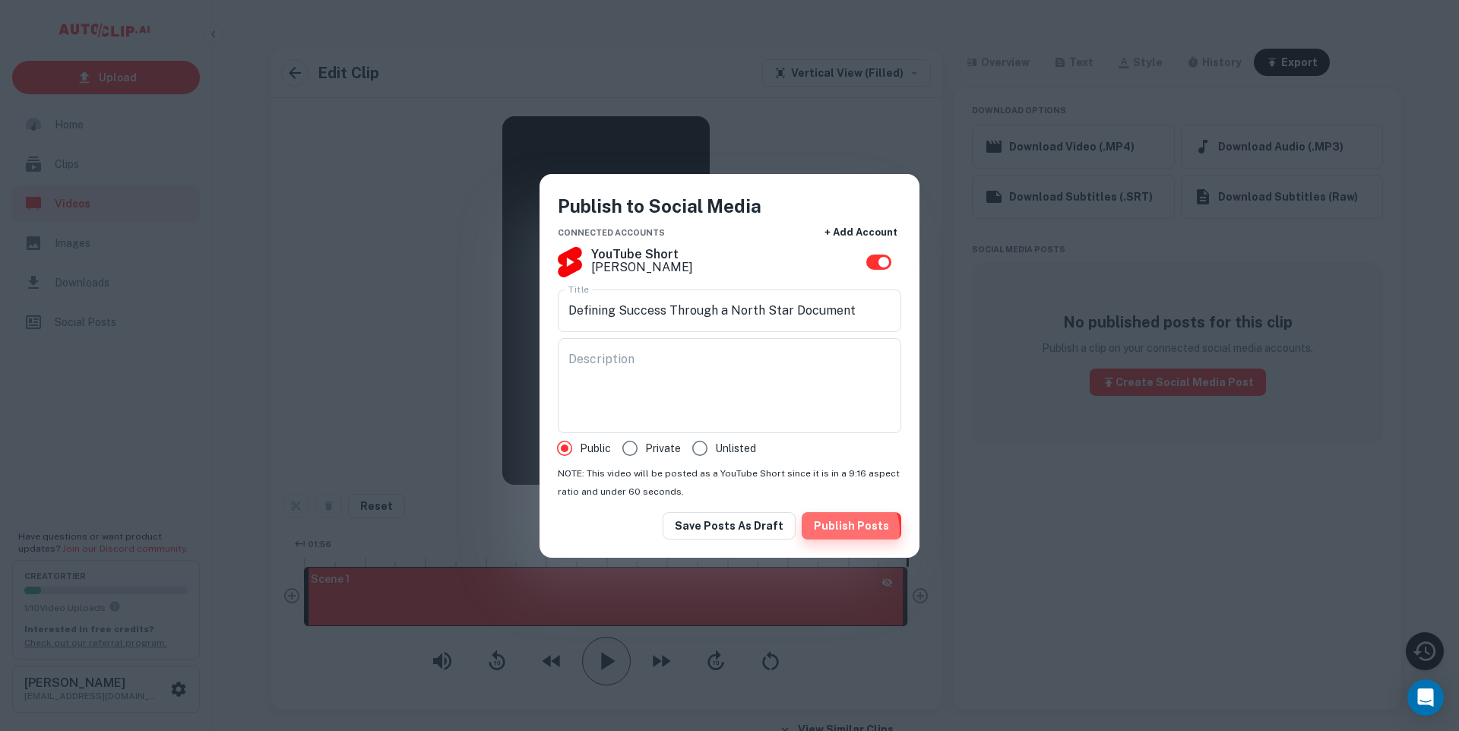
click at [848, 530] on button "Publish Posts" at bounding box center [852, 525] width 100 height 27
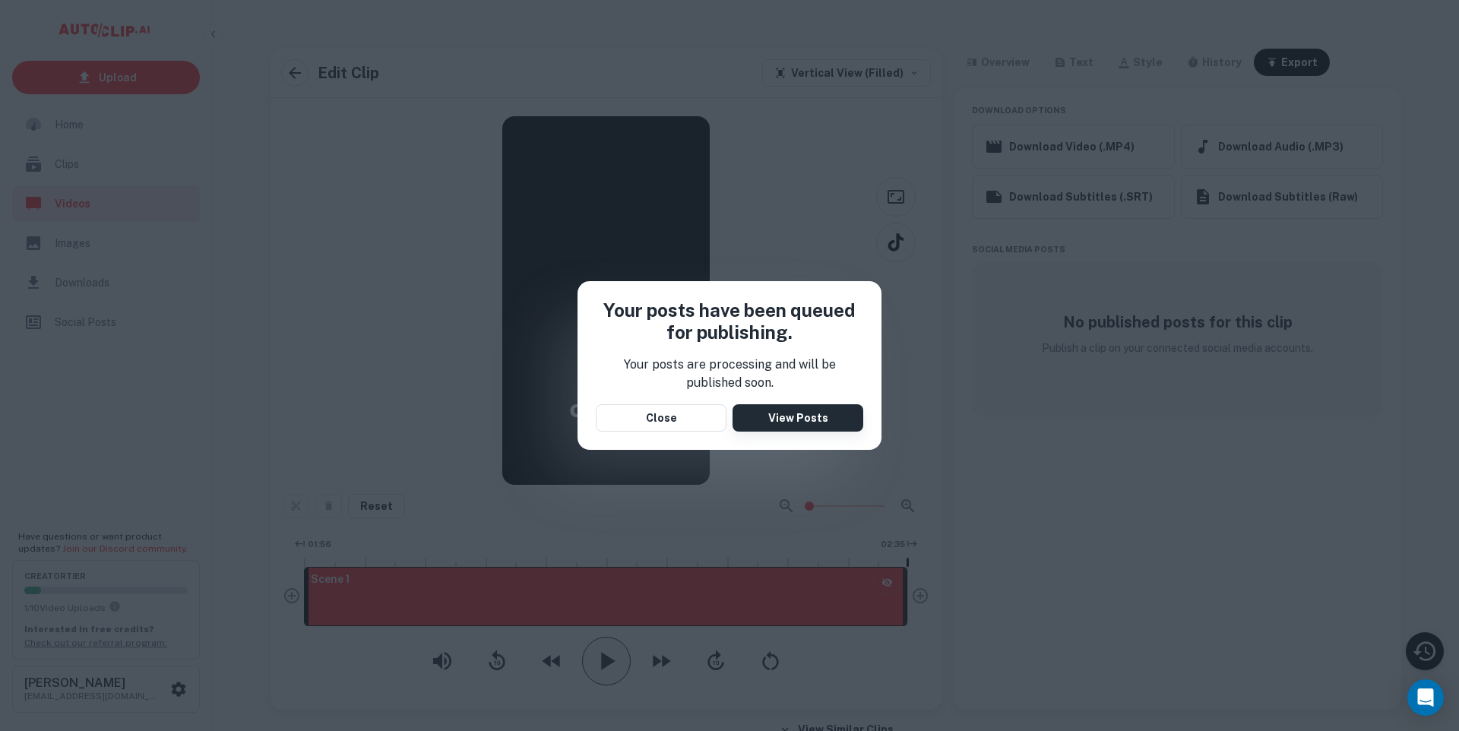
click at [827, 417] on link "View Posts" at bounding box center [798, 417] width 131 height 27
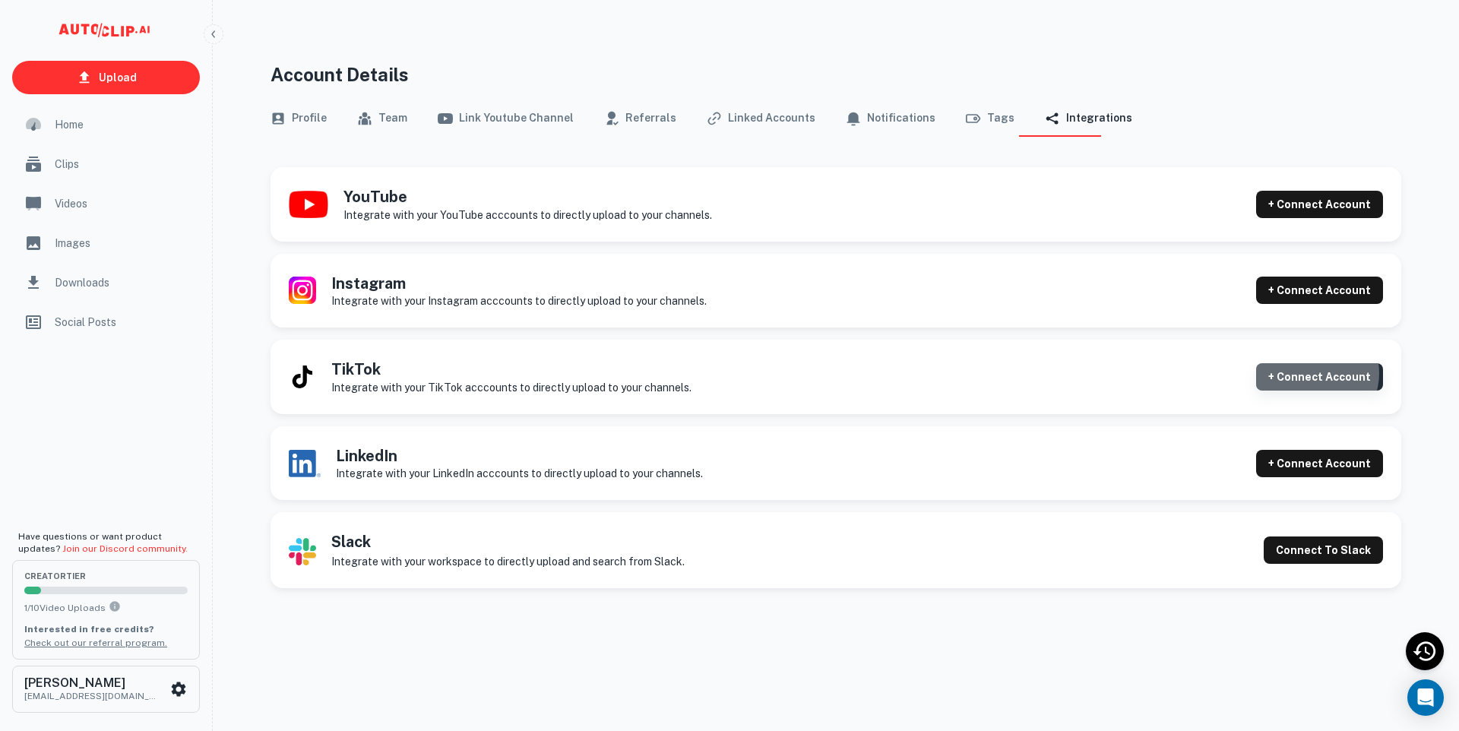
click at [1319, 373] on button "+ Connect Account" at bounding box center [1319, 376] width 127 height 27
click at [517, 118] on button "Link Youtube Channel" at bounding box center [506, 118] width 136 height 36
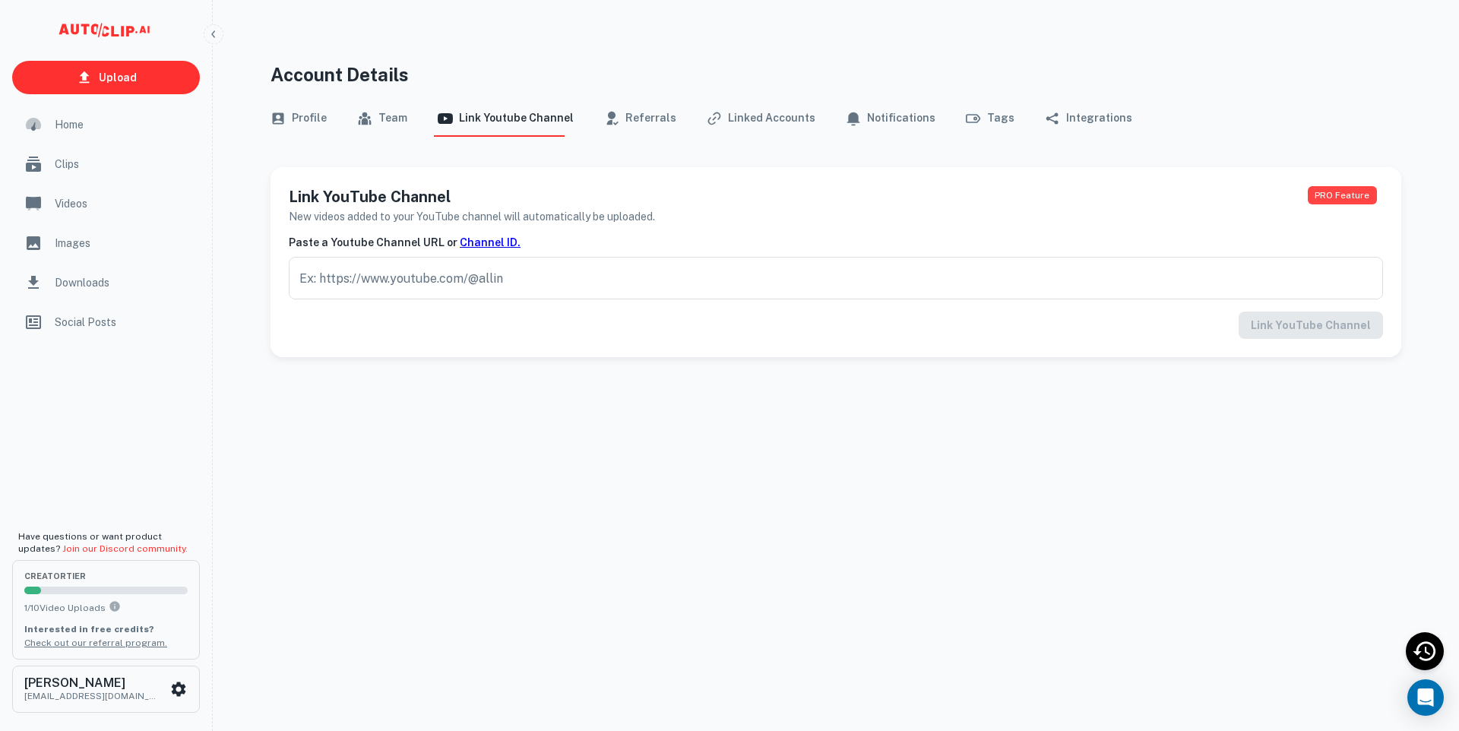
click at [374, 125] on button "Team" at bounding box center [382, 118] width 50 height 36
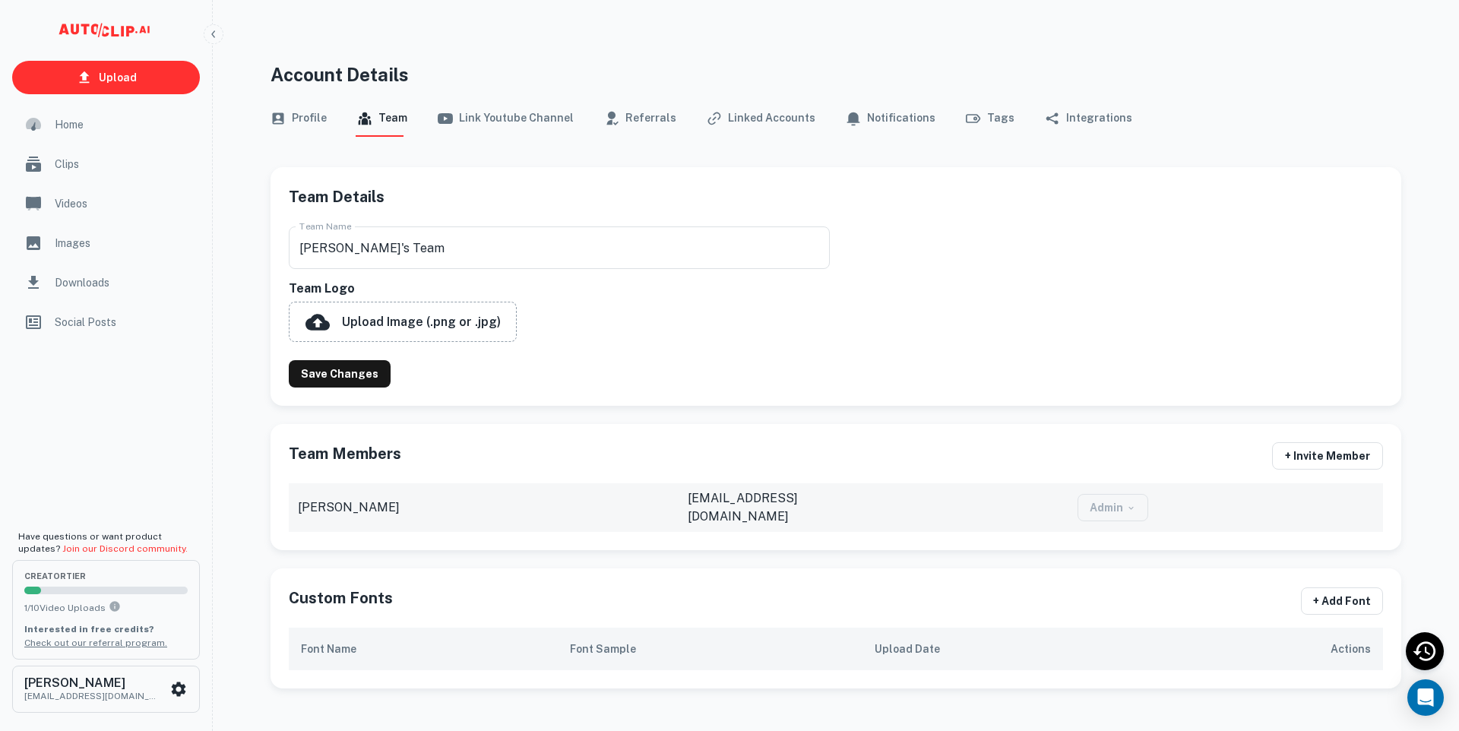
click at [289, 119] on button "Profile" at bounding box center [299, 118] width 56 height 36
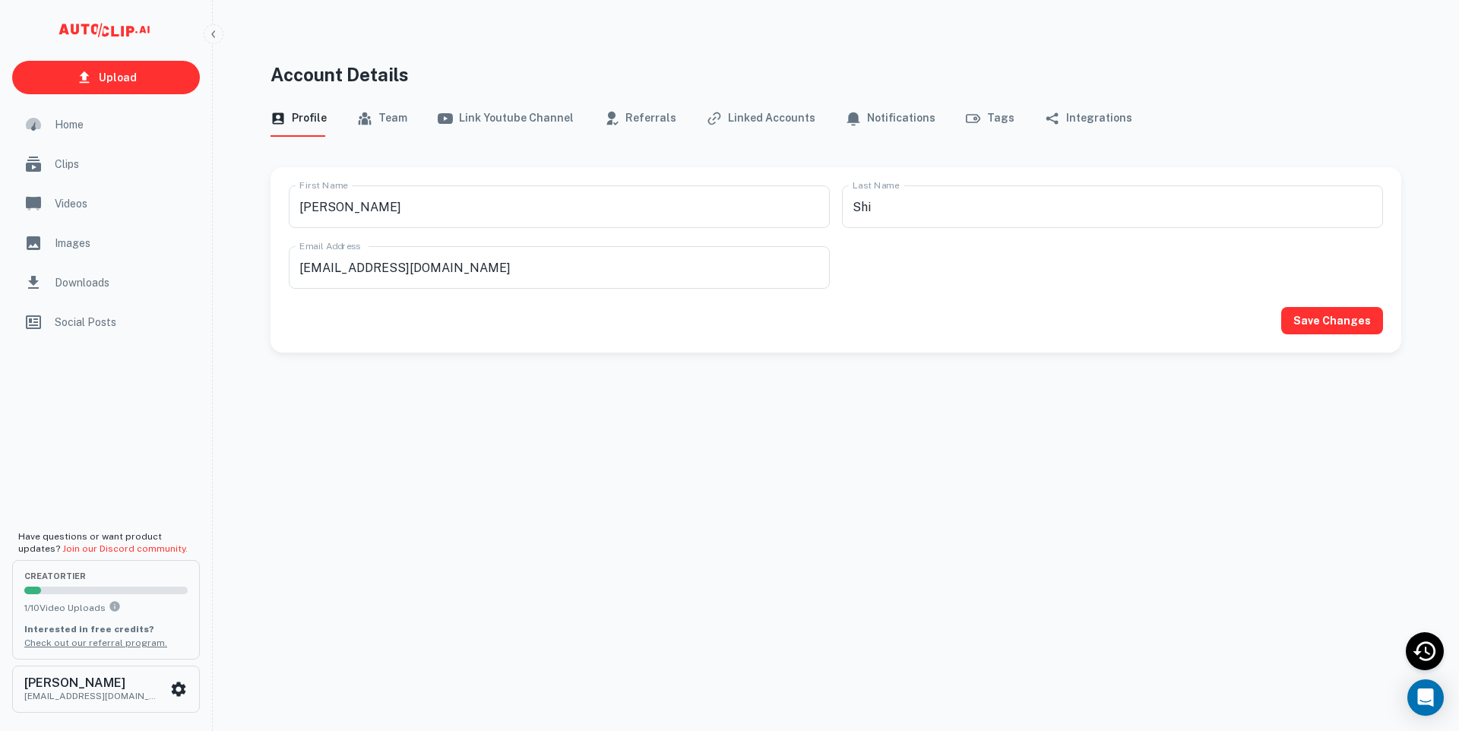
click at [394, 132] on button "Team" at bounding box center [382, 118] width 50 height 36
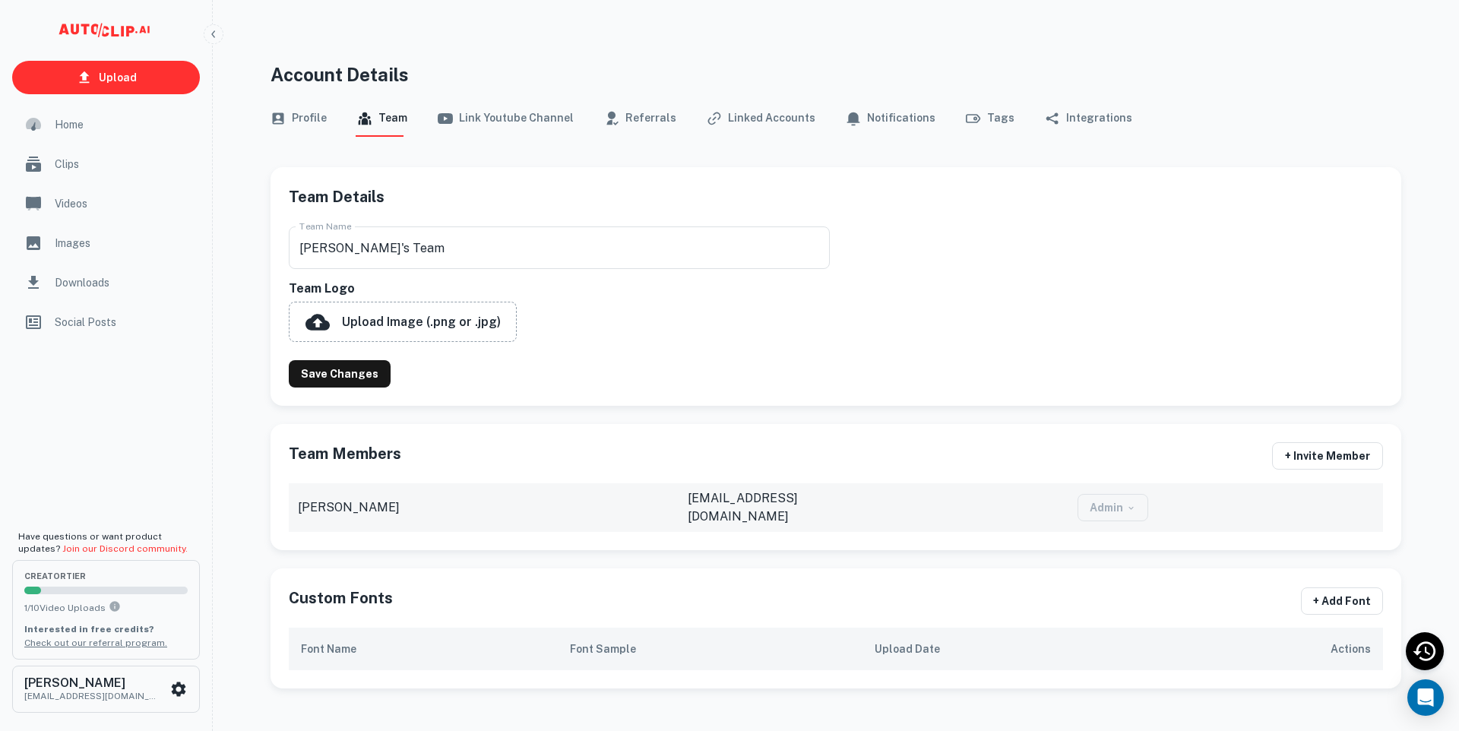
click at [537, 122] on button "Link Youtube Channel" at bounding box center [506, 118] width 136 height 36
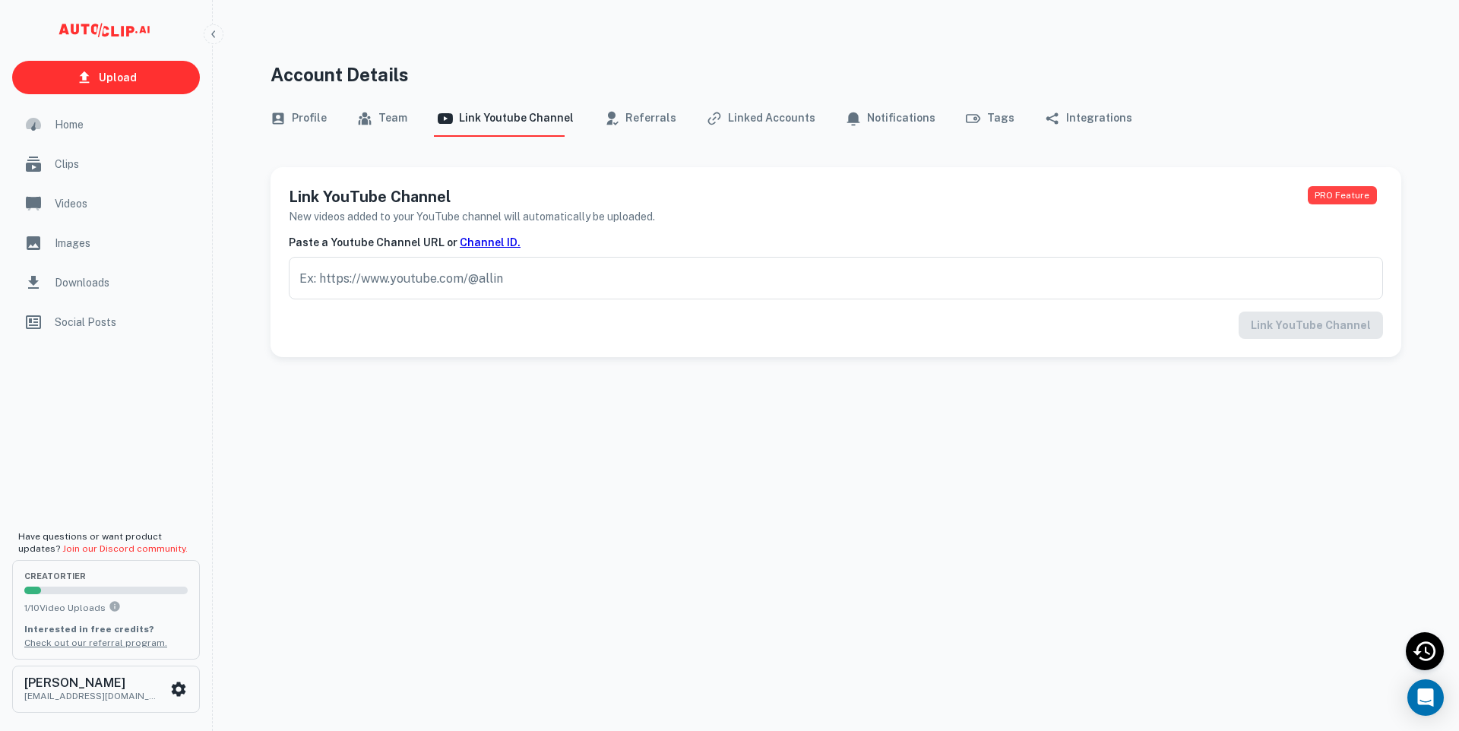
click at [752, 125] on button "Linked Accounts" at bounding box center [761, 118] width 109 height 36
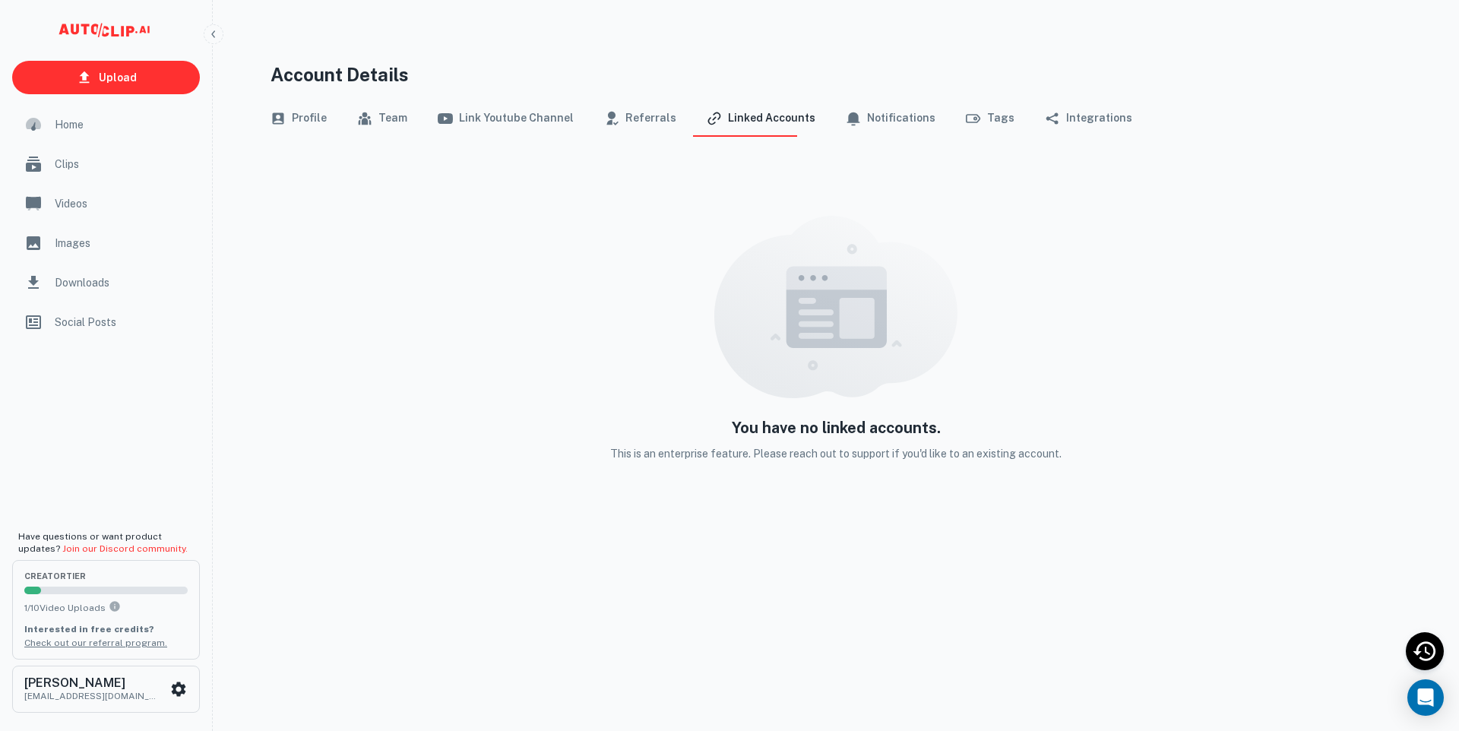
click at [869, 116] on button "Notifications" at bounding box center [891, 118] width 90 height 36
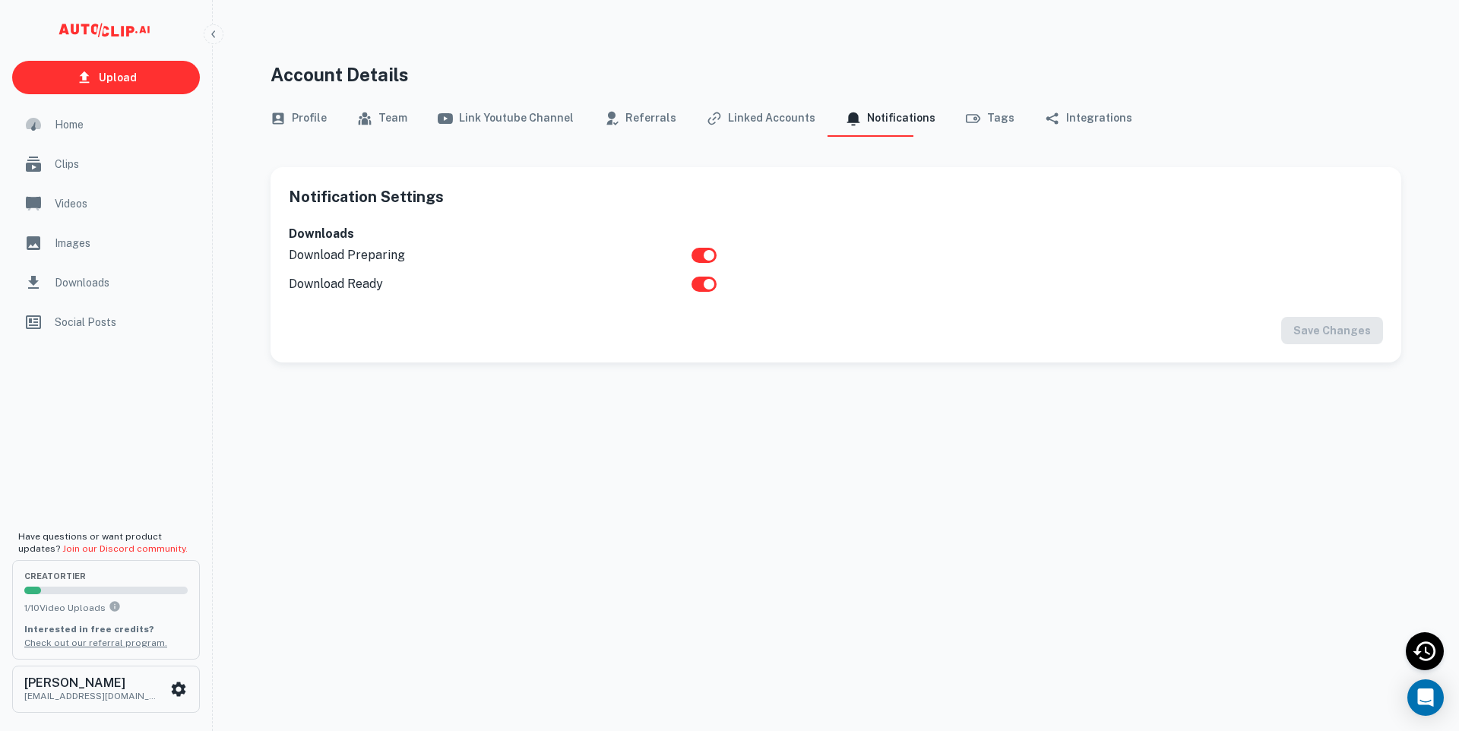
click at [1045, 116] on icon "button" at bounding box center [1052, 118] width 15 height 15
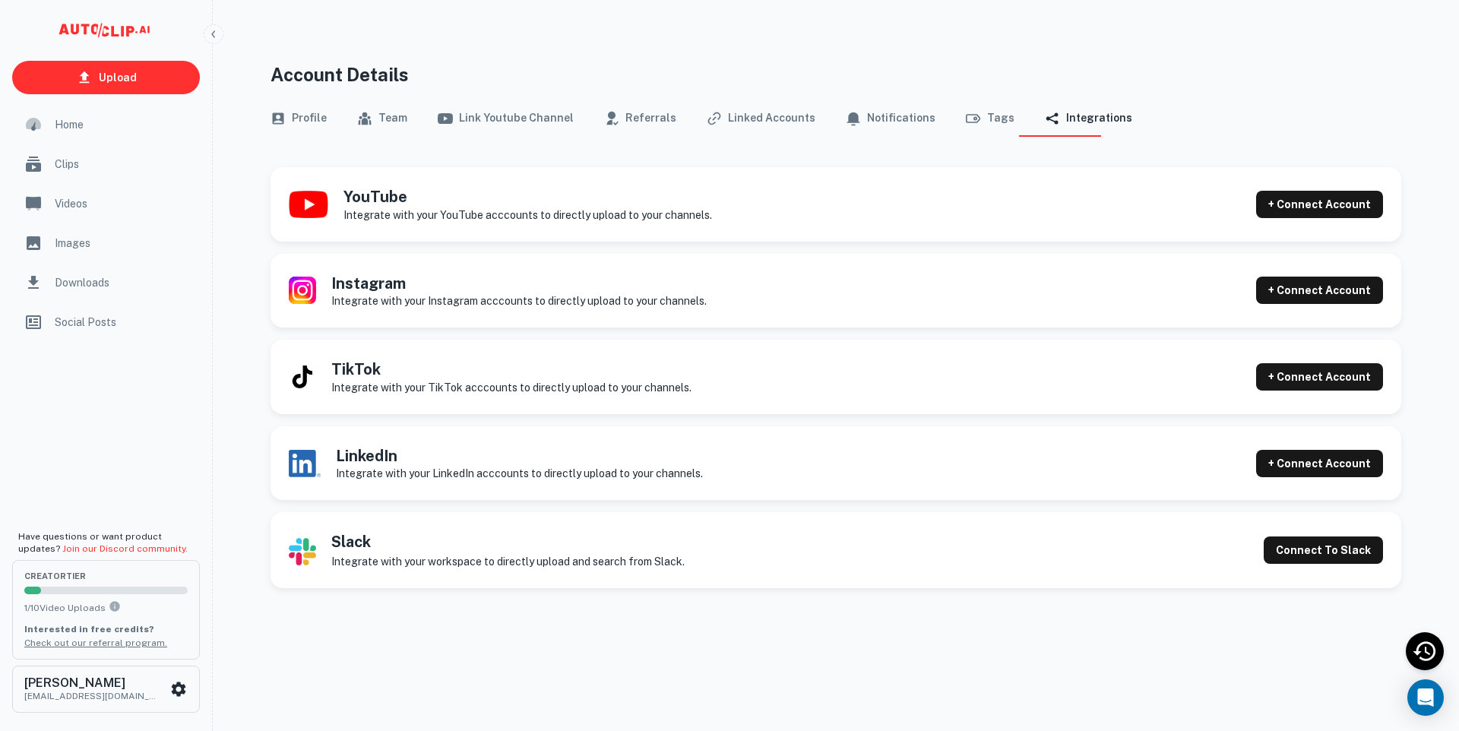
click at [299, 106] on button "Profile" at bounding box center [299, 118] width 56 height 36
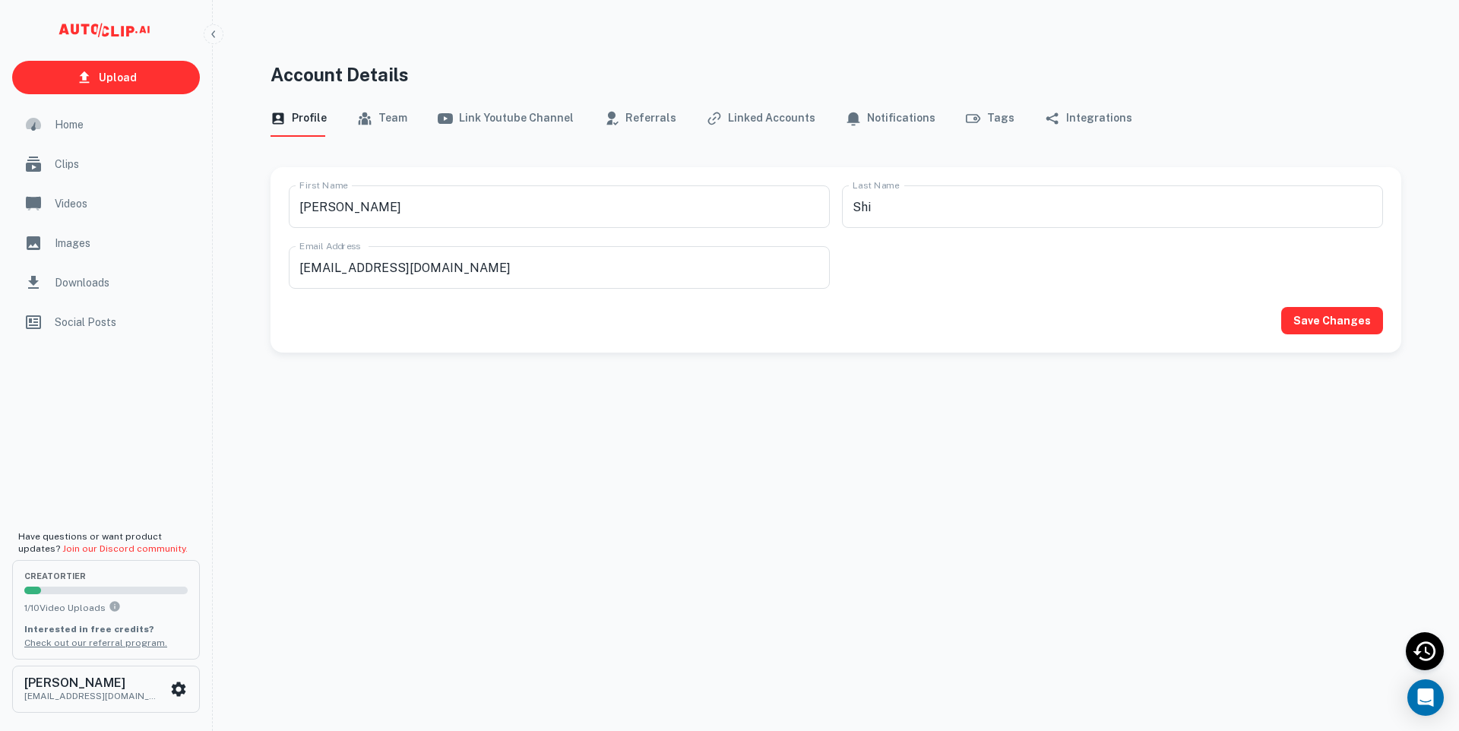
click at [90, 201] on span "Videos" at bounding box center [123, 203] width 136 height 17
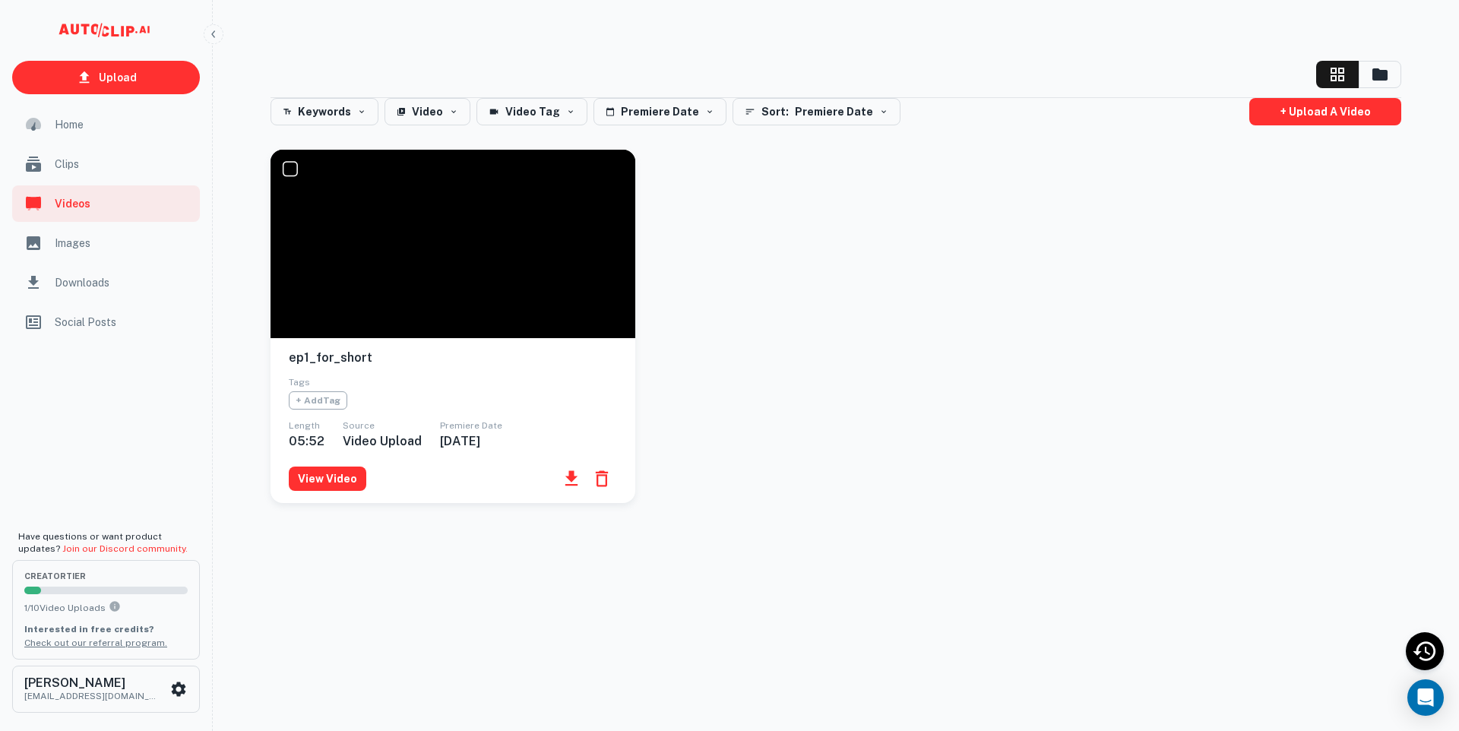
click at [96, 312] on div "Social Posts" at bounding box center [106, 322] width 188 height 36
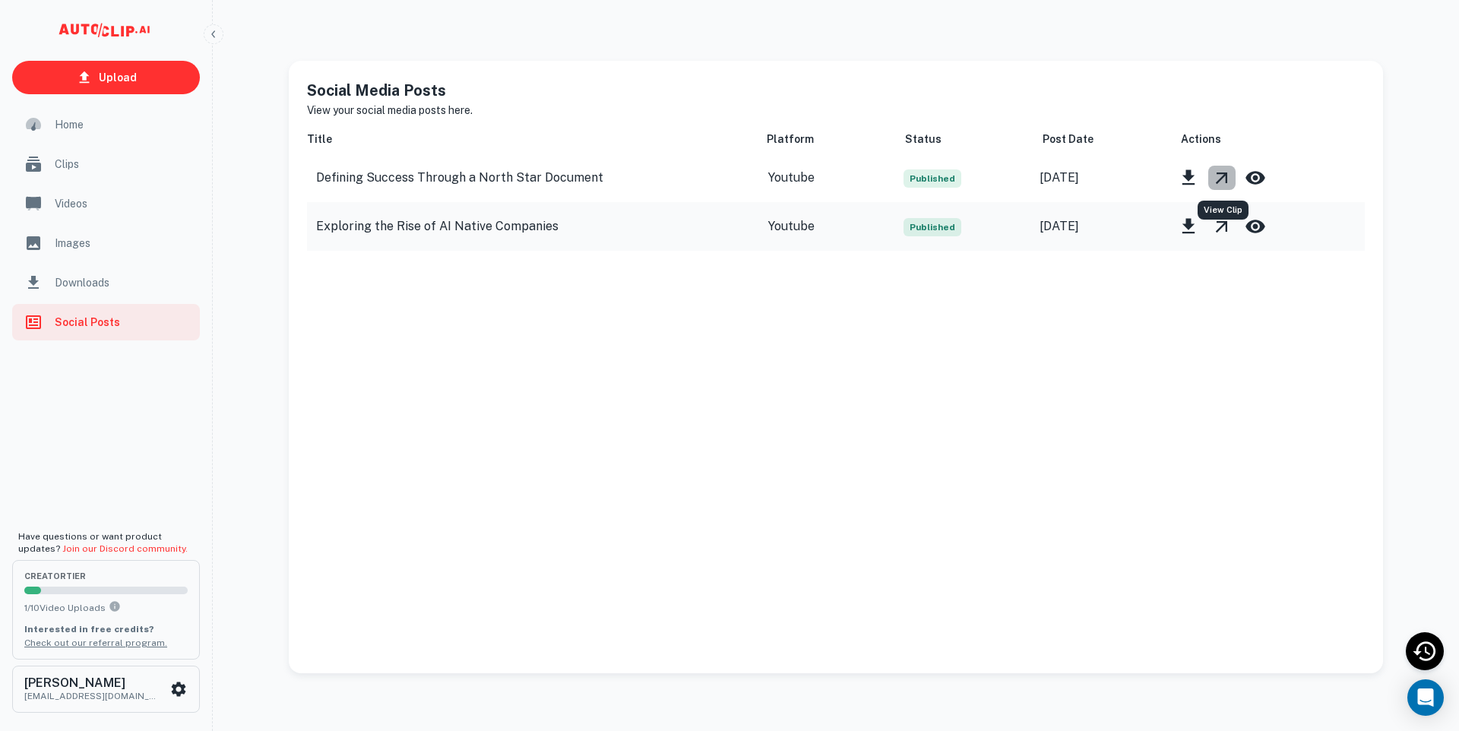
click at [1218, 173] on icon "View Clip" at bounding box center [1221, 178] width 11 height 11
click at [79, 553] on link "Join our Discord community." at bounding box center [124, 548] width 125 height 11
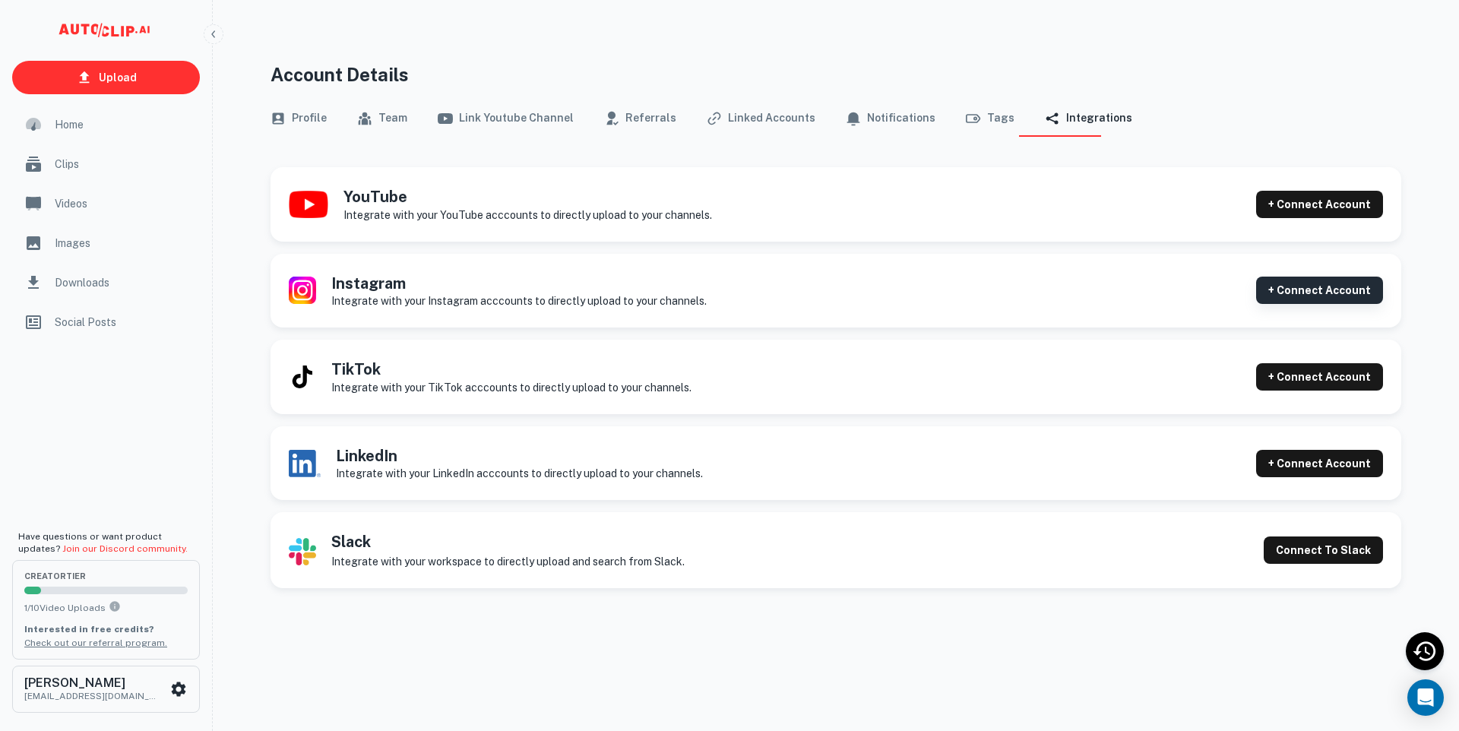
click at [1305, 295] on button "+ Connect Account" at bounding box center [1319, 290] width 127 height 27
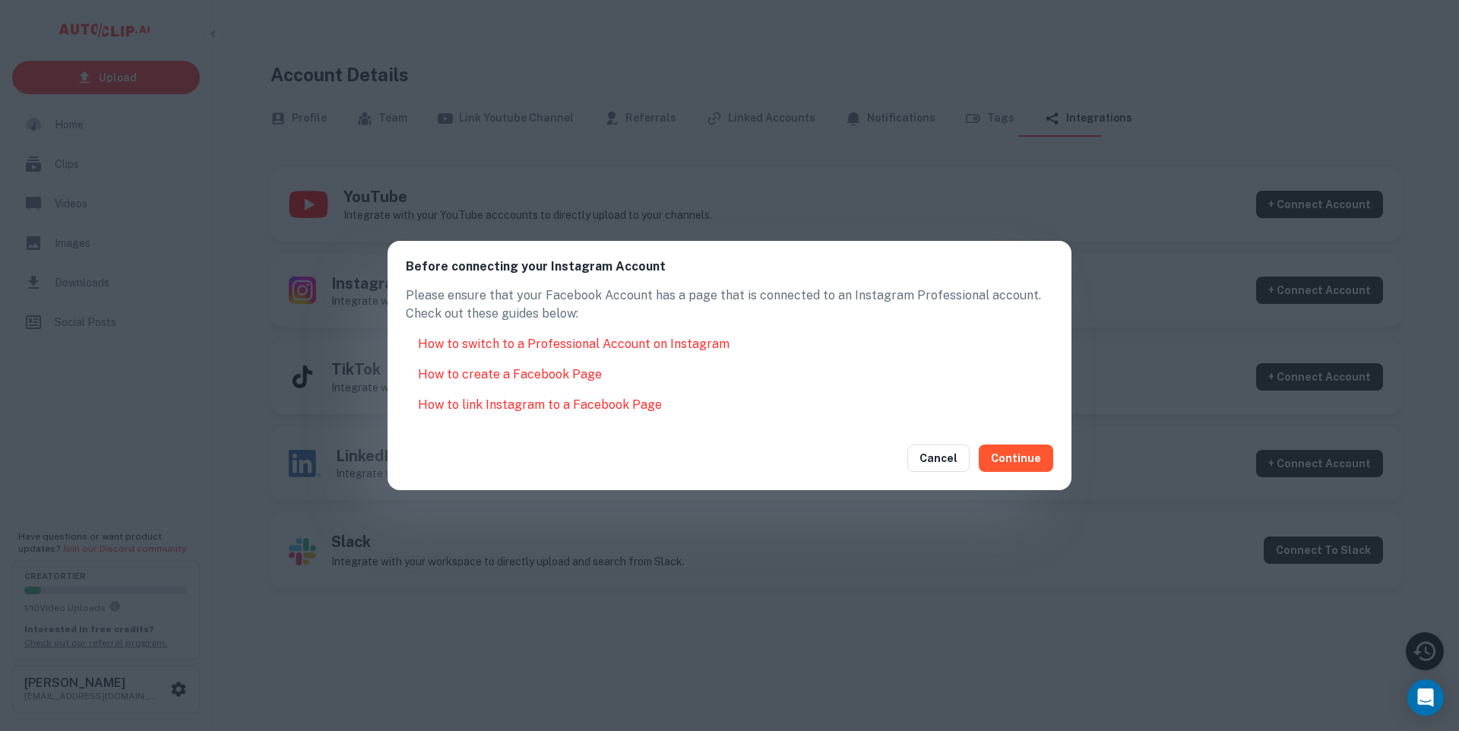
click at [954, 442] on div "Cancel Continue" at bounding box center [730, 458] width 684 height 64
click at [948, 458] on button "Cancel" at bounding box center [938, 458] width 62 height 27
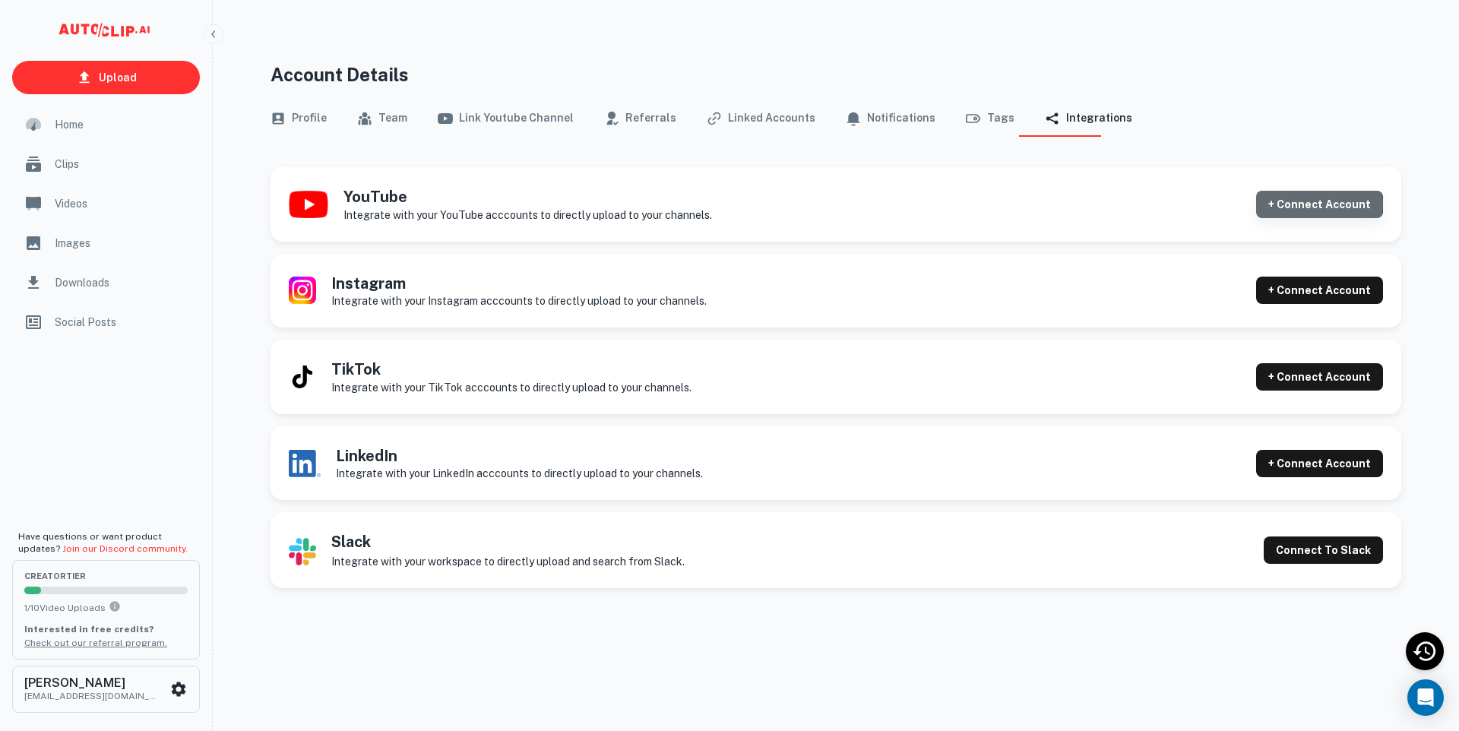
click at [1325, 205] on button "+ Connect Account" at bounding box center [1319, 204] width 127 height 27
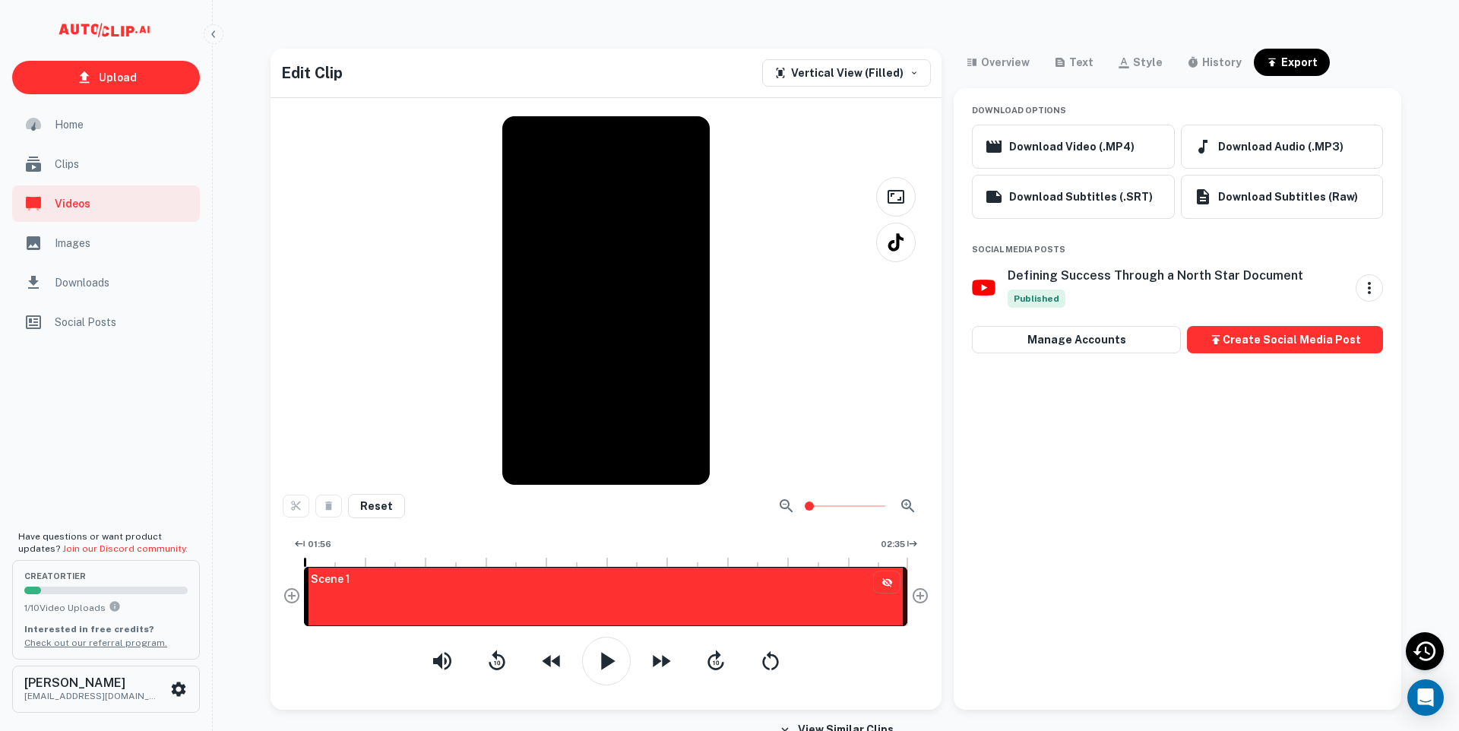
click at [1014, 48] on div "Upload Home Clips Videos Images Downloads Social Posts Have questions or want p…" at bounding box center [729, 377] width 1459 height 731
click at [1018, 62] on div "overview" at bounding box center [1005, 62] width 49 height 18
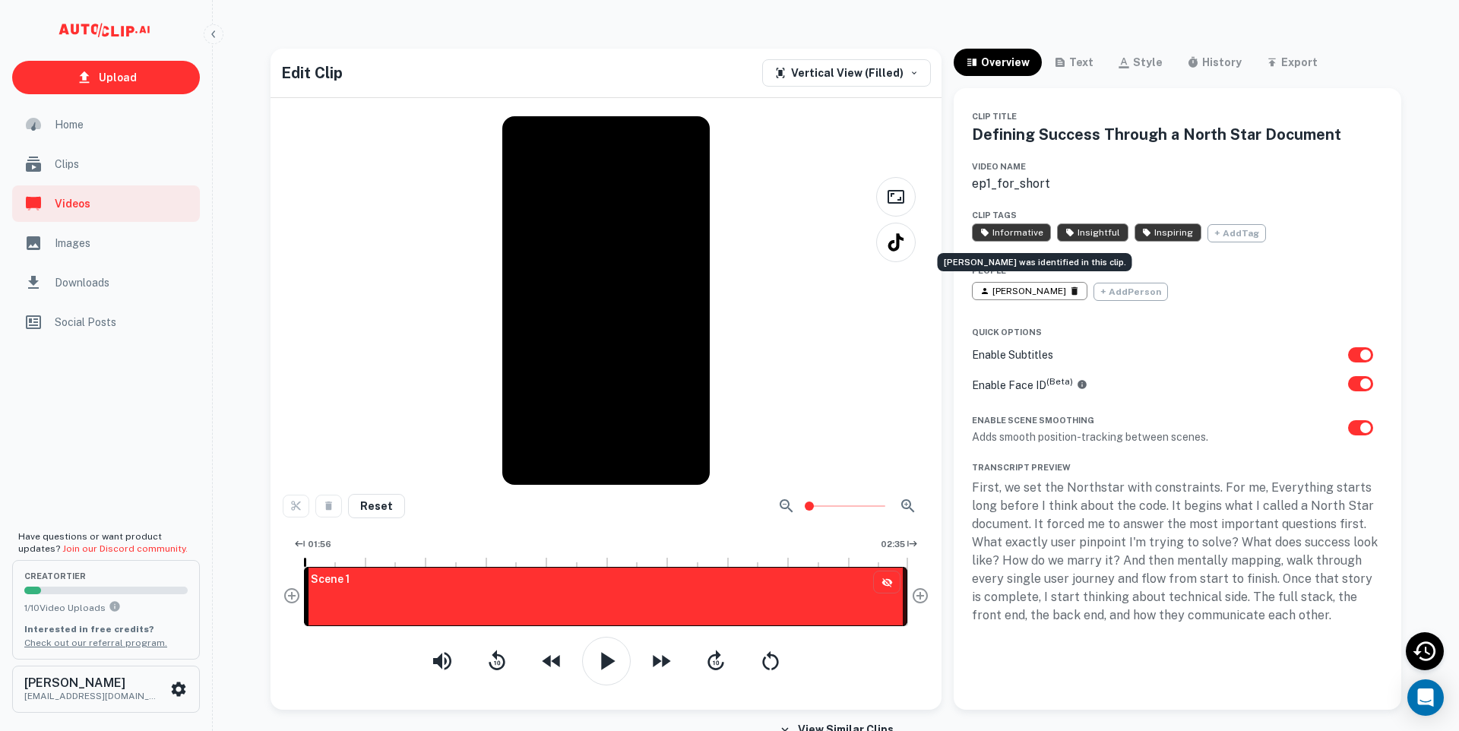
click at [1028, 296] on span "Fujiko" at bounding box center [1030, 291] width 116 height 18
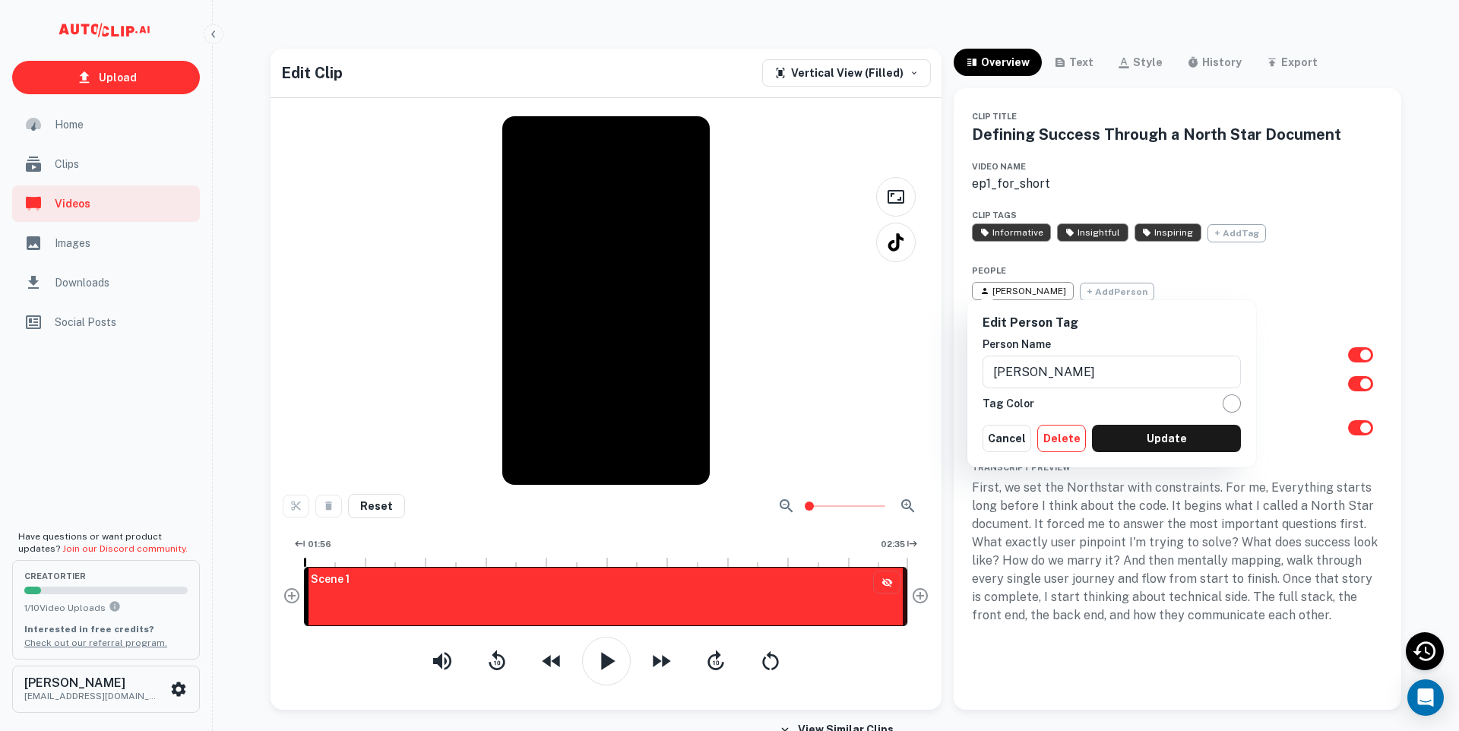
click at [1069, 442] on button "Delete" at bounding box center [1061, 438] width 49 height 27
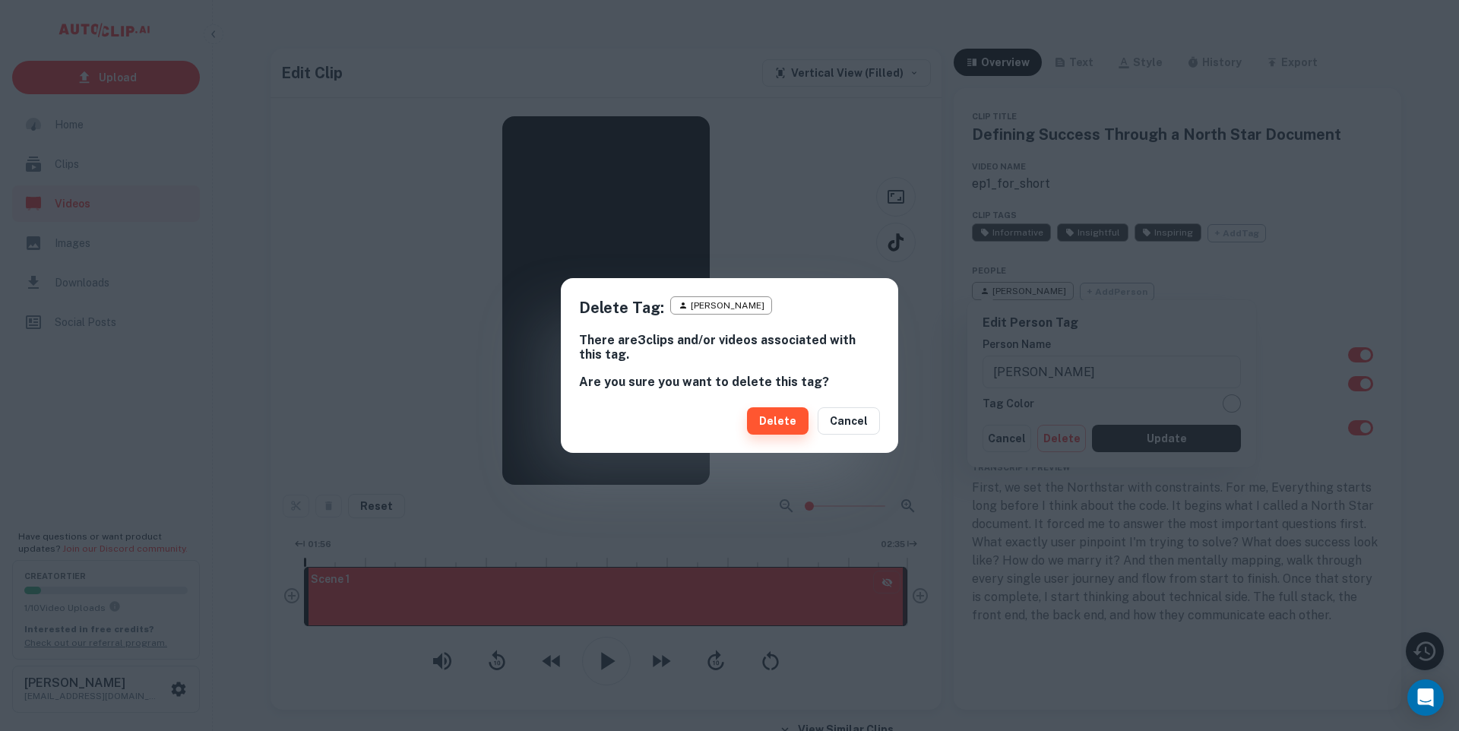
click at [774, 425] on button "Delete" at bounding box center [778, 420] width 62 height 27
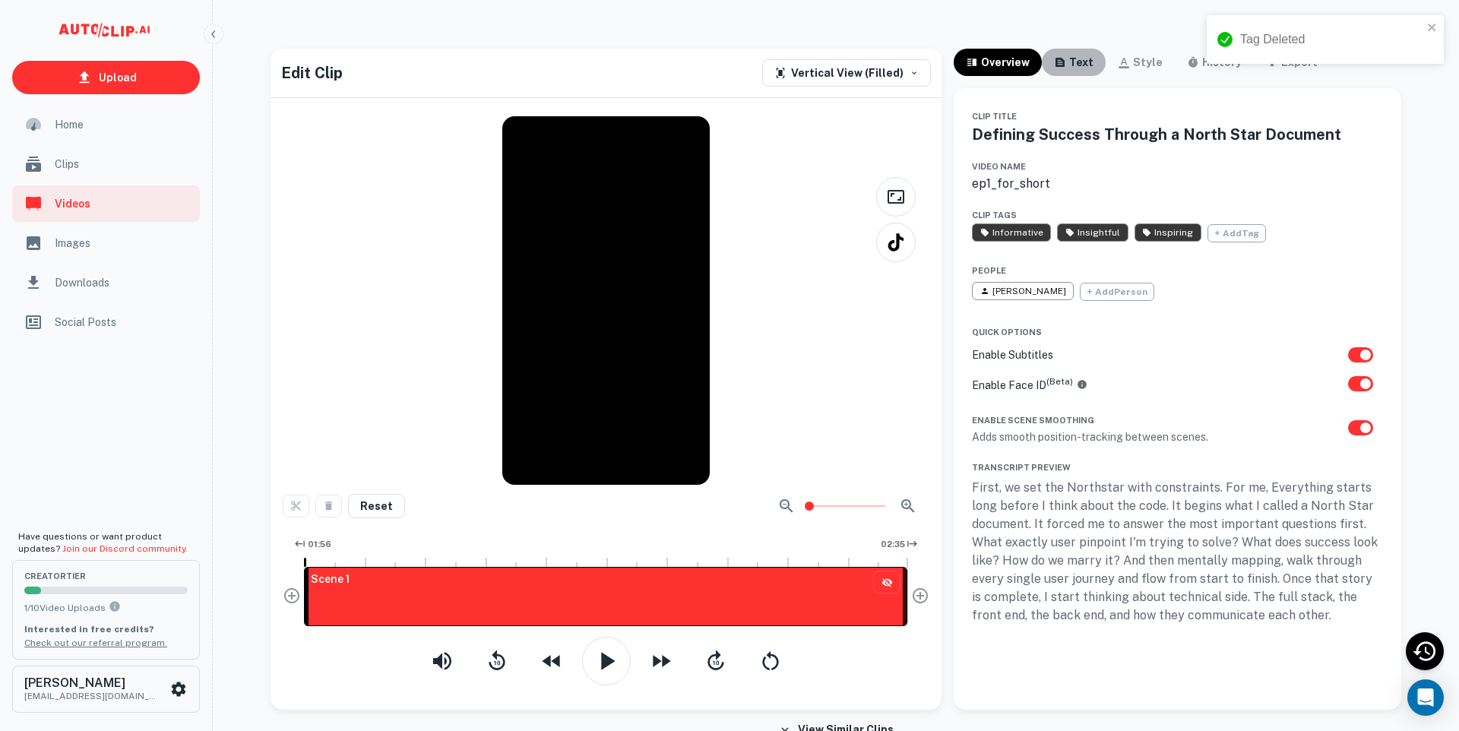
click at [1077, 62] on div "text" at bounding box center [1081, 62] width 24 height 18
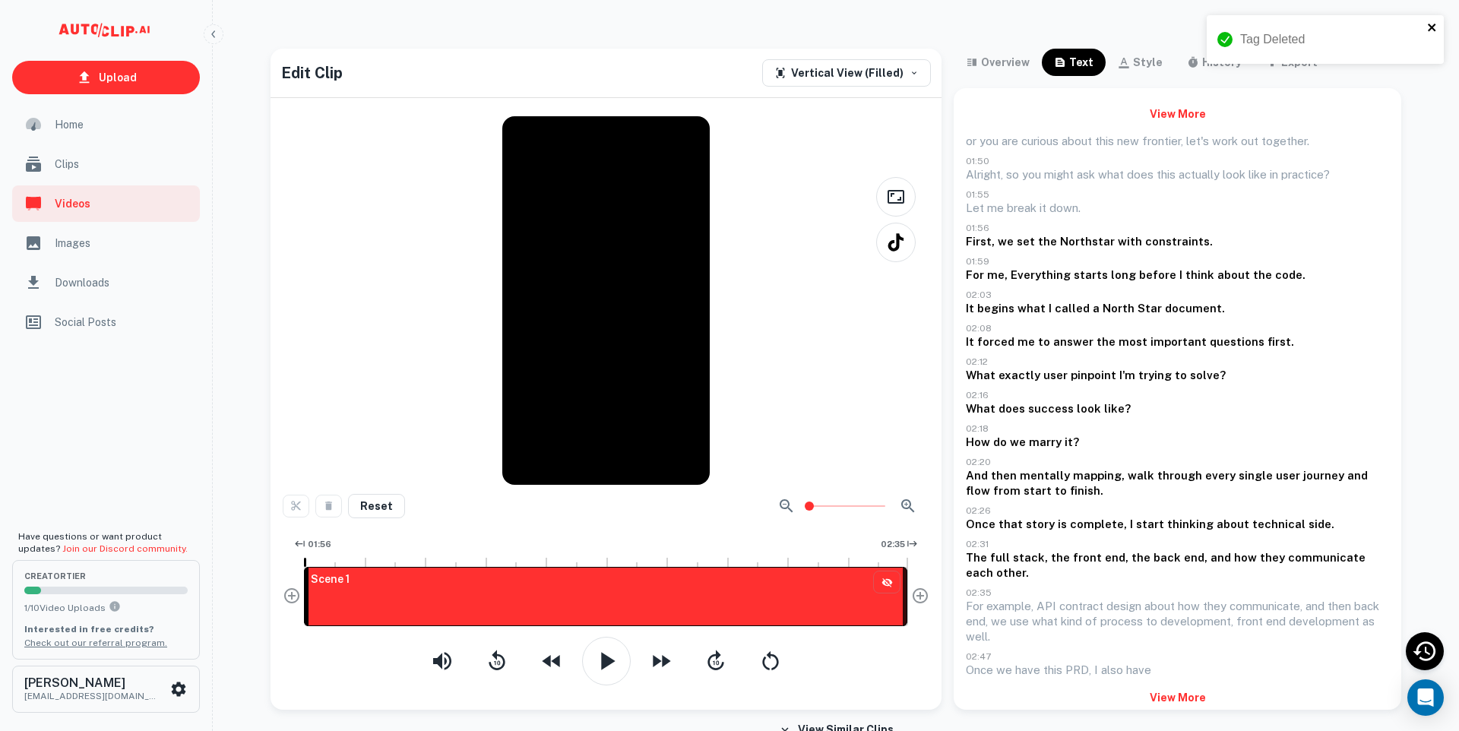
click at [1430, 26] on icon "close" at bounding box center [1432, 28] width 8 height 8
click at [1142, 65] on div "style" at bounding box center [1148, 62] width 30 height 18
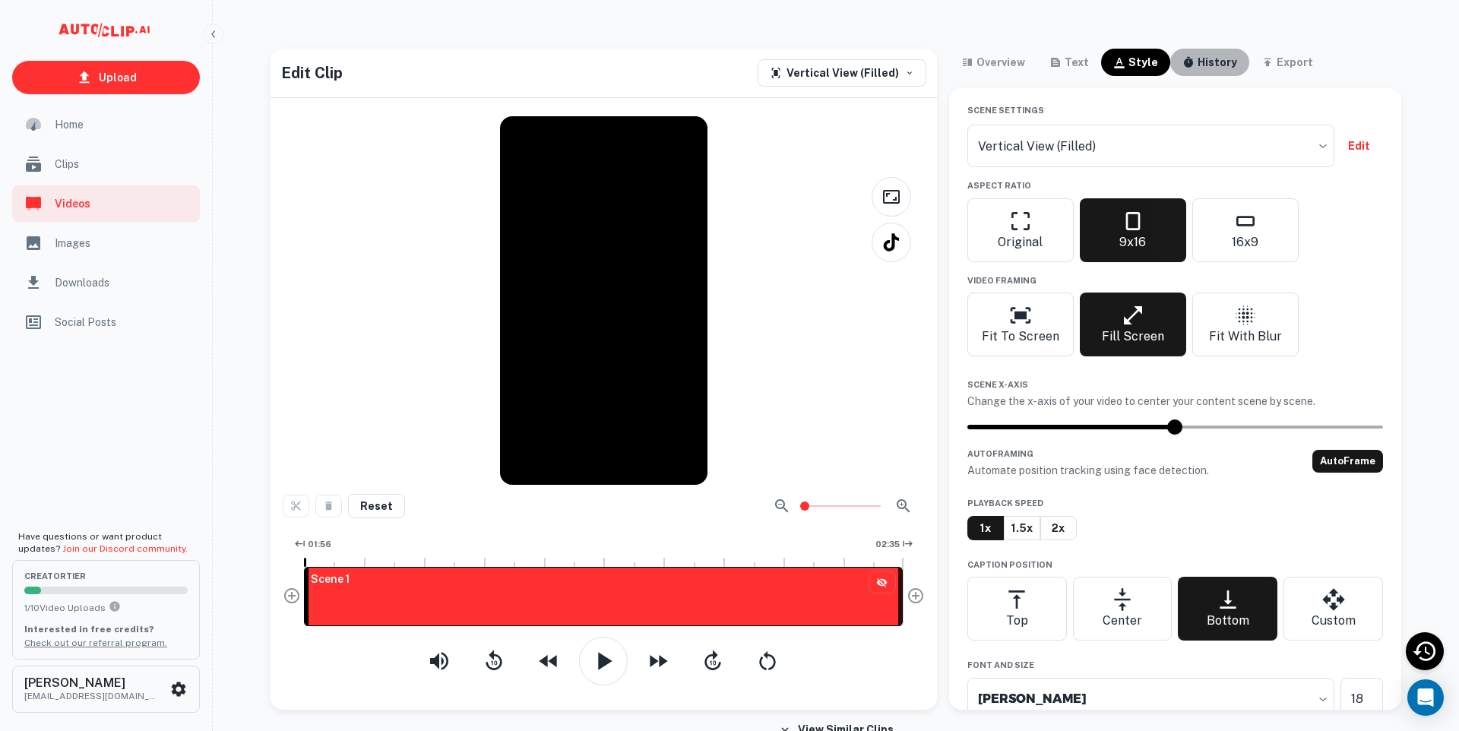
click at [1198, 58] on div "history" at bounding box center [1218, 62] width 40 height 18
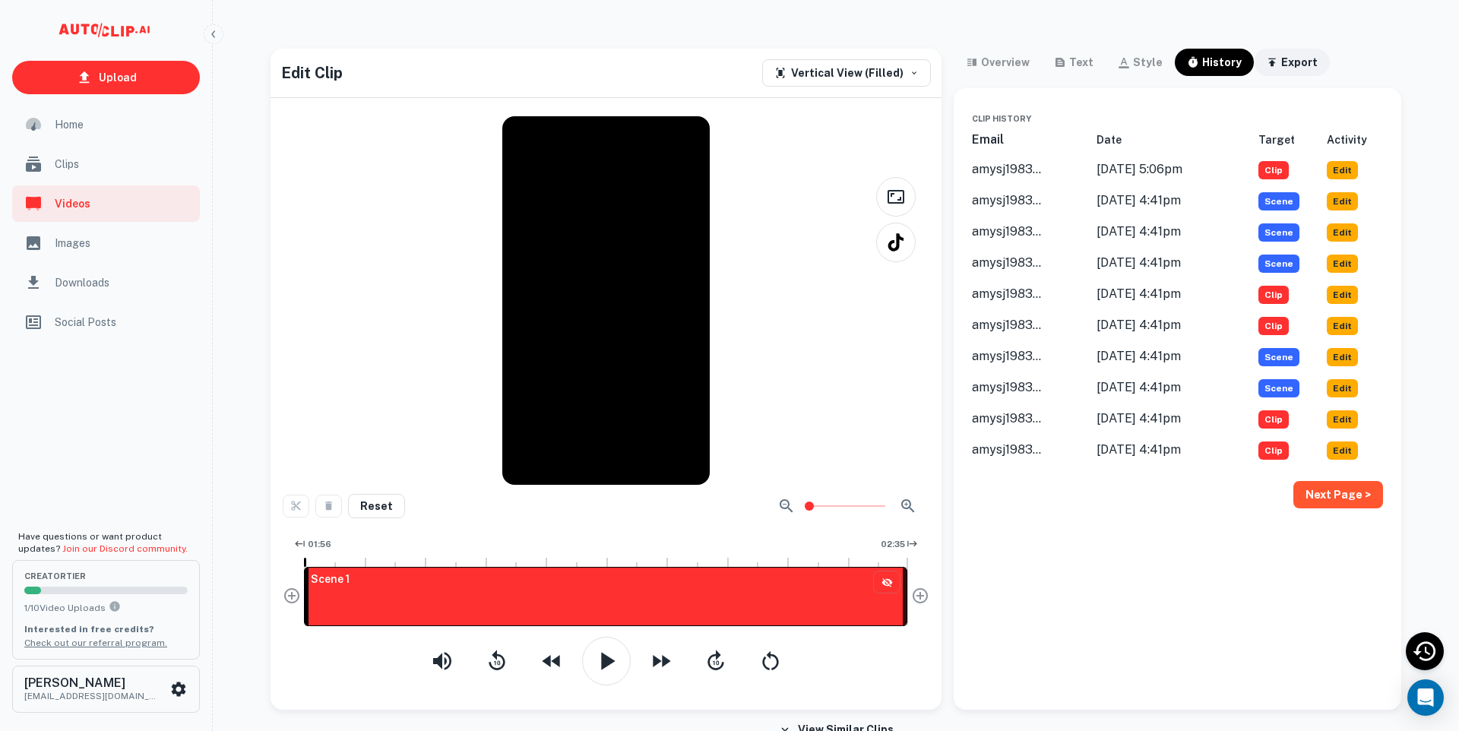
click at [1298, 63] on div "export" at bounding box center [1299, 62] width 36 height 18
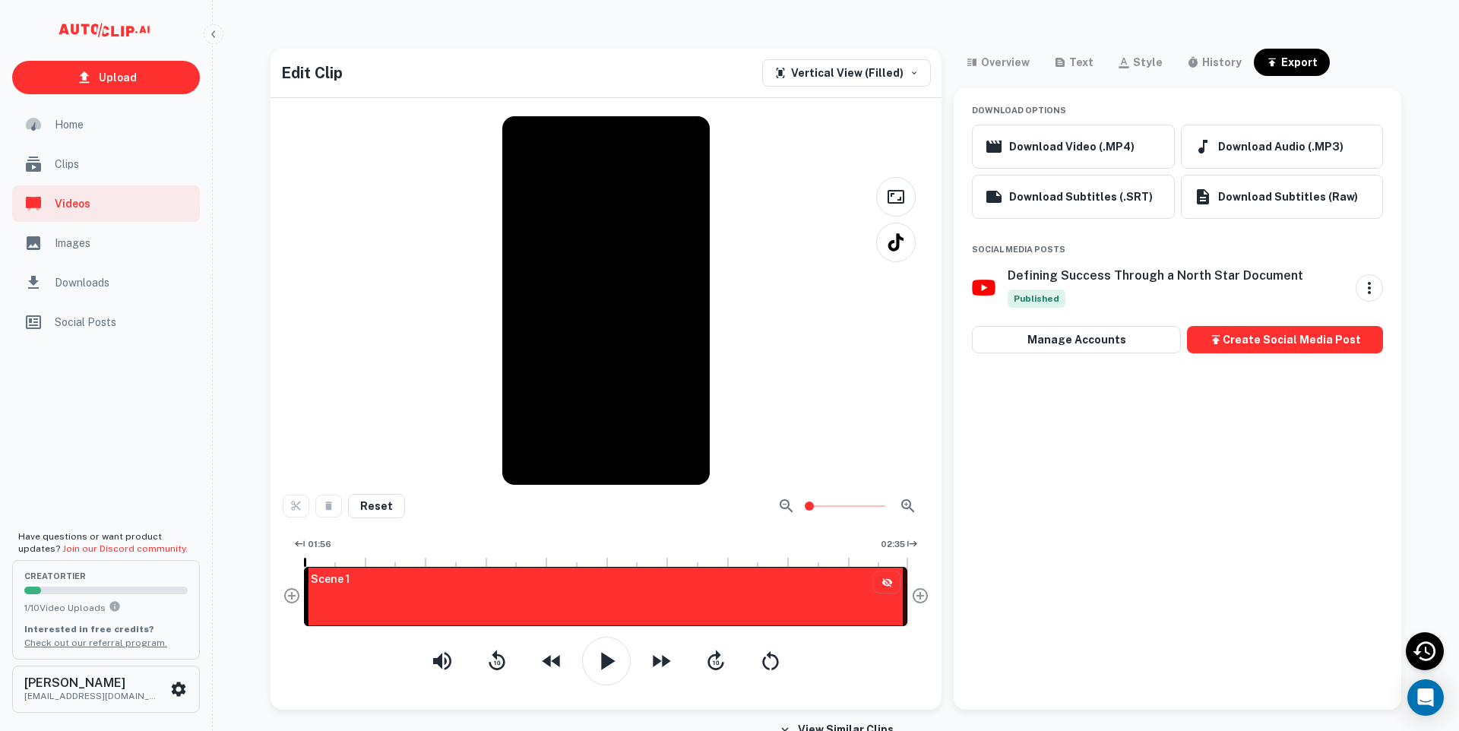
click at [1012, 501] on div "Download Options Download Video (.MP4) Download Audio (.MP3) Download Subtitles…" at bounding box center [1178, 399] width 448 height 622
drag, startPoint x: 603, startPoint y: 353, endPoint x: 623, endPoint y: 354, distance: 19.8
click at [623, 354] on div at bounding box center [606, 300] width 647 height 369
click at [611, 673] on icon "button" at bounding box center [606, 661] width 30 height 30
click at [209, 35] on icon "button" at bounding box center [213, 34] width 12 height 12
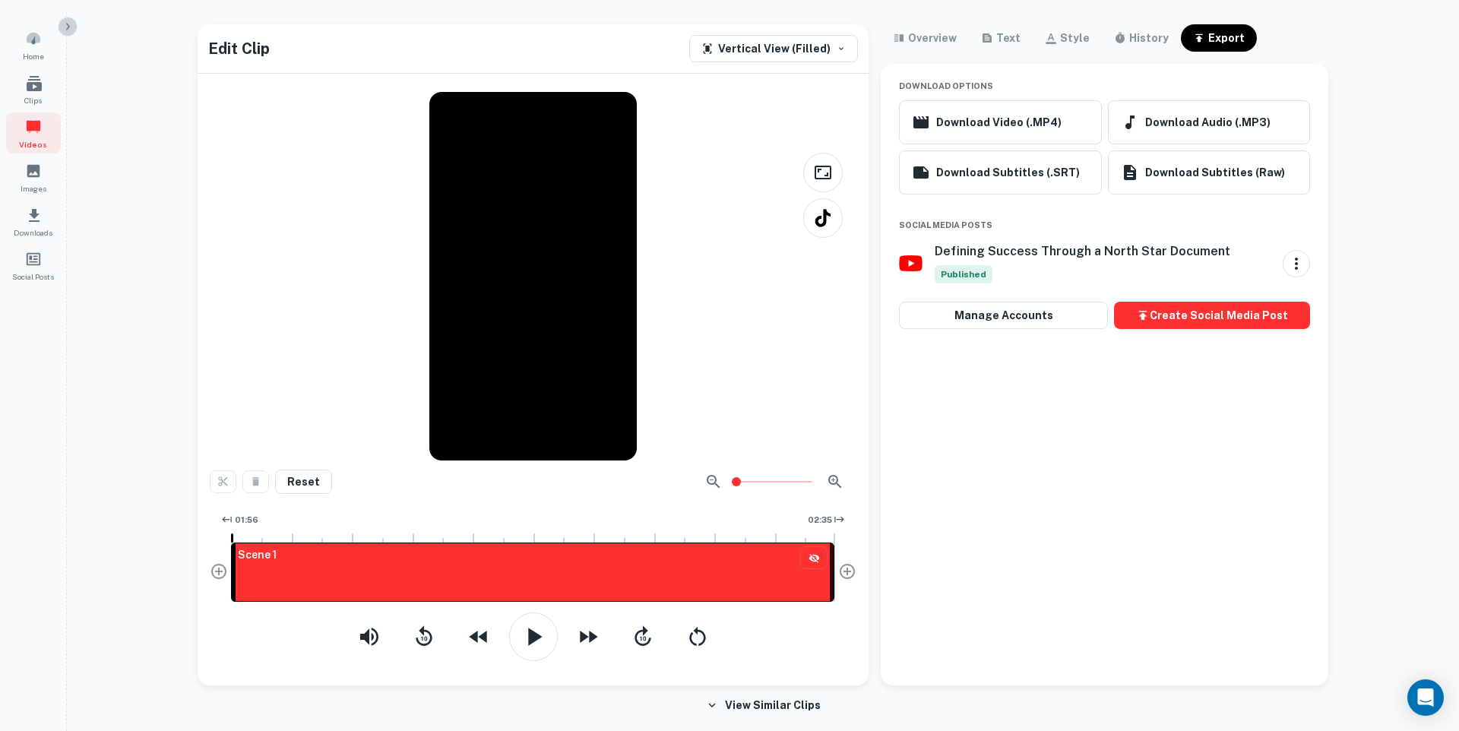
click at [71, 27] on icon "button" at bounding box center [68, 27] width 12 height 12
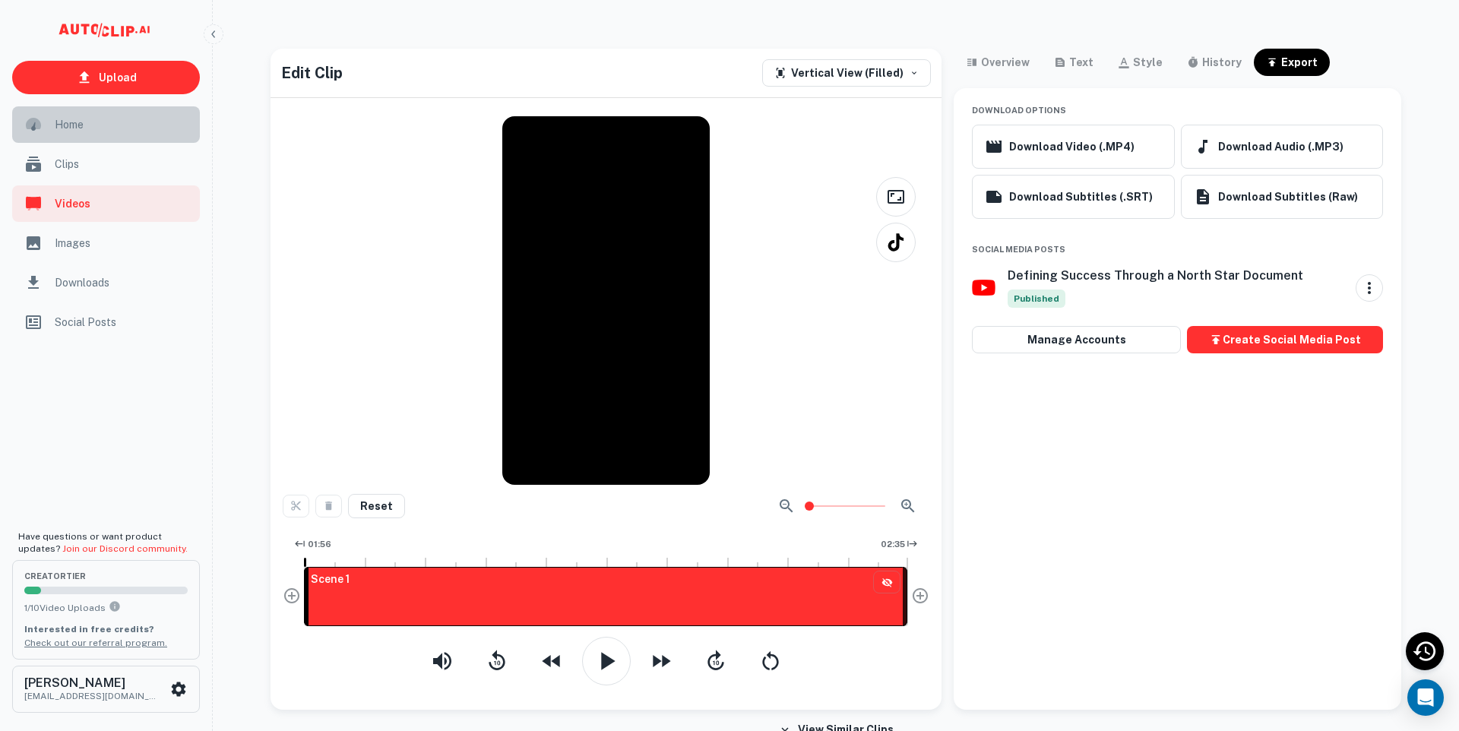
click at [65, 129] on span "Home" at bounding box center [123, 124] width 136 height 17
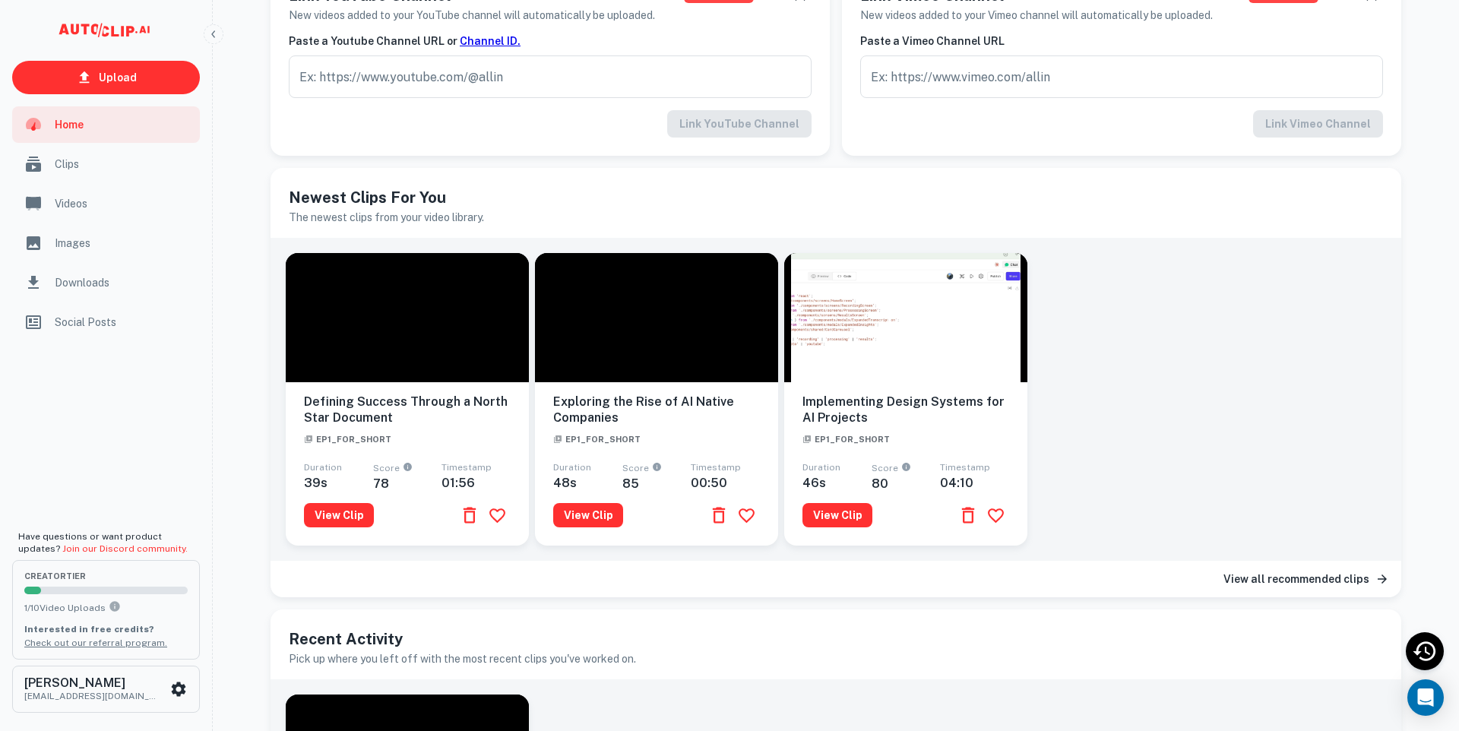
scroll to position [290, 0]
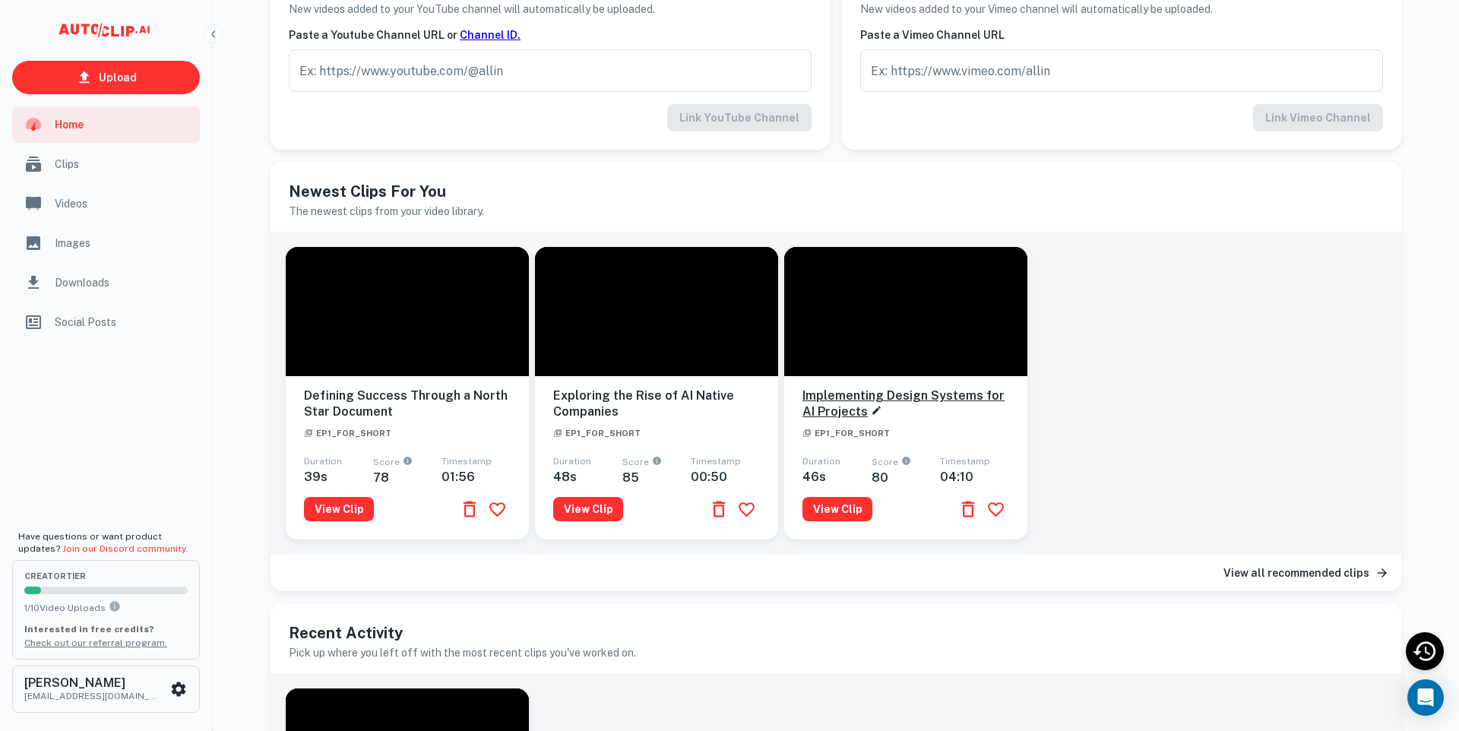
click at [893, 407] on h6 "Implementing Design Systems for AI Projects" at bounding box center [906, 404] width 207 height 32
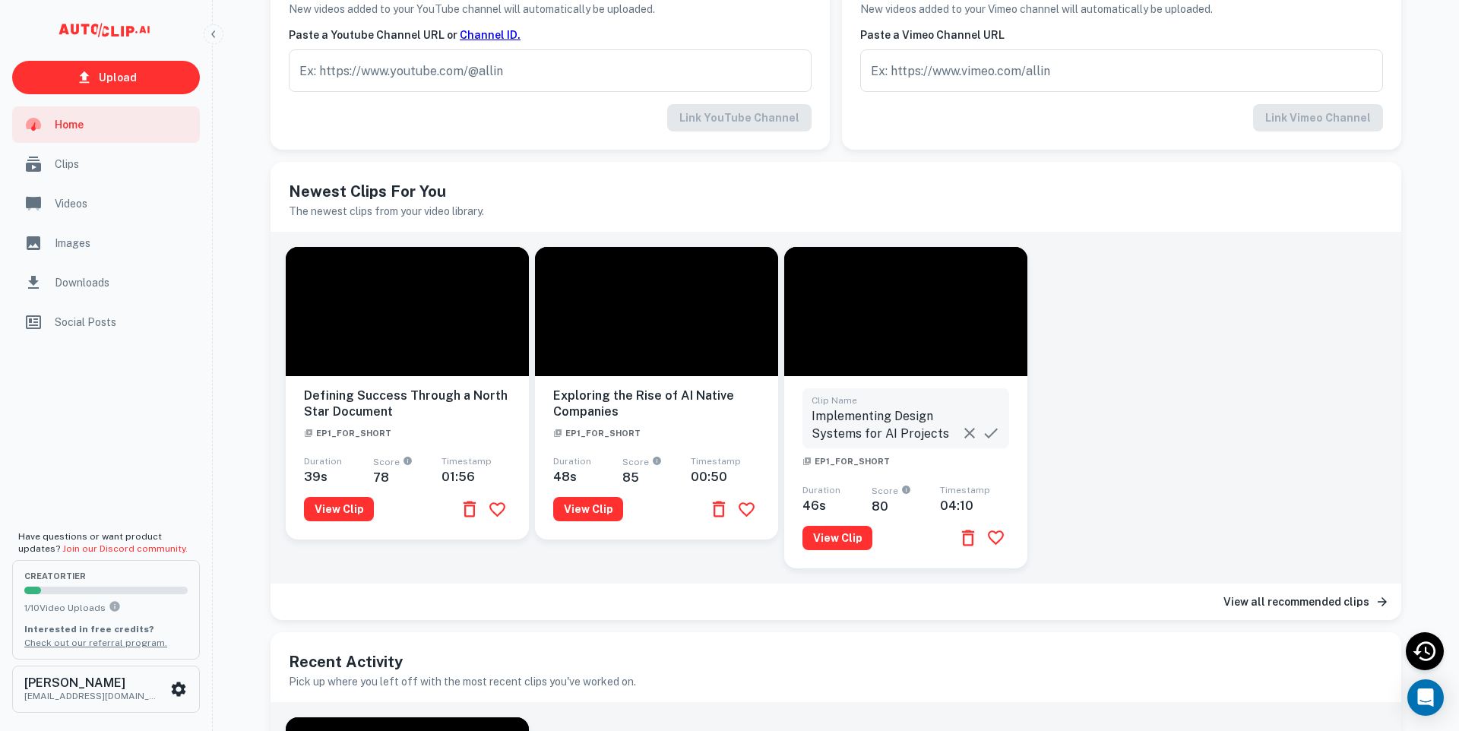
click at [1088, 390] on div "Defining Success Through a North Star Document ep1_for_short Duration 39 s Scor…" at bounding box center [836, 408] width 1131 height 352
click at [840, 535] on button "View Clip" at bounding box center [838, 538] width 70 height 24
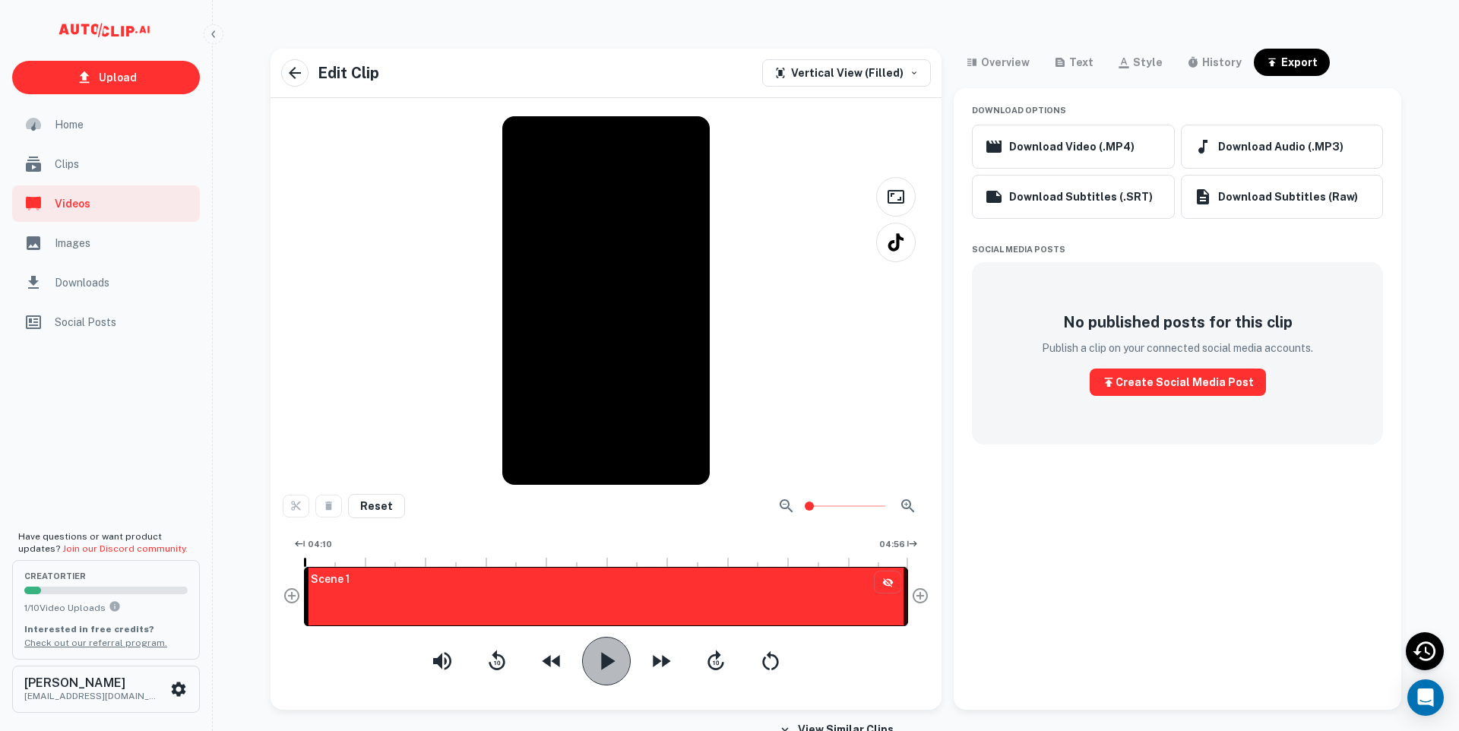
click at [611, 660] on icon "button" at bounding box center [608, 660] width 14 height 17
click at [308, 606] on div at bounding box center [310, 596] width 5 height 59
drag, startPoint x: 308, startPoint y: 606, endPoint x: 318, endPoint y: 606, distance: 9.9
click at [318, 606] on div at bounding box center [320, 596] width 5 height 59
click at [326, 545] on span "04:11.99" at bounding box center [326, 546] width 49 height 18
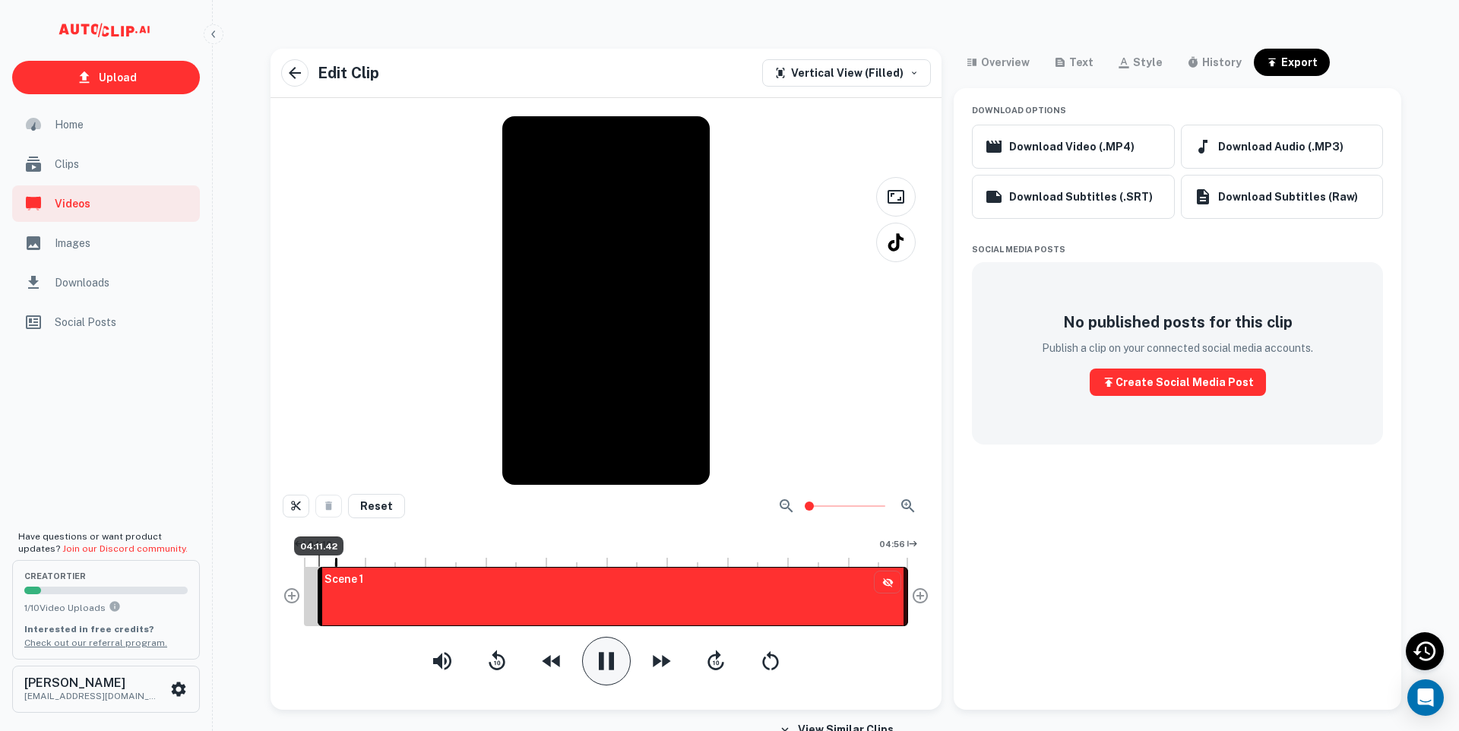
click at [318, 546] on span "04:11.42" at bounding box center [318, 546] width 49 height 18
click at [664, 254] on div at bounding box center [606, 300] width 647 height 369
click at [624, 338] on div at bounding box center [606, 300] width 647 height 369
click at [903, 507] on icon "button" at bounding box center [908, 506] width 18 height 18
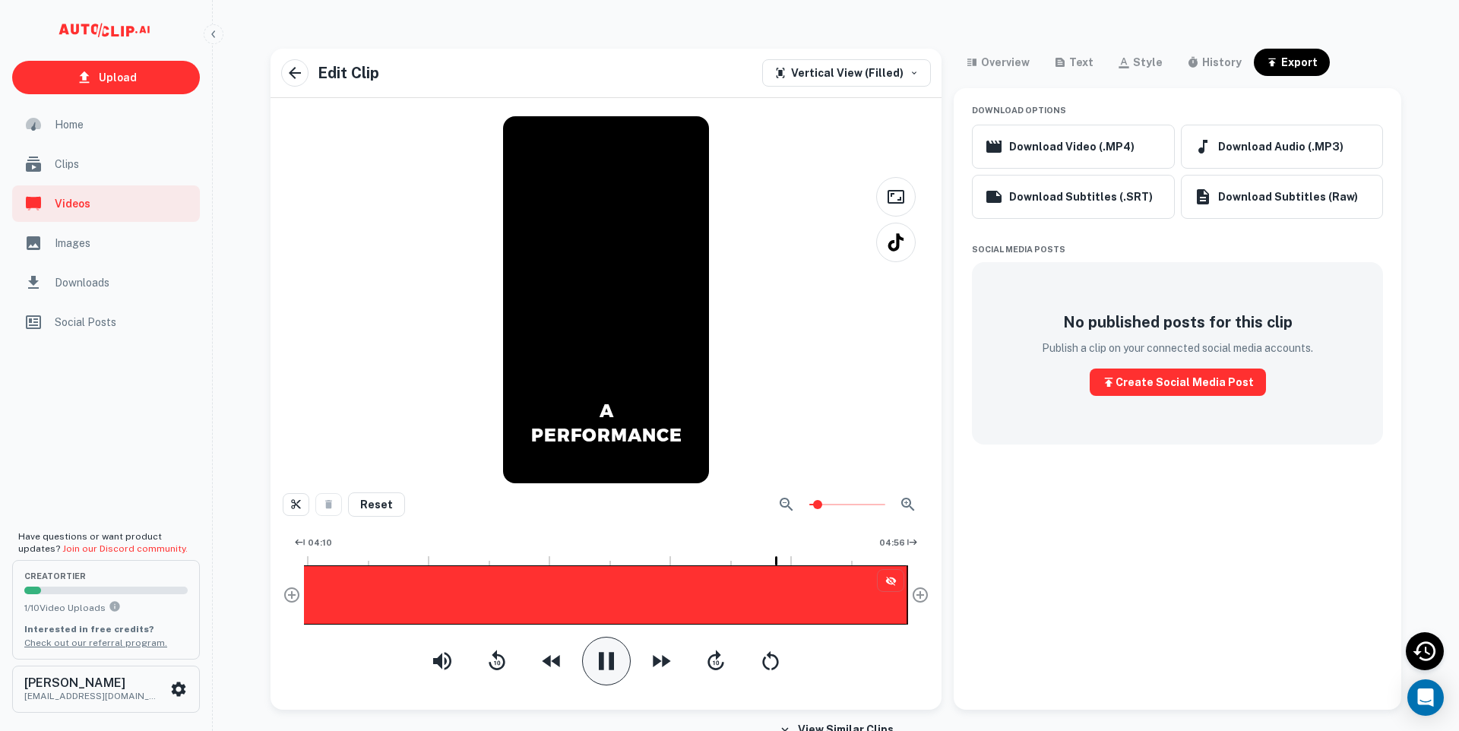
scroll to position [0, 604]
click at [785, 505] on icon "button" at bounding box center [786, 505] width 18 height 18
type input "1"
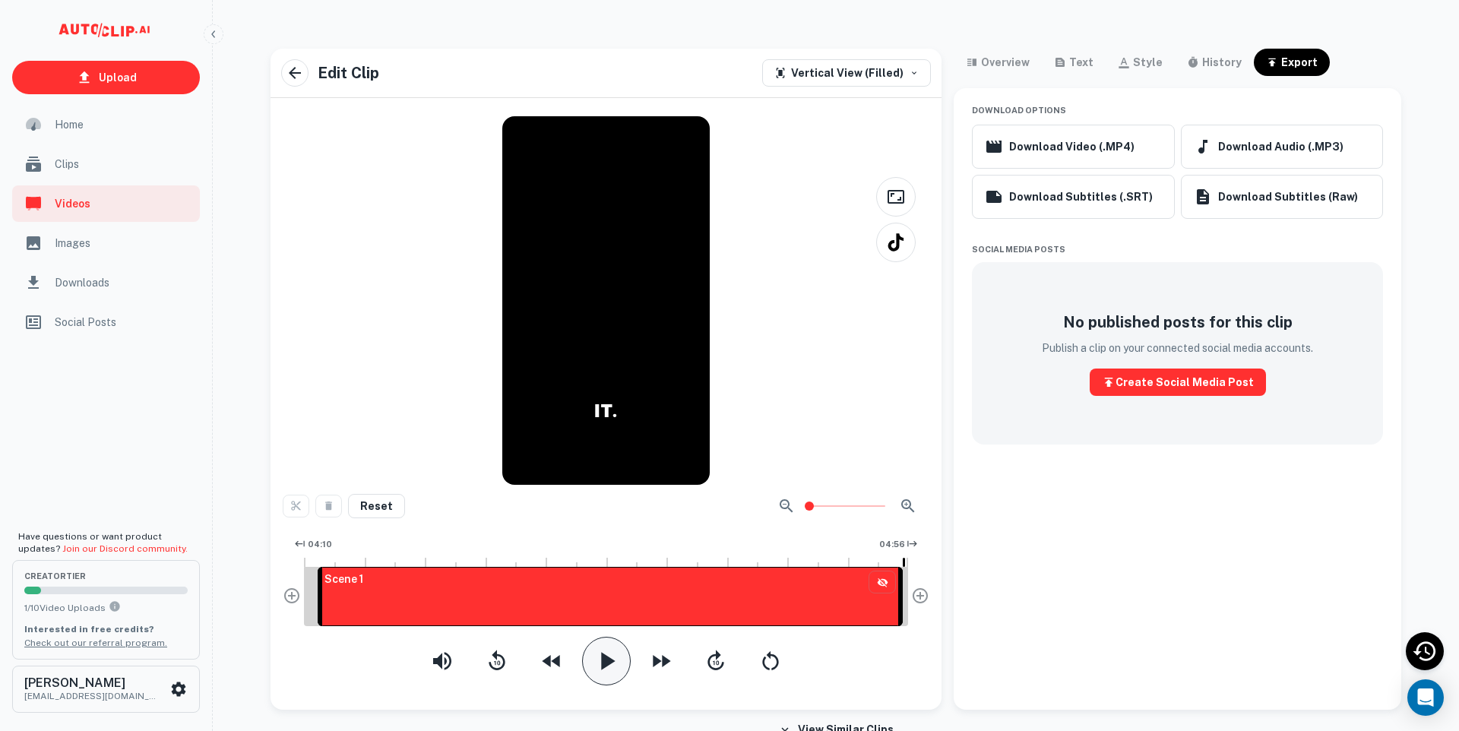
click at [903, 615] on div "Scene 1" at bounding box center [606, 596] width 604 height 59
click at [836, 518] on div at bounding box center [847, 506] width 152 height 30
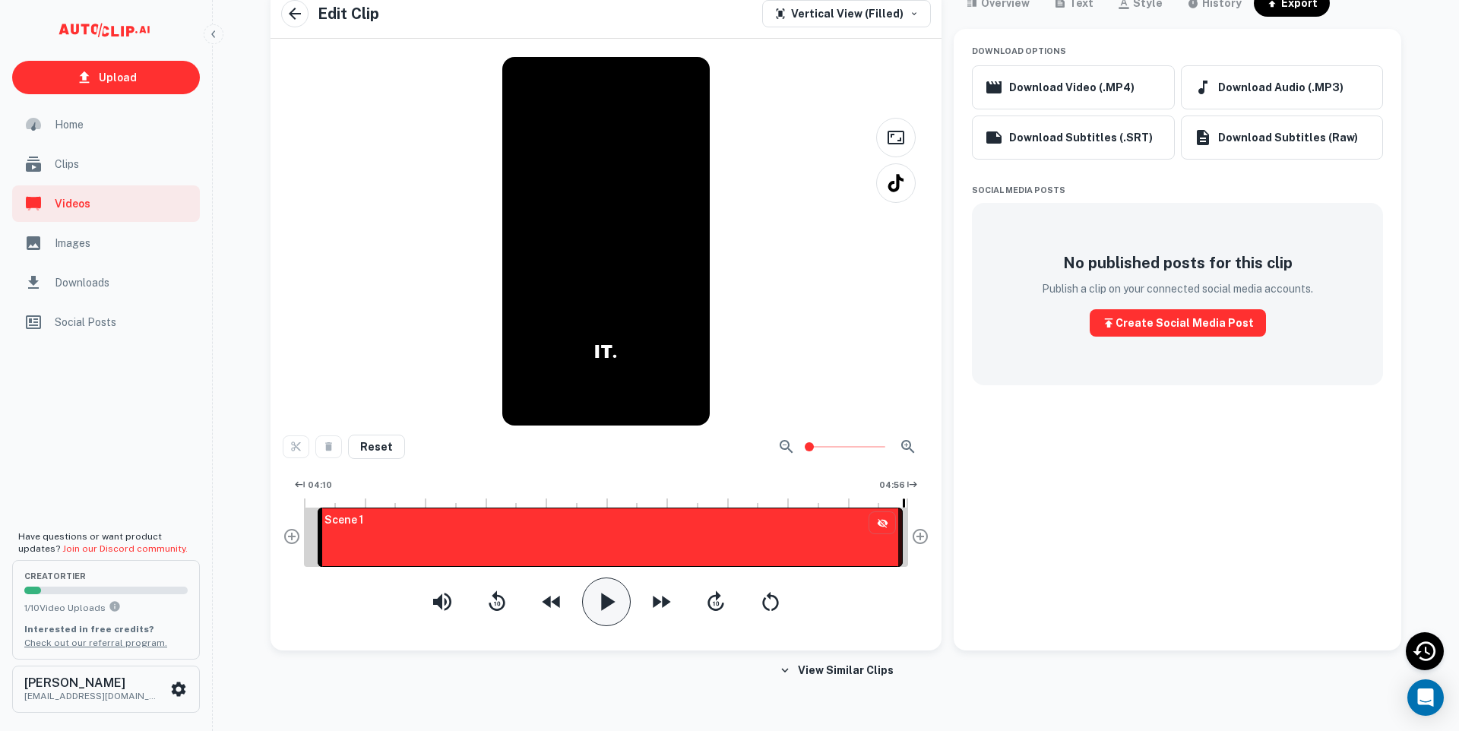
scroll to position [67, 0]
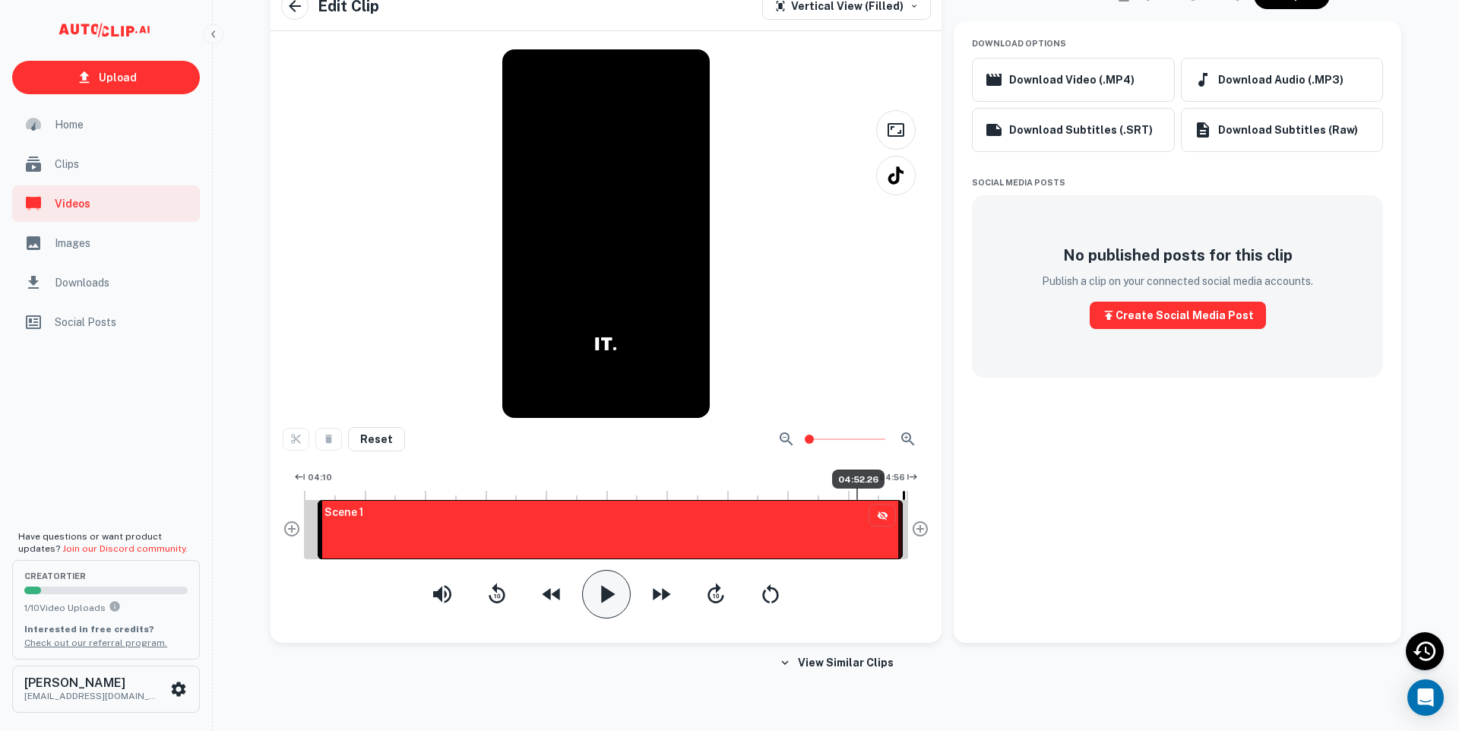
click at [857, 480] on span "04:52.26" at bounding box center [858, 479] width 52 height 18
click at [611, 599] on icon "button" at bounding box center [606, 594] width 30 height 30
click at [904, 540] on div "Scene 1" at bounding box center [606, 529] width 604 height 59
click at [885, 477] on span "04:54.45" at bounding box center [888, 479] width 55 height 18
click at [603, 606] on icon "button" at bounding box center [606, 594] width 30 height 30
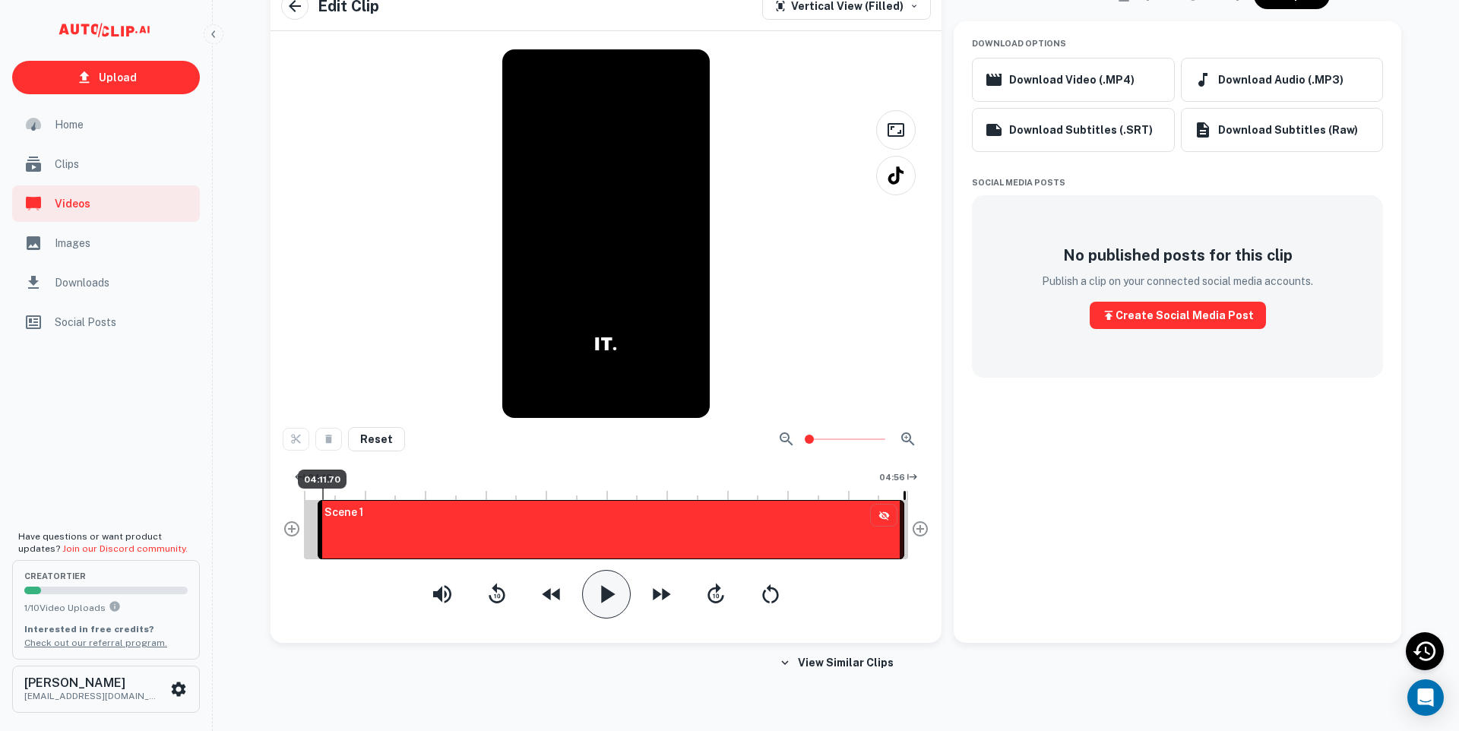
click at [322, 483] on span "04:11.70" at bounding box center [322, 479] width 49 height 18
click at [318, 483] on span "04:11.36" at bounding box center [317, 479] width 49 height 18
click at [621, 606] on icon "button" at bounding box center [606, 594] width 30 height 30
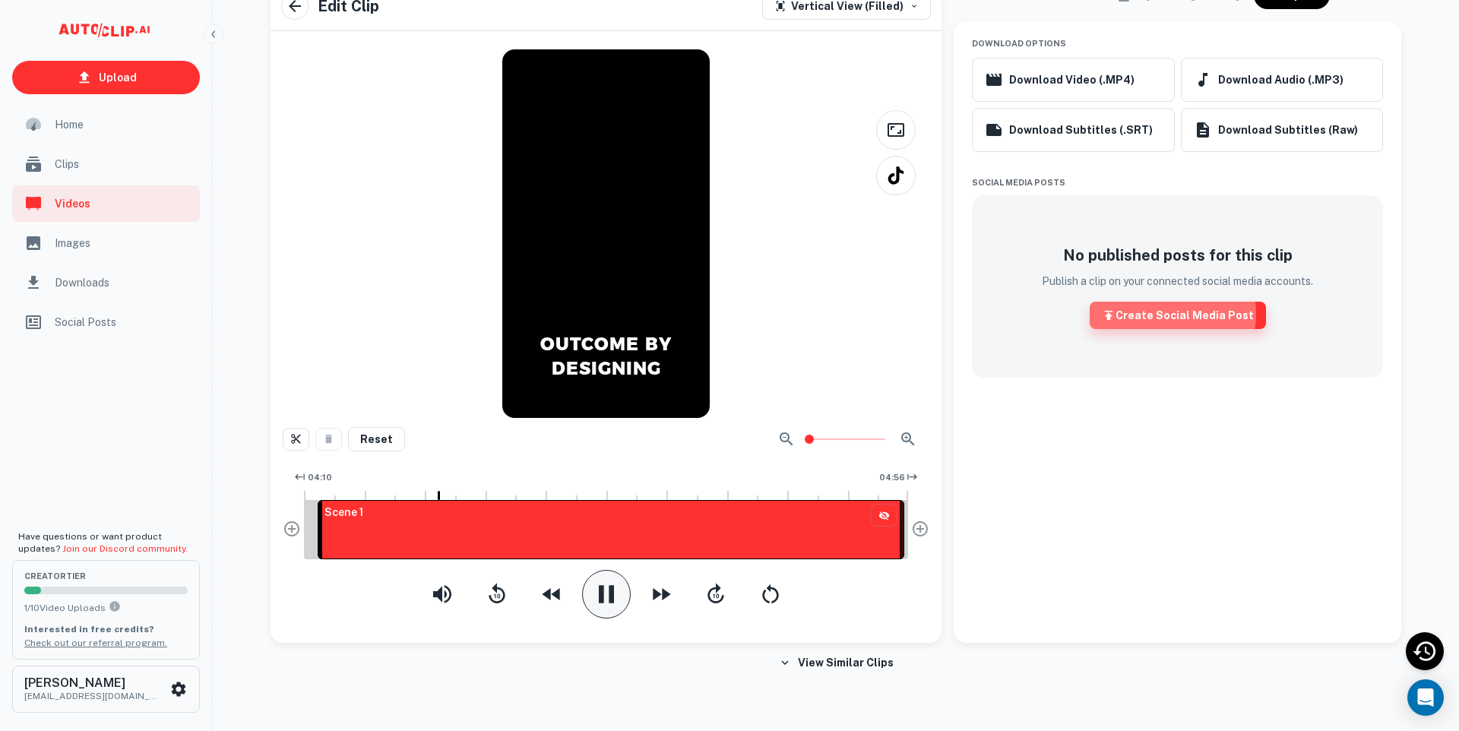
click at [1165, 314] on button "Create Social Media Post" at bounding box center [1178, 315] width 176 height 27
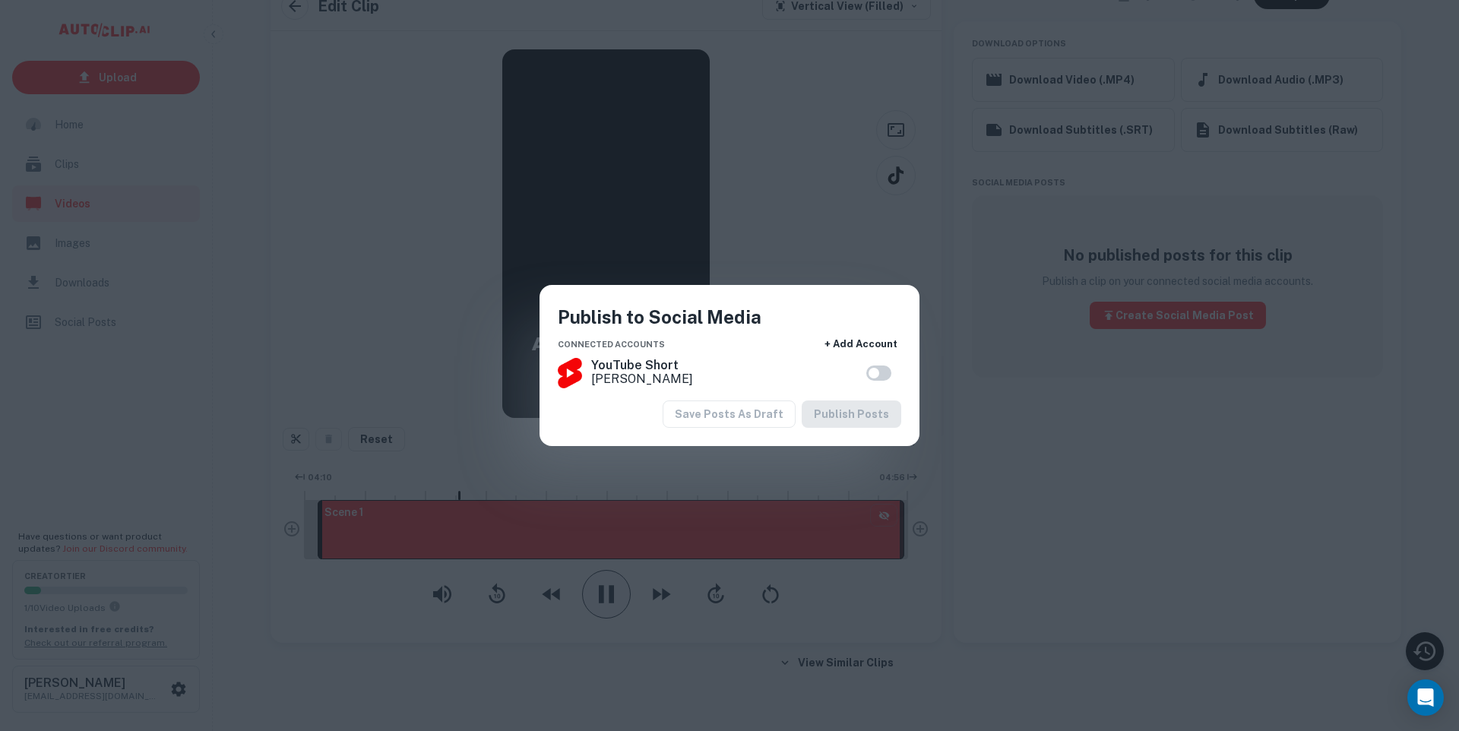
click at [885, 377] on input "checkbox" at bounding box center [874, 373] width 87 height 29
checkbox input "true"
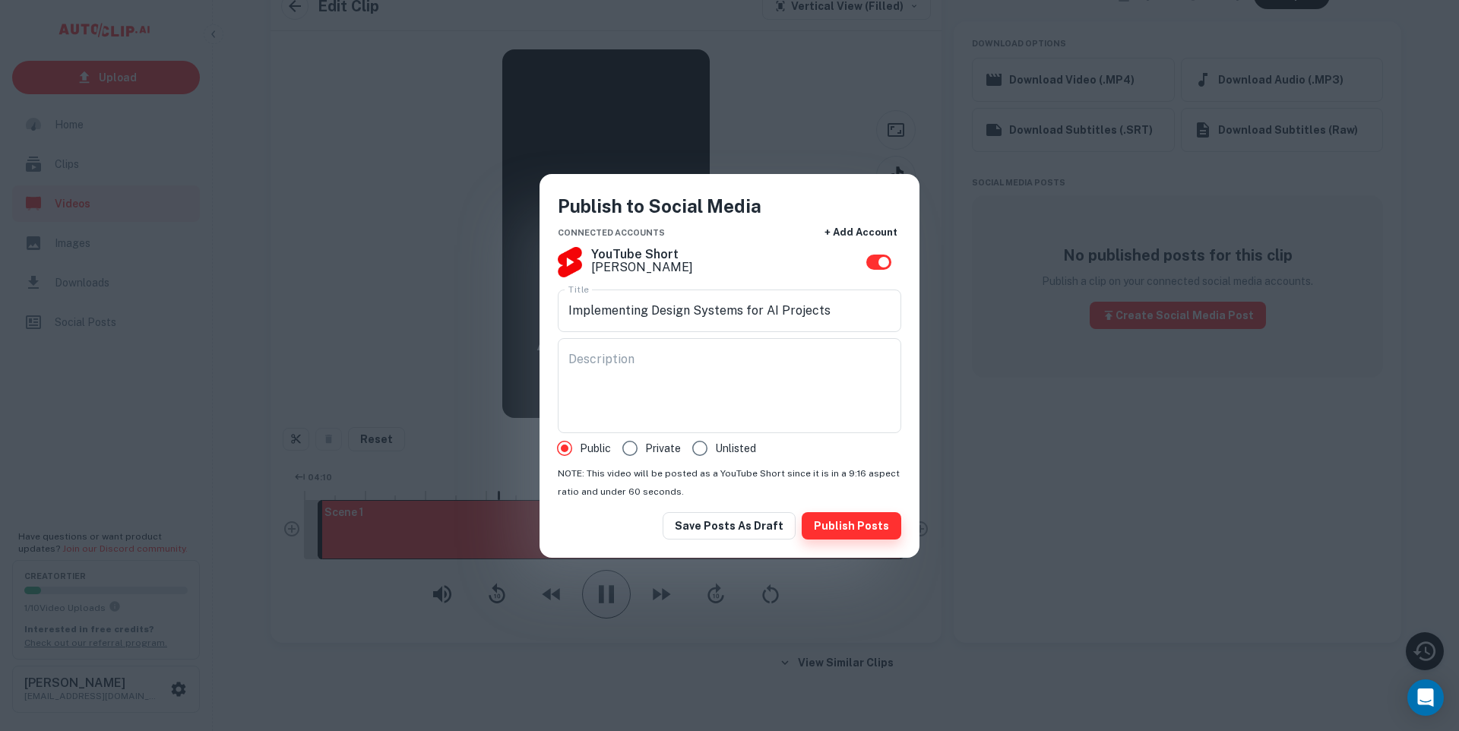
click at [843, 524] on button "Publish Posts" at bounding box center [852, 525] width 100 height 27
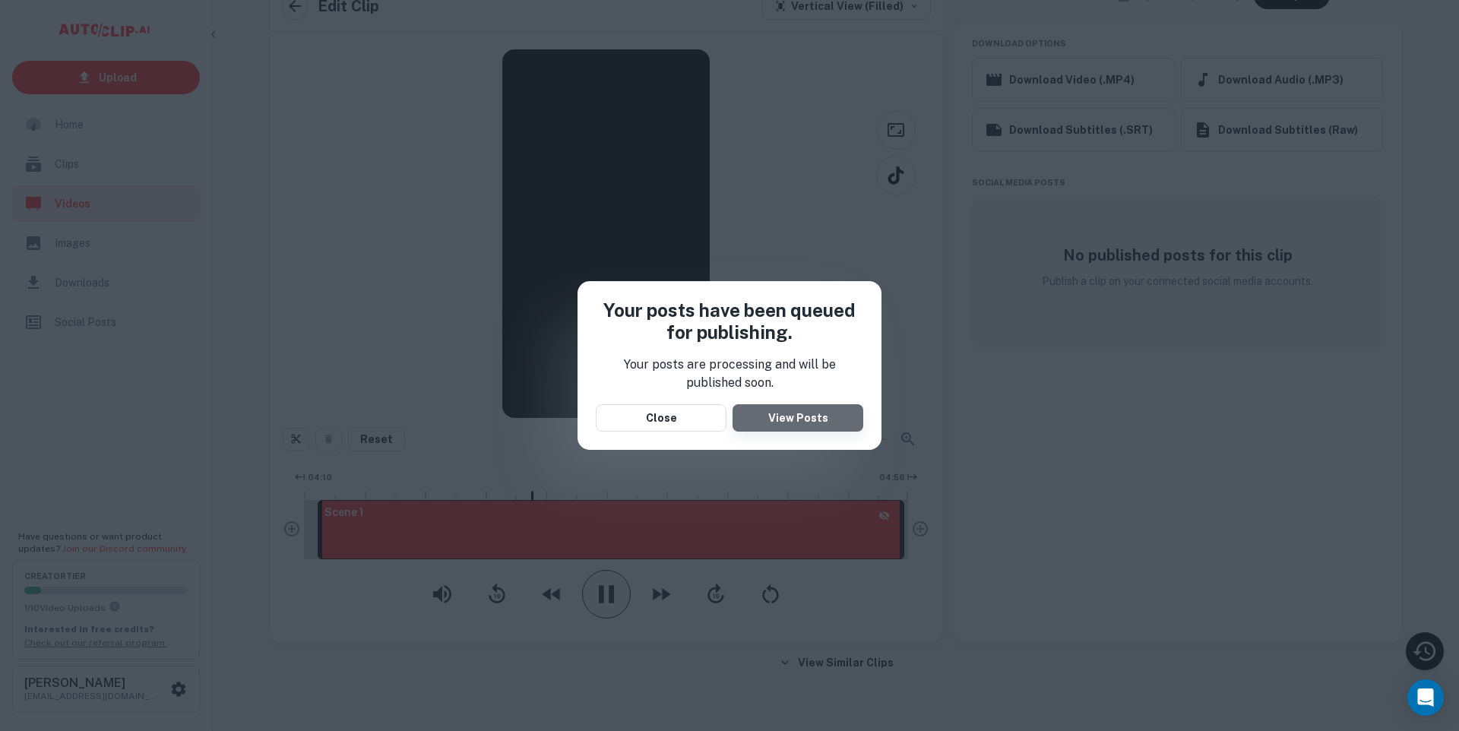
click at [799, 422] on link "View Posts" at bounding box center [798, 417] width 131 height 27
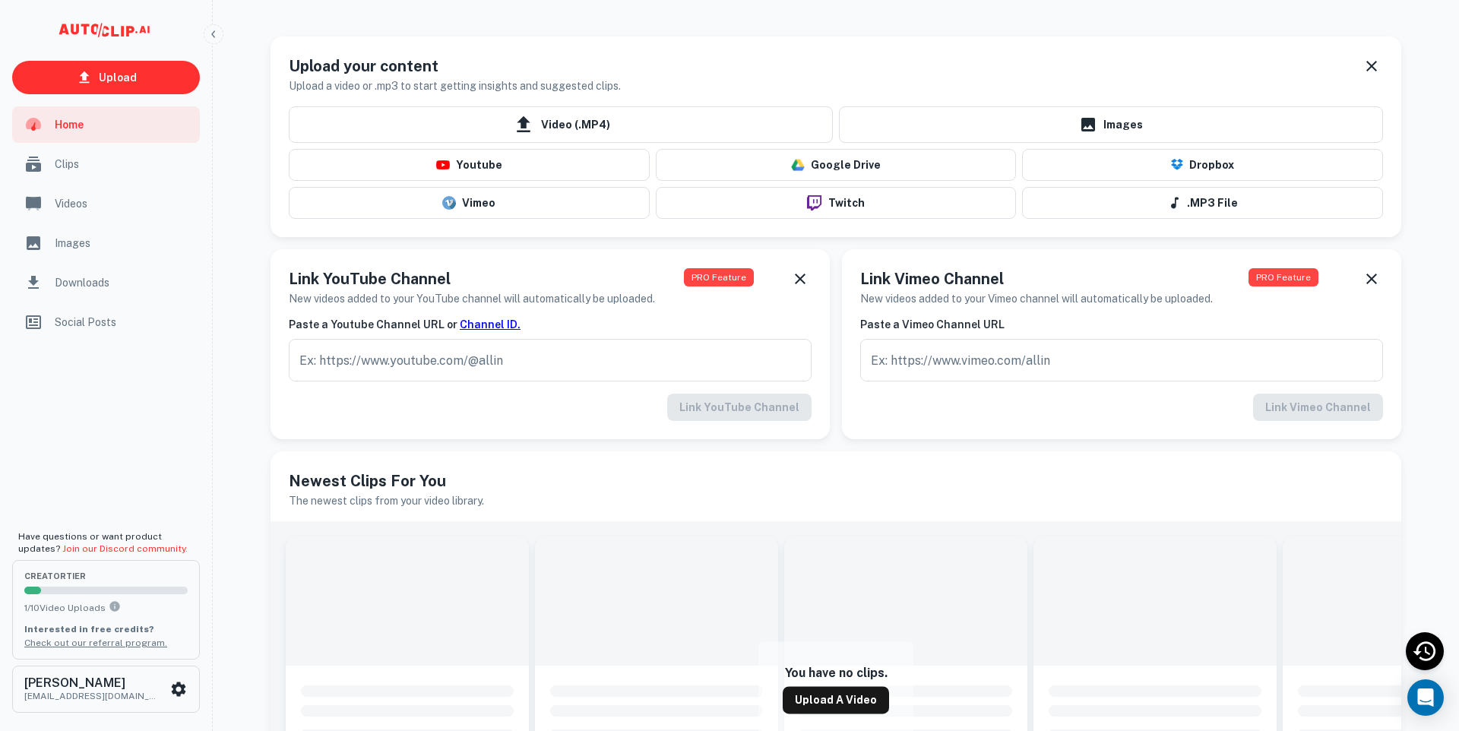
click at [72, 326] on span "Social Posts" at bounding box center [123, 322] width 136 height 17
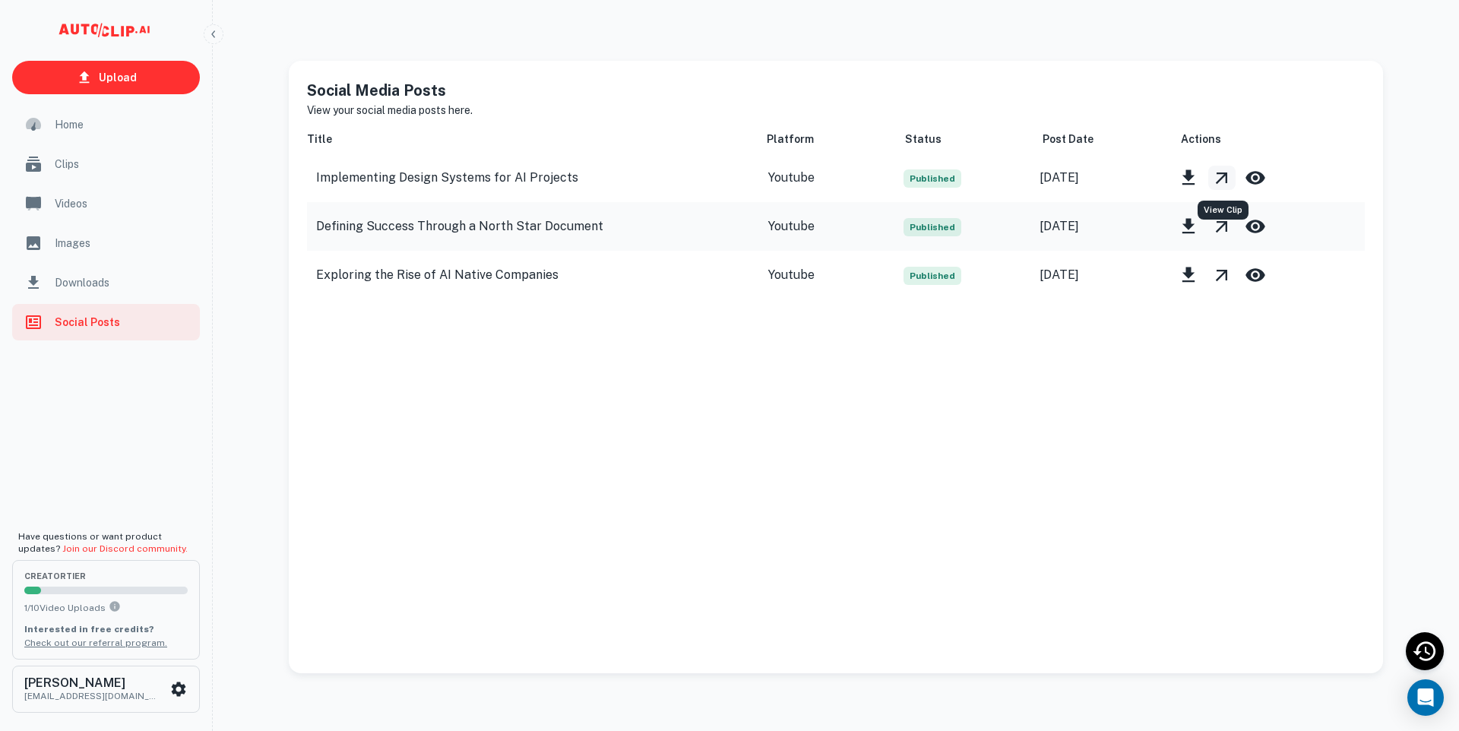
click at [1221, 177] on icon "View Clip" at bounding box center [1221, 178] width 11 height 11
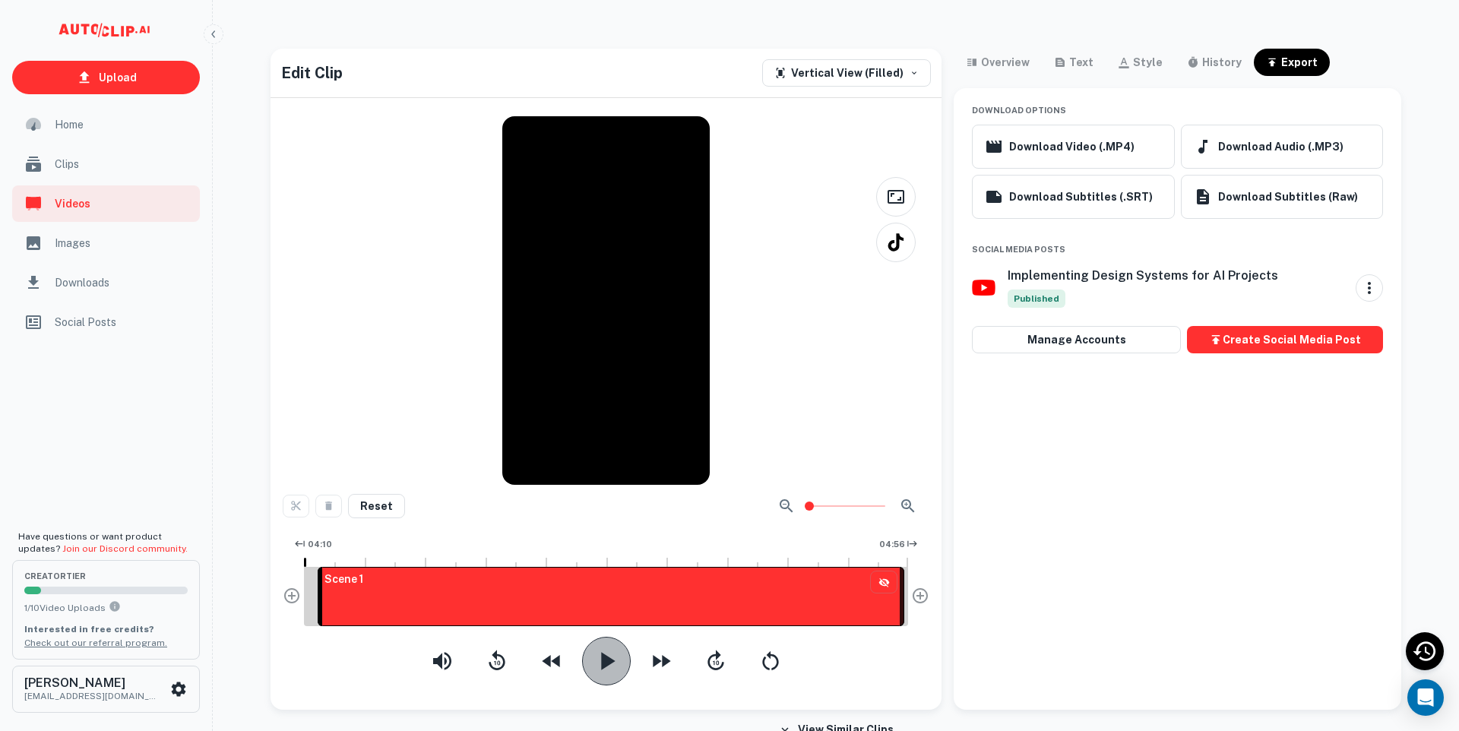
click at [610, 660] on icon "button" at bounding box center [608, 660] width 14 height 17
click at [1372, 290] on icon "button" at bounding box center [1369, 288] width 18 height 18
click at [1396, 319] on div "View Post" at bounding box center [1387, 320] width 49 height 17
click at [1066, 71] on div at bounding box center [729, 365] width 1459 height 731
click at [1075, 65] on div "text" at bounding box center [1081, 62] width 24 height 18
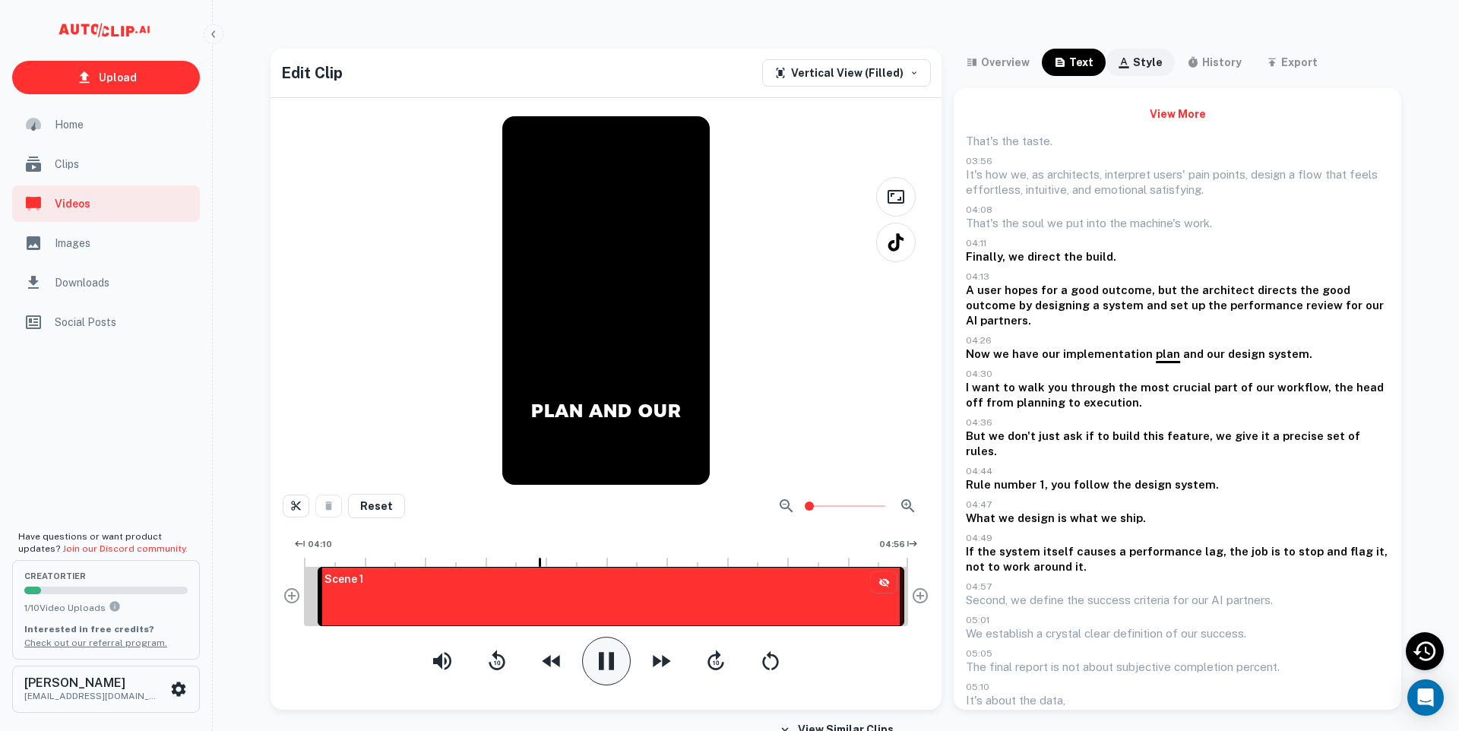
click at [1124, 64] on icon "button" at bounding box center [1124, 62] width 12 height 12
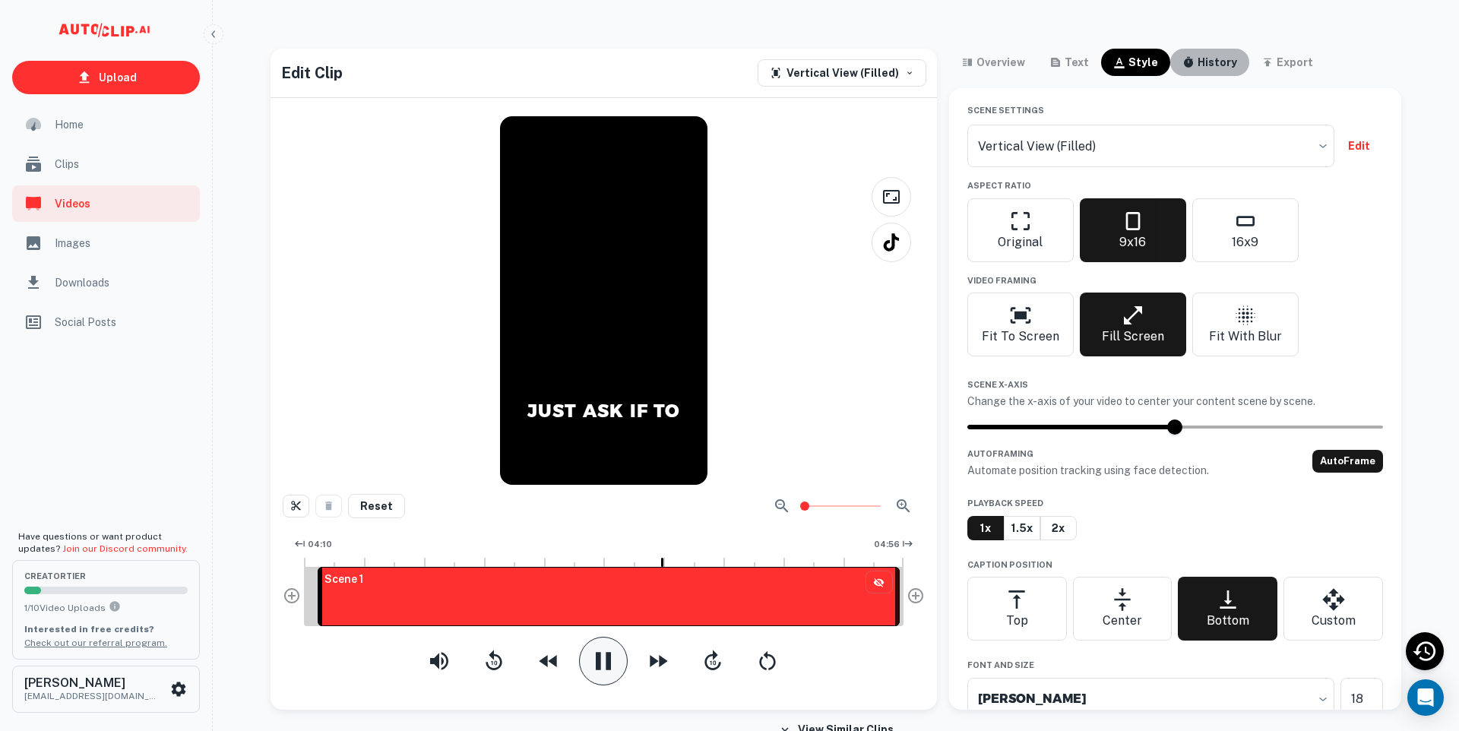
click at [1211, 69] on div "history" at bounding box center [1218, 62] width 40 height 18
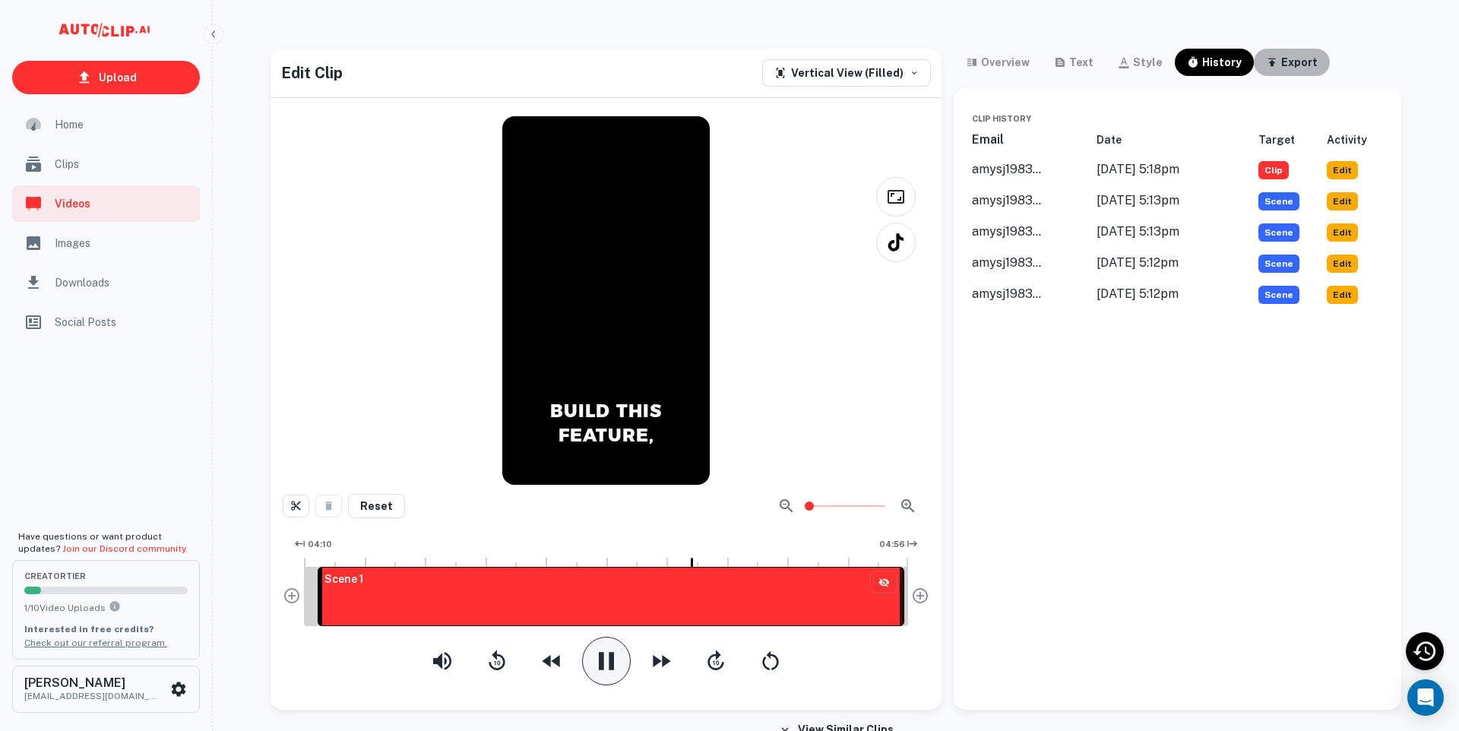
click at [1281, 57] on div "export" at bounding box center [1299, 62] width 36 height 18
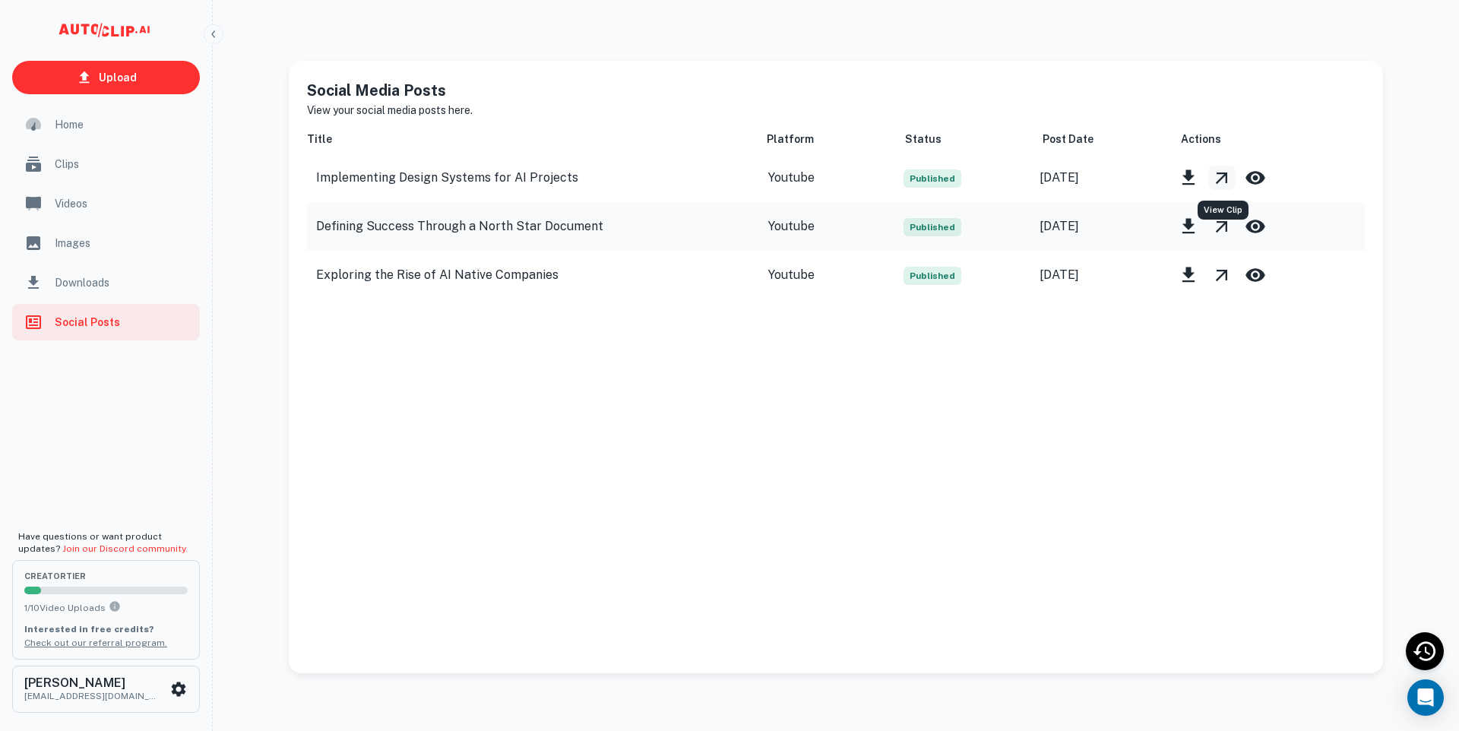
click at [1218, 182] on icon "View Clip" at bounding box center [1221, 178] width 11 height 11
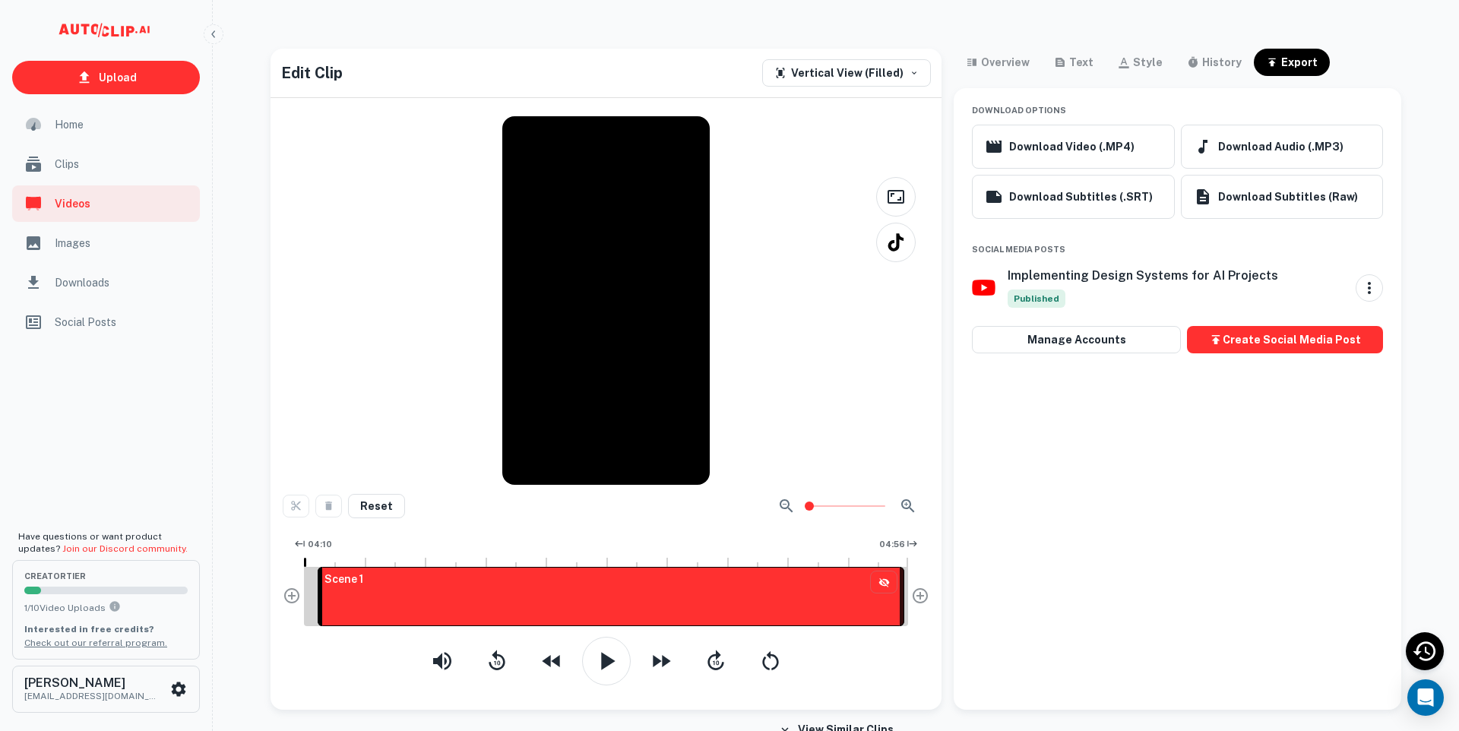
click at [583, 318] on div at bounding box center [606, 300] width 647 height 369
click at [604, 668] on icon "button" at bounding box center [606, 661] width 30 height 30
